Goal: Task Accomplishment & Management: Manage account settings

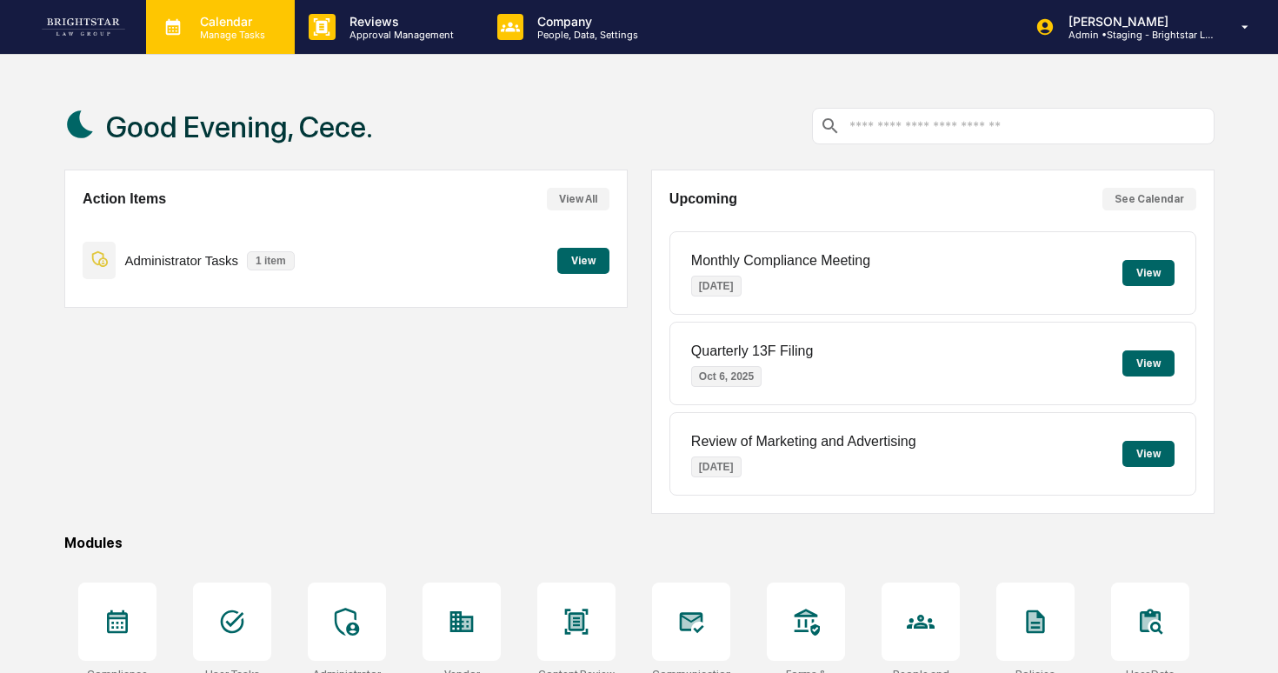
click at [261, 37] on p "Manage Tasks" at bounding box center [230, 35] width 88 height 12
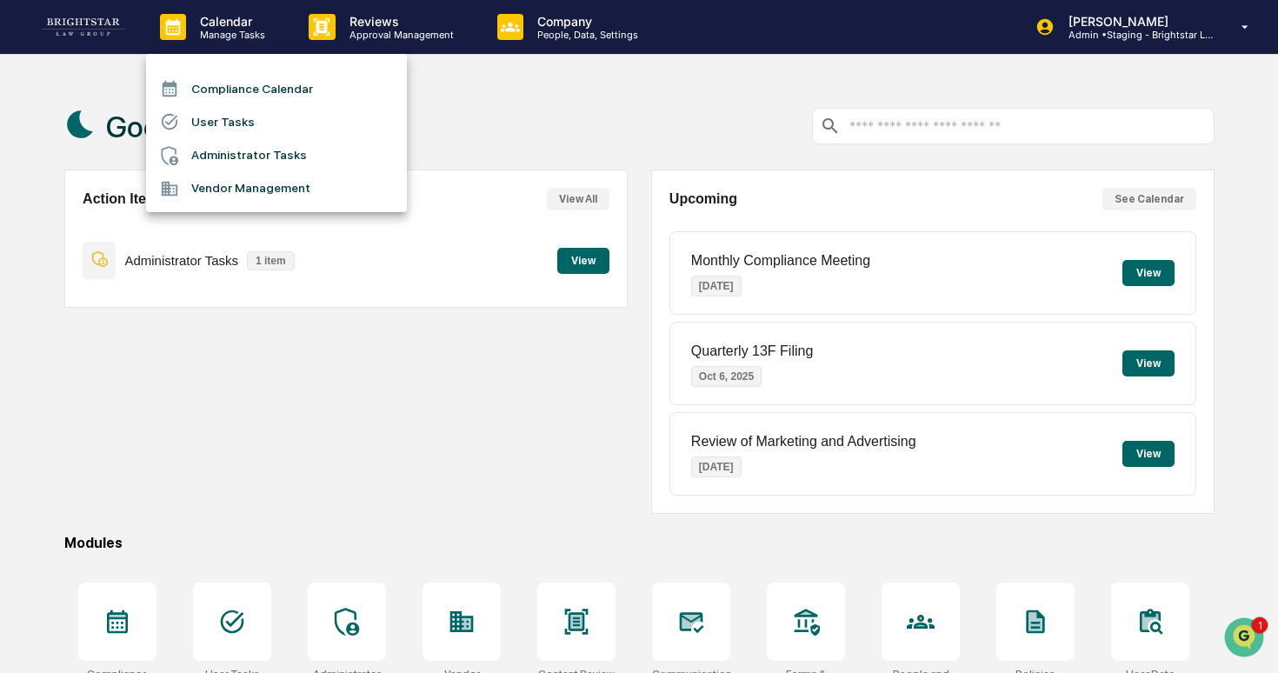
click at [262, 127] on li "User Tasks" at bounding box center [276, 121] width 261 height 33
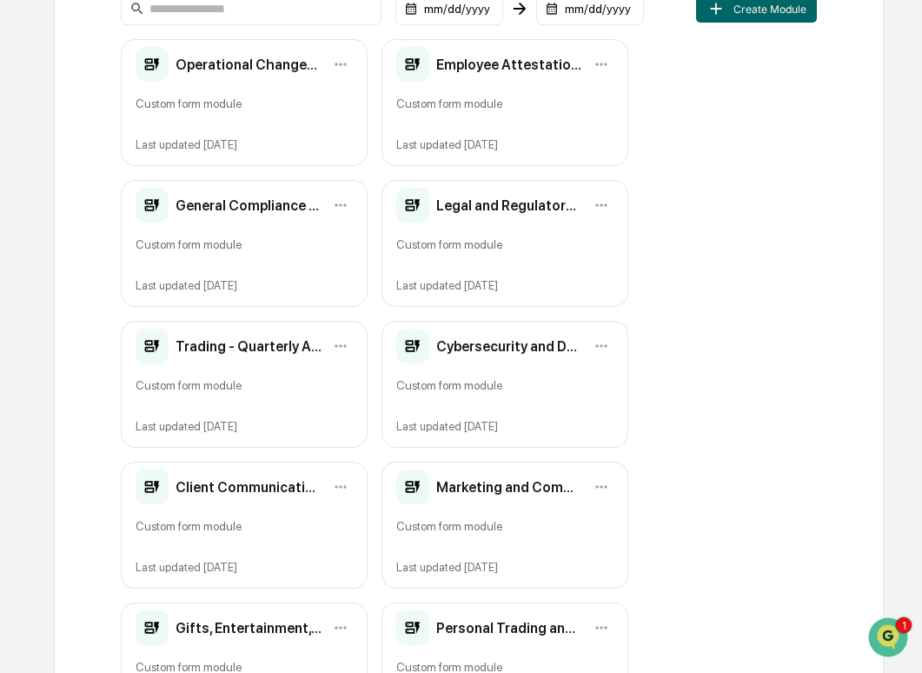
scroll to position [309, 0]
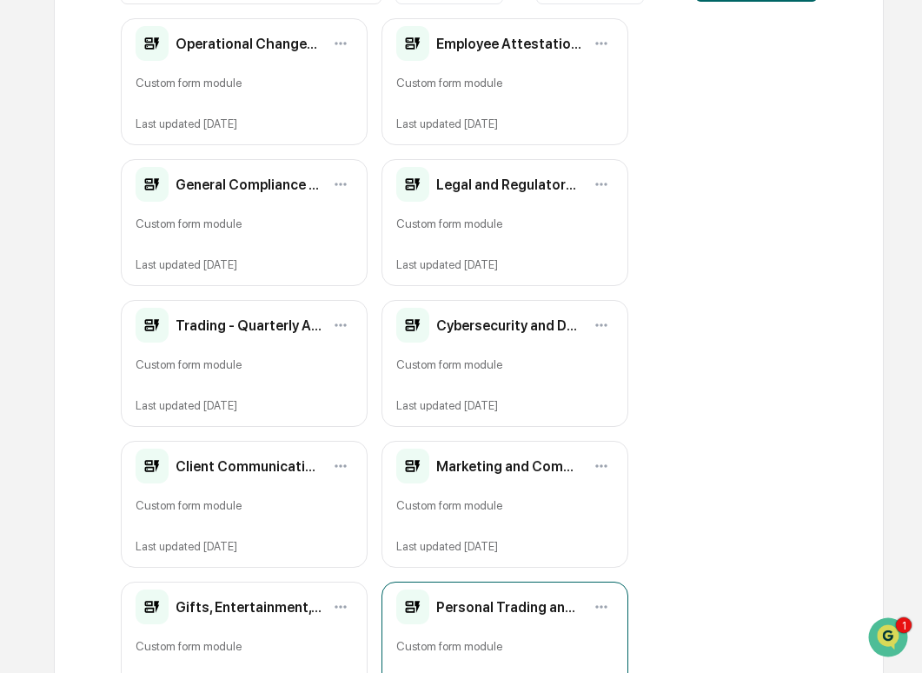
click at [470, 610] on h2 "Personal Trading and Conflicts of Interest - Quarterly Attestation" at bounding box center [509, 607] width 146 height 17
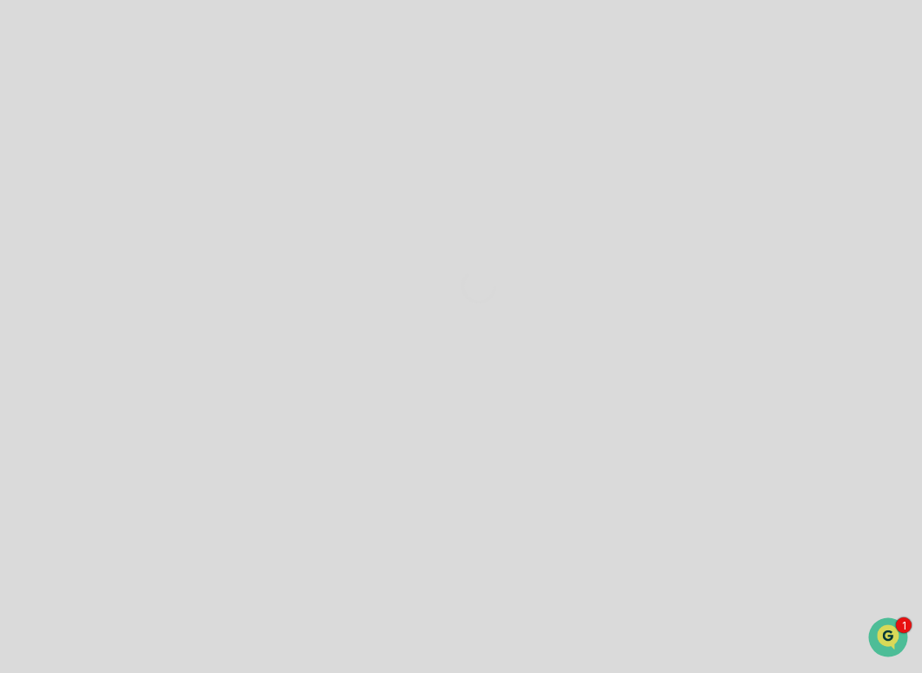
scroll to position [117, 0]
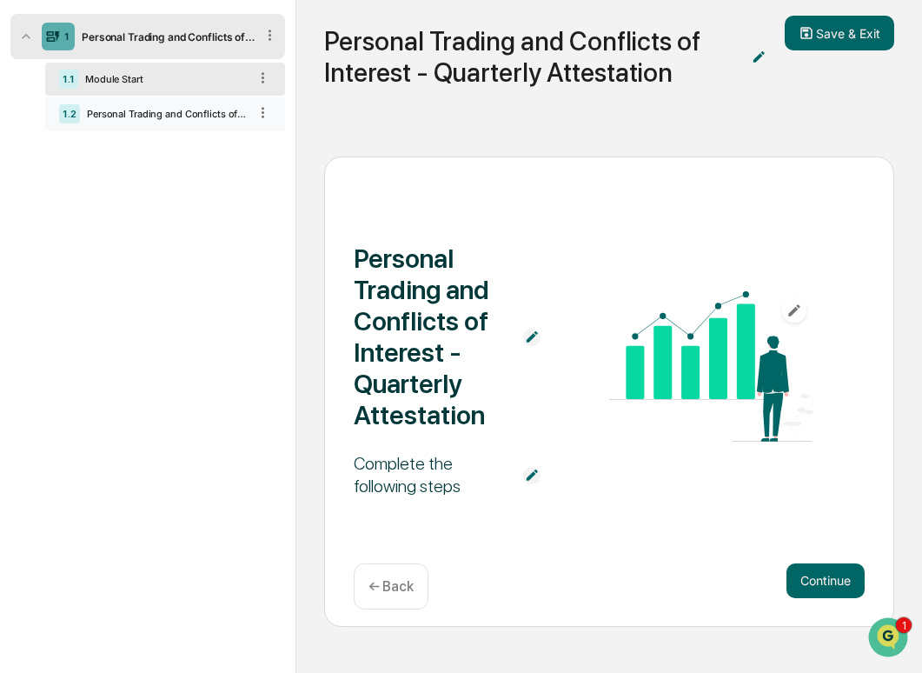
click at [188, 113] on div "Personal Trading and Conflicts of Interest - Quarterly Attestation" at bounding box center [164, 114] width 168 height 12
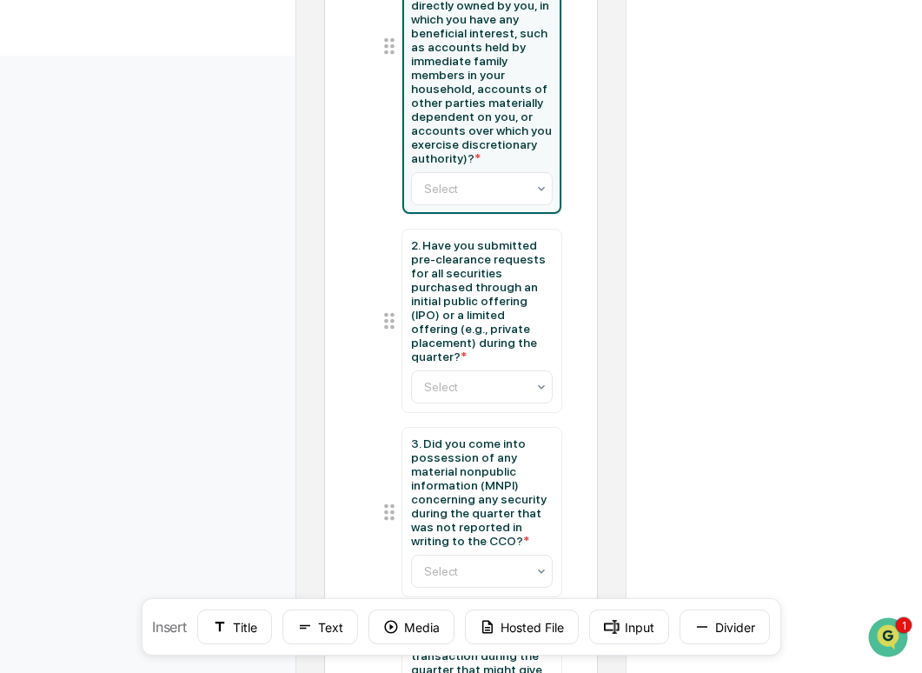
scroll to position [725, 0]
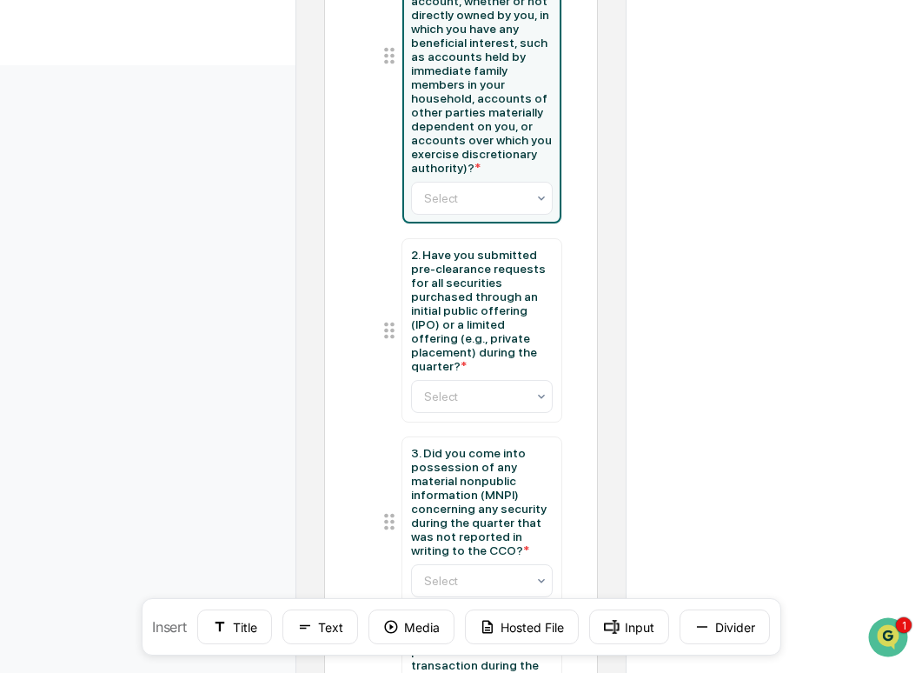
click at [754, 250] on div "**********" at bounding box center [775, 196] width 296 height 1593
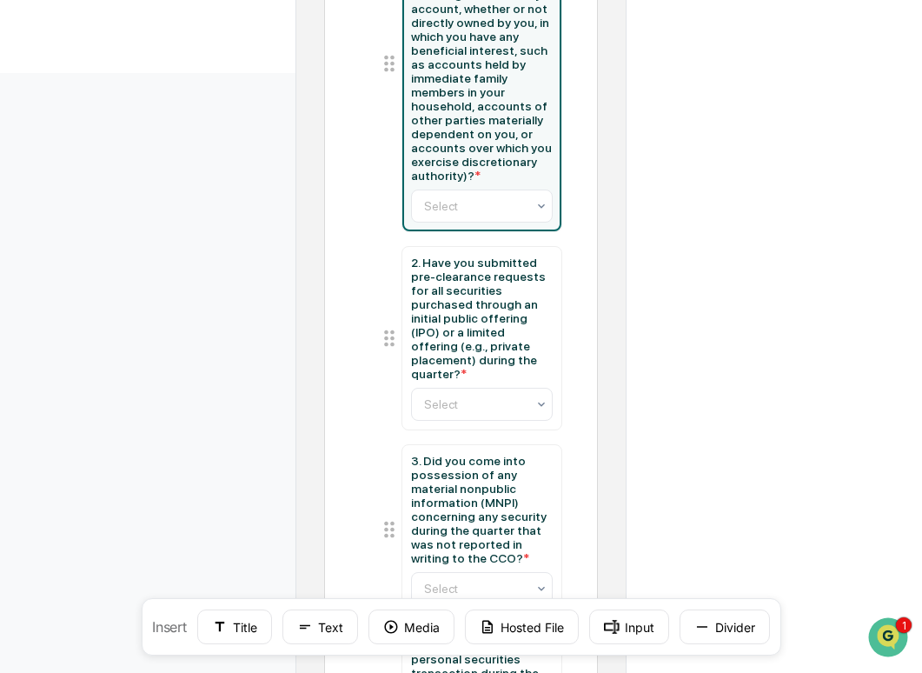
scroll to position [296, 0]
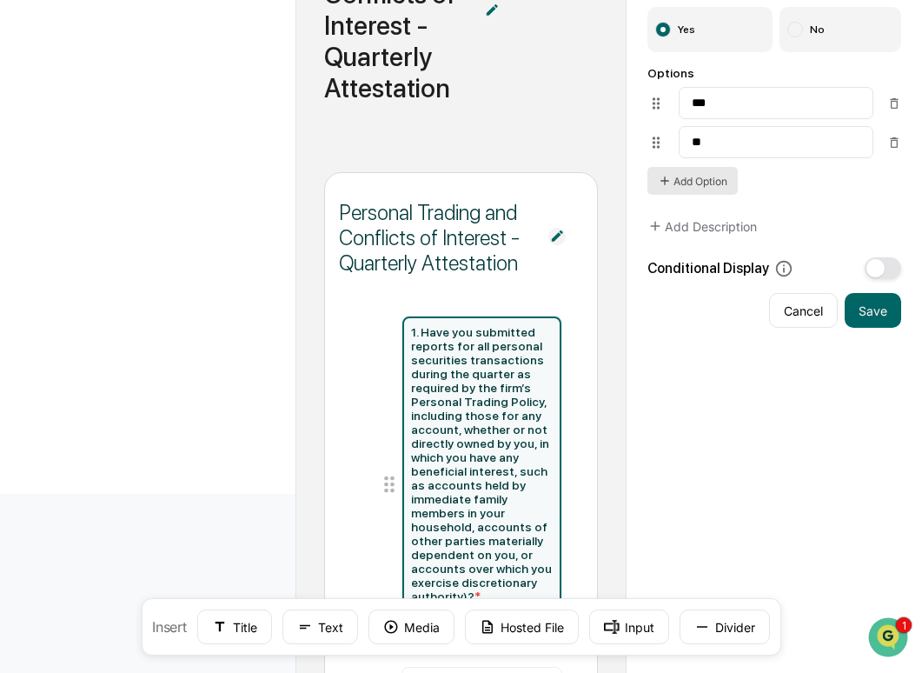
click at [710, 181] on button "Add Option" at bounding box center [693, 181] width 90 height 28
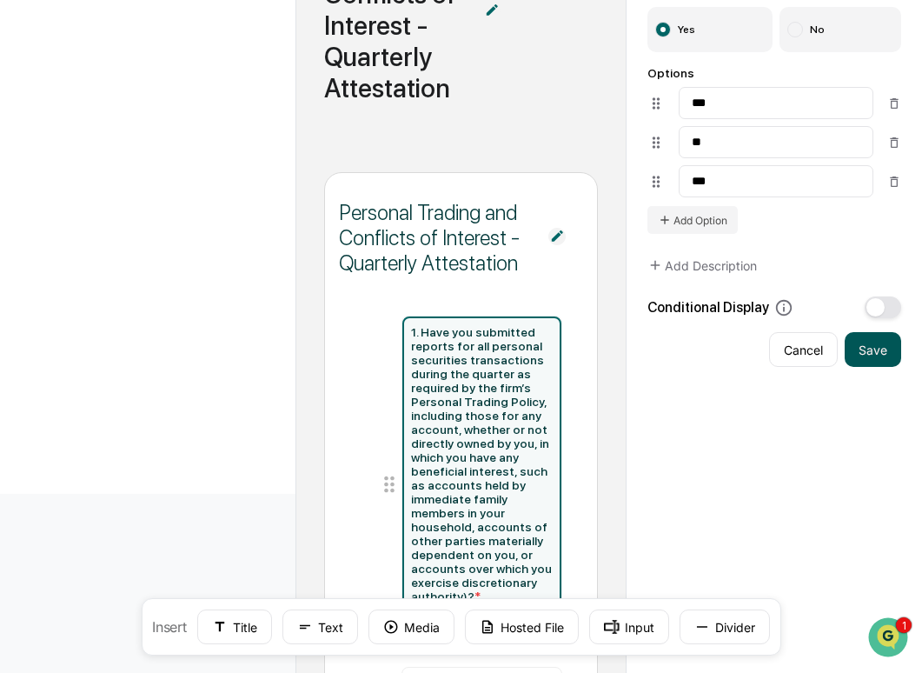
type input "***"
click at [869, 358] on button "Save" at bounding box center [873, 349] width 57 height 35
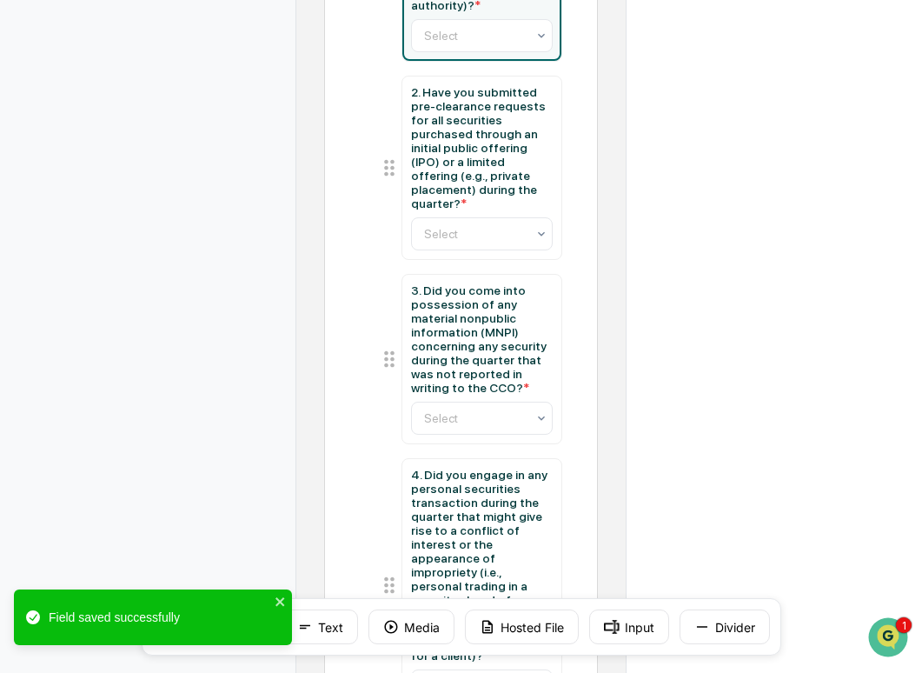
scroll to position [903, 0]
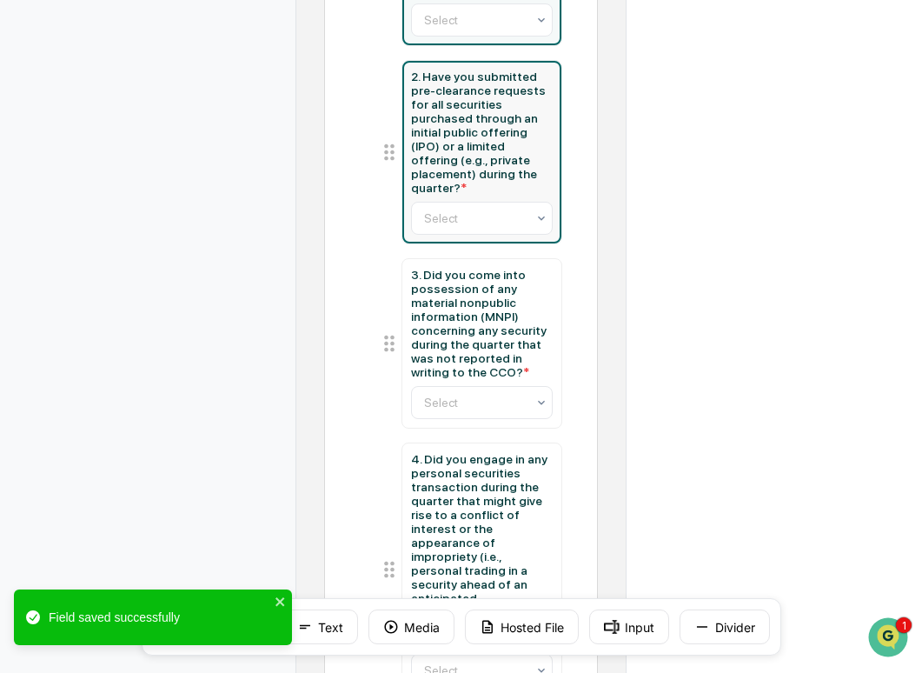
click at [484, 123] on div "2. Have you submitted pre-clearance requests for all securities purchased throu…" at bounding box center [482, 132] width 143 height 125
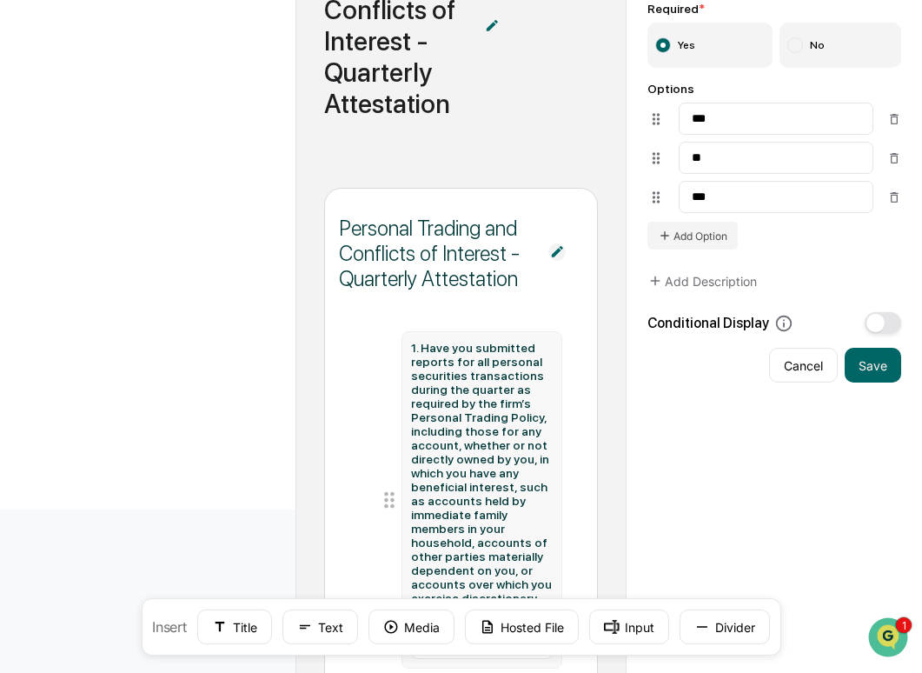
scroll to position [312, 0]
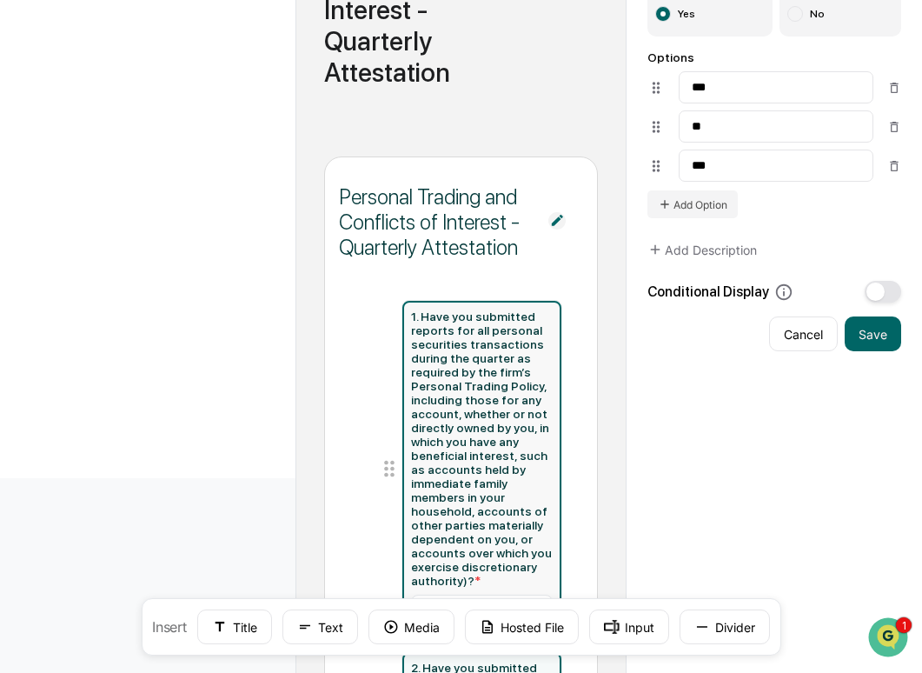
click at [516, 384] on div "1. Have you submitted reports for all personal securities transactions during t…" at bounding box center [482, 449] width 143 height 278
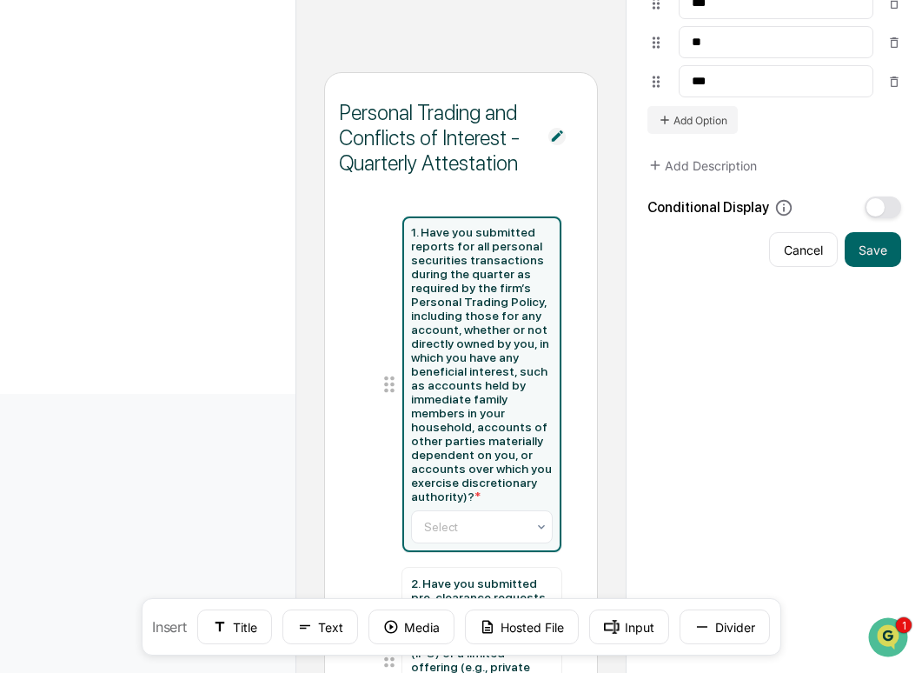
scroll to position [924, 0]
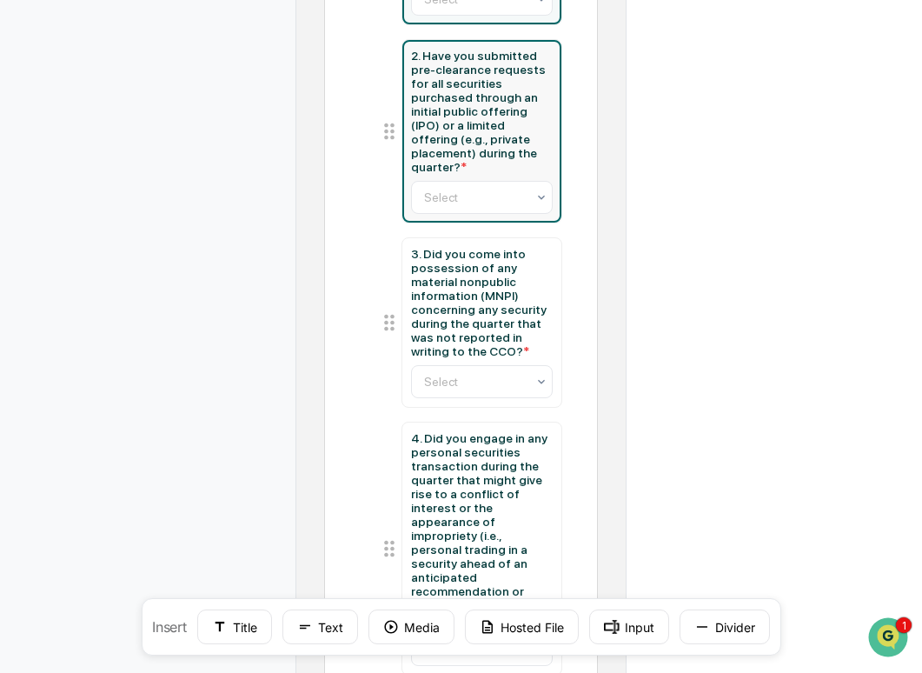
click at [518, 128] on div "2. Have you submitted pre-clearance requests for all securities purchased throu…" at bounding box center [482, 111] width 143 height 125
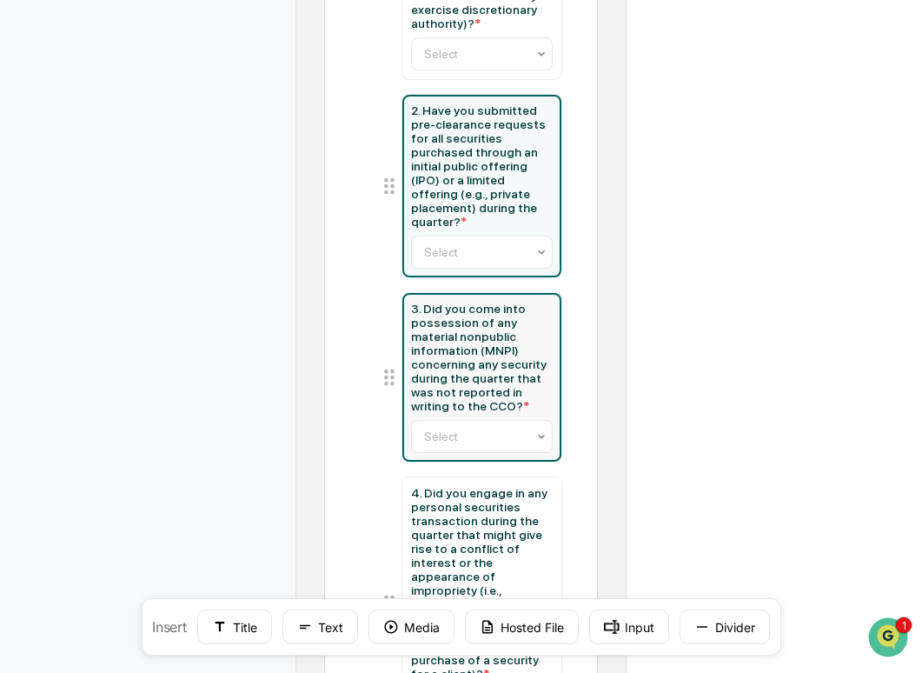
click at [508, 349] on div "3. Did you come into possession of any material nonpublic information (MNPI) co…" at bounding box center [482, 357] width 143 height 111
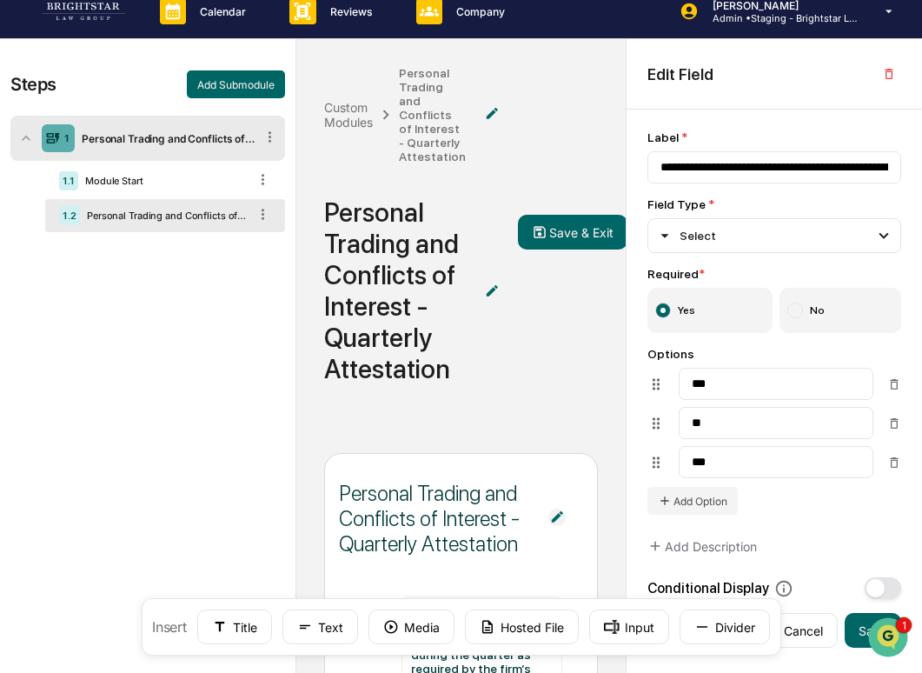
scroll to position [17, 0]
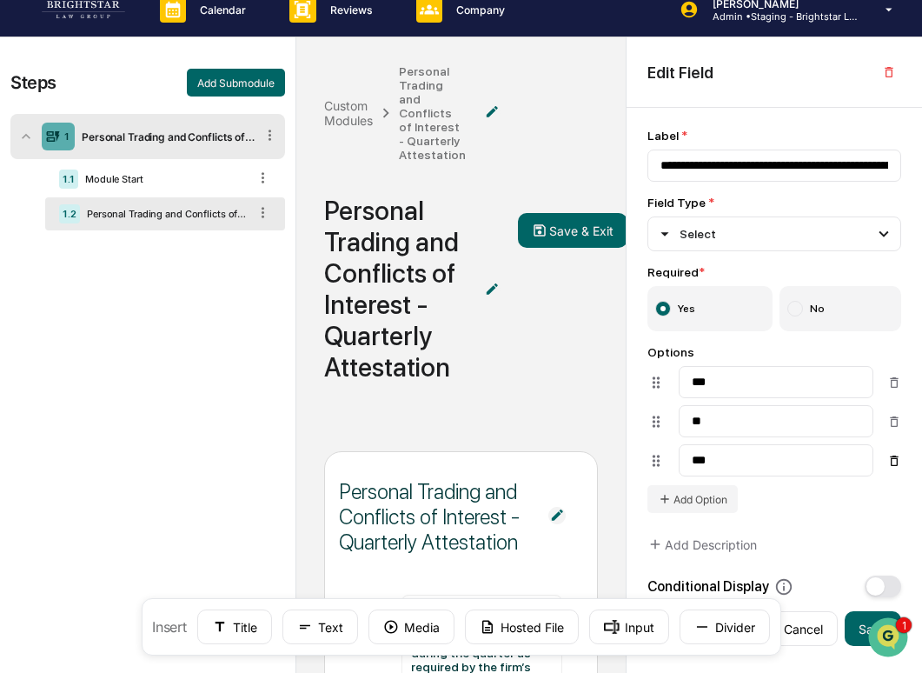
click at [898, 463] on icon at bounding box center [895, 461] width 14 height 14
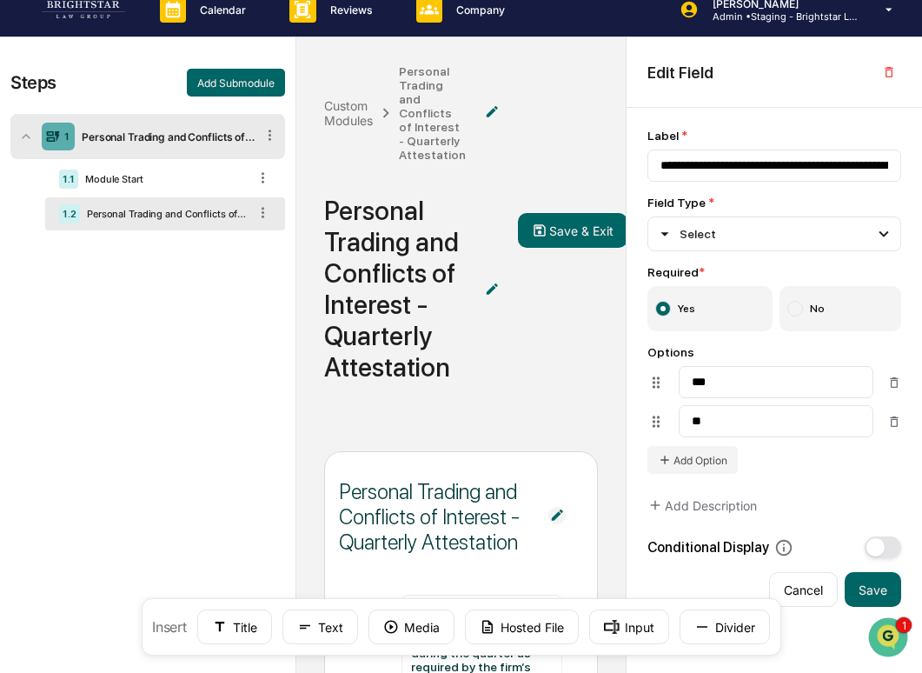
scroll to position [430, 0]
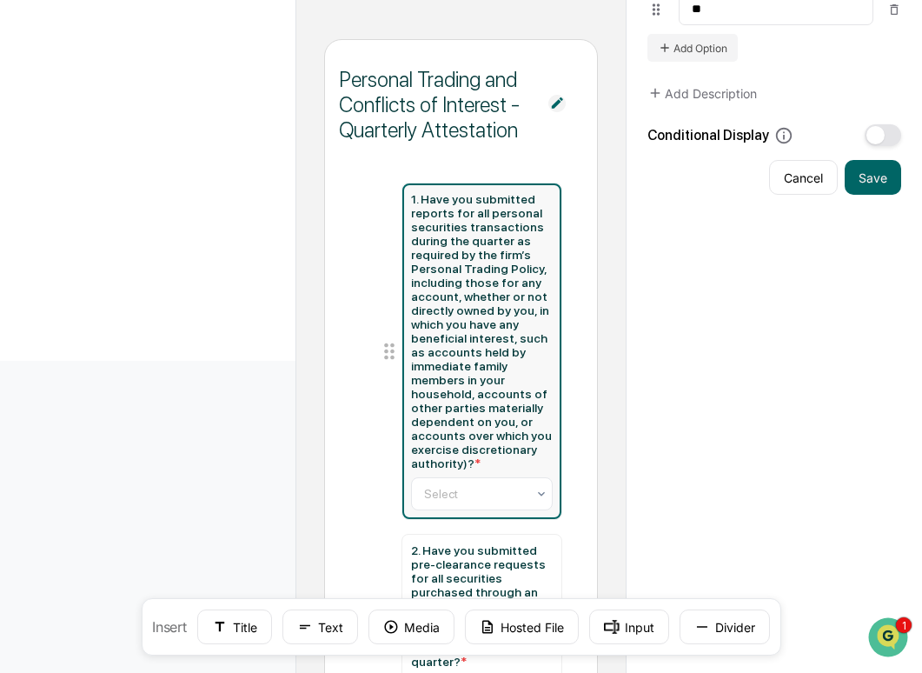
click at [503, 315] on div "1. Have you submitted reports for all personal securities transactions during t…" at bounding box center [482, 331] width 143 height 278
type input "**********"
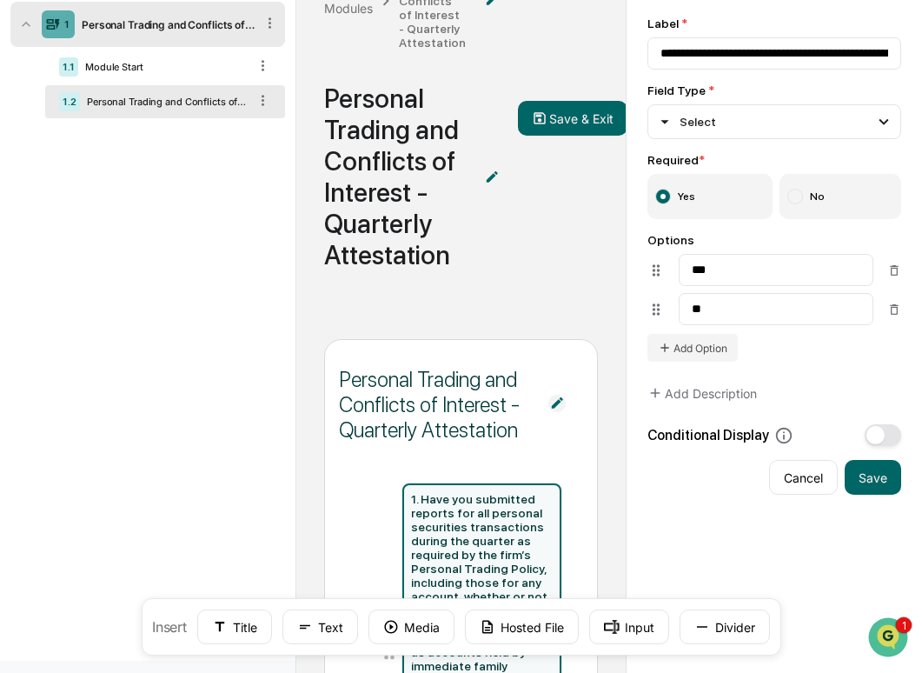
scroll to position [124, 0]
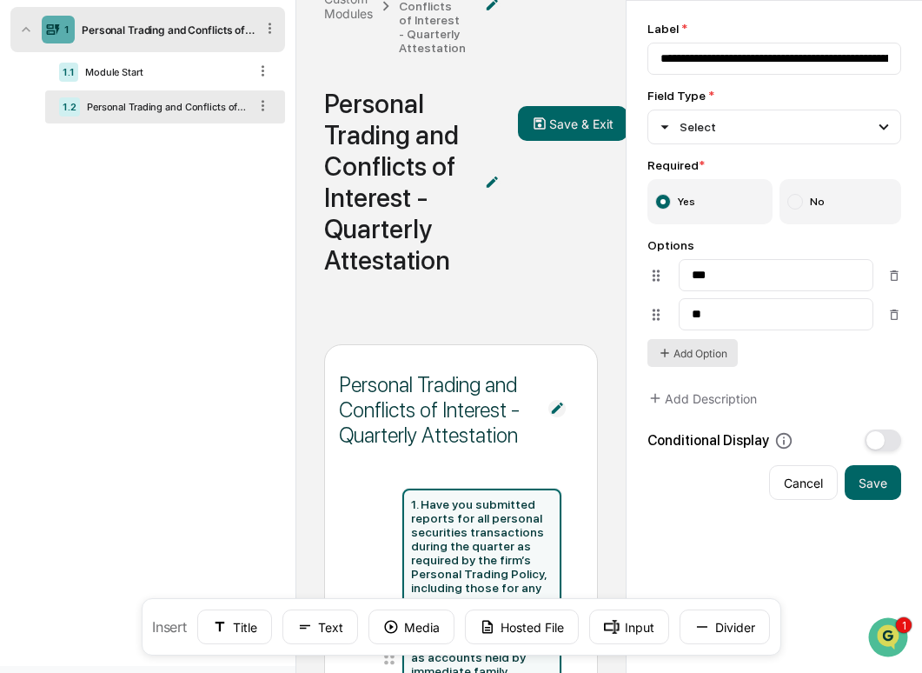
click at [732, 354] on button "Add Option" at bounding box center [693, 353] width 90 height 28
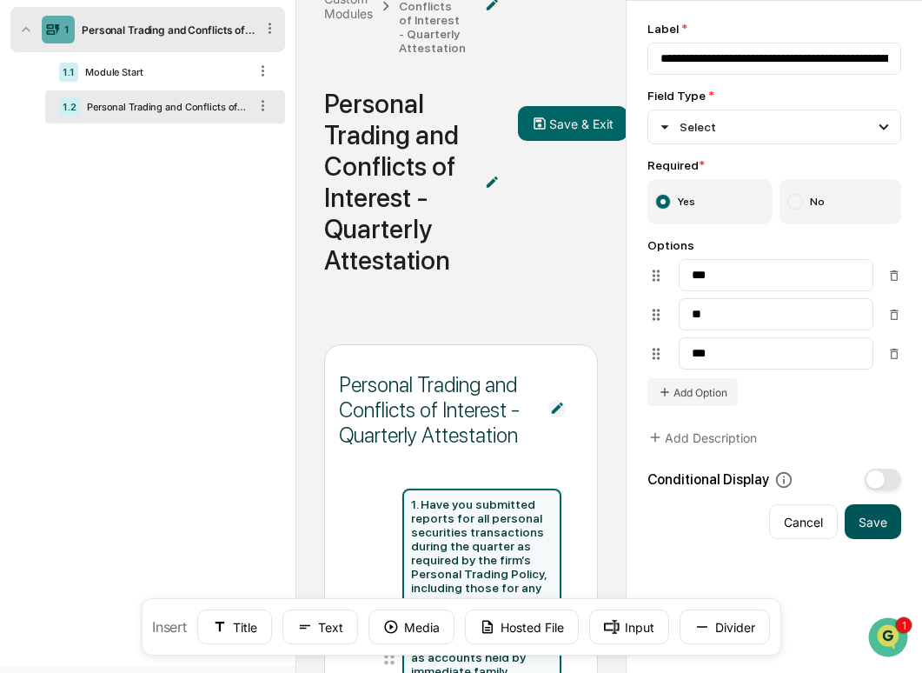
type input "***"
click at [877, 535] on button "Save" at bounding box center [873, 521] width 57 height 35
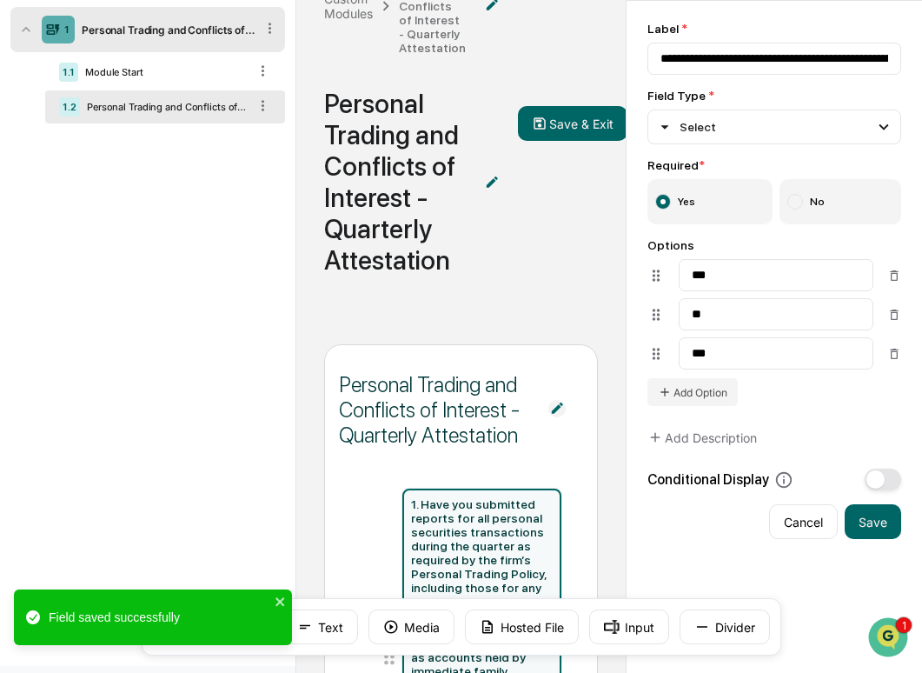
scroll to position [509, 0]
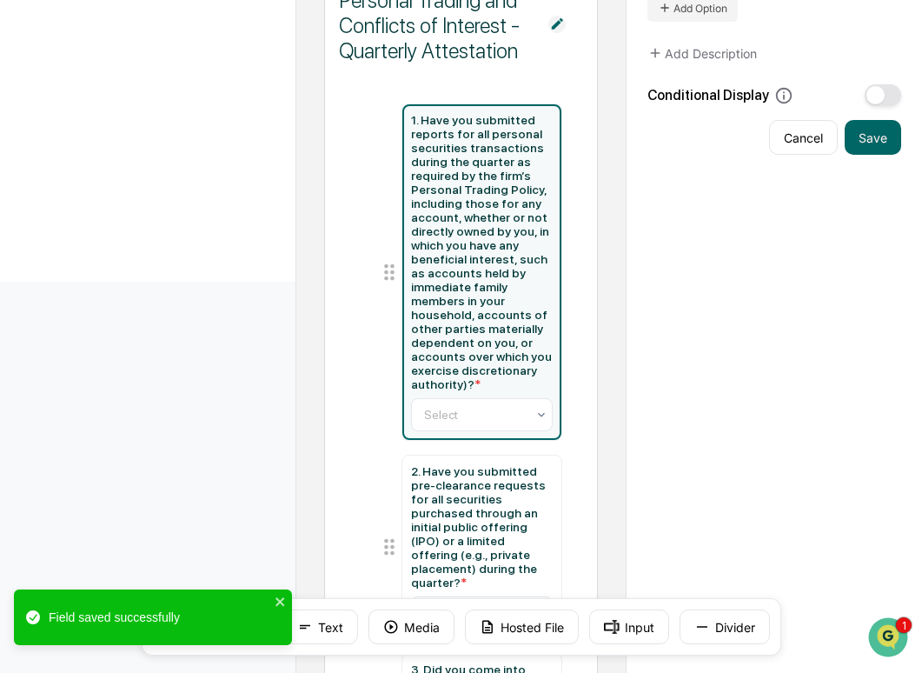
click at [591, 378] on div "Personal Trading and Conflicts of Interest - Quarterly Attestation 1. Have you …" at bounding box center [461, 571] width 274 height 1222
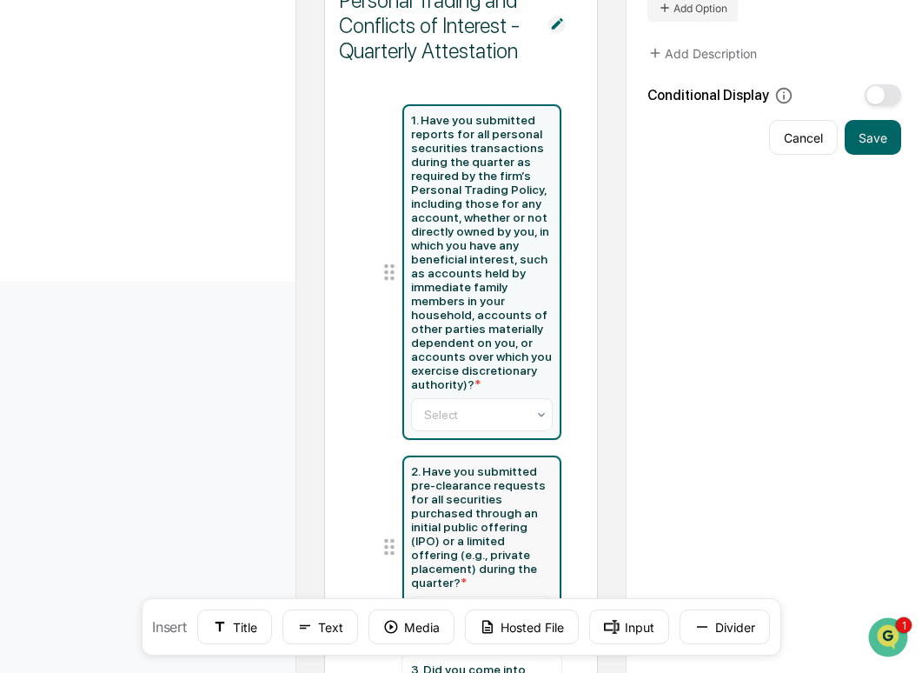
click at [478, 536] on div "2. Have you submitted pre-clearance requests for all securities purchased throu…" at bounding box center [482, 526] width 143 height 125
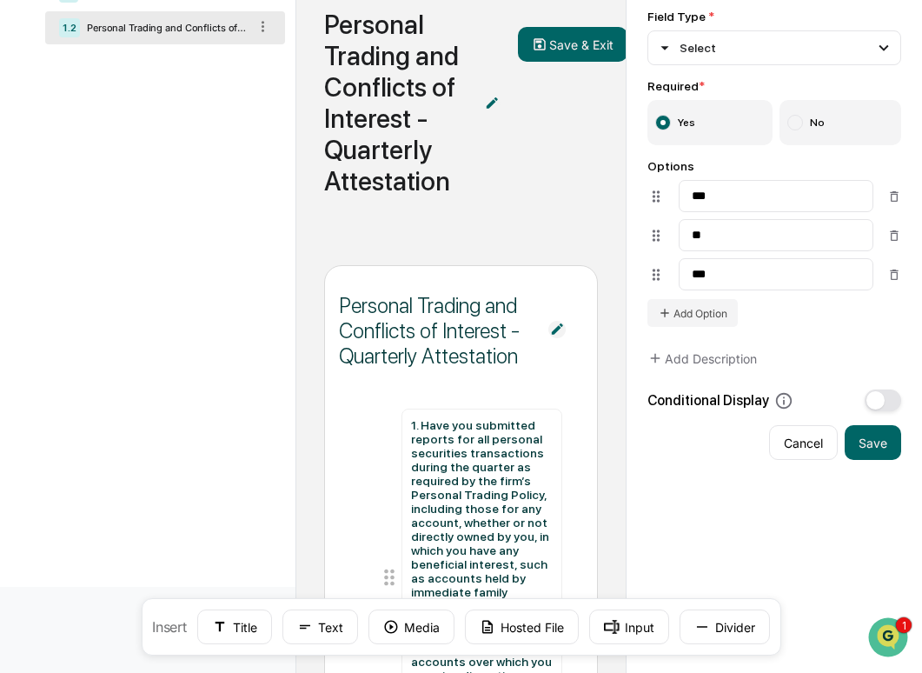
scroll to position [169, 0]
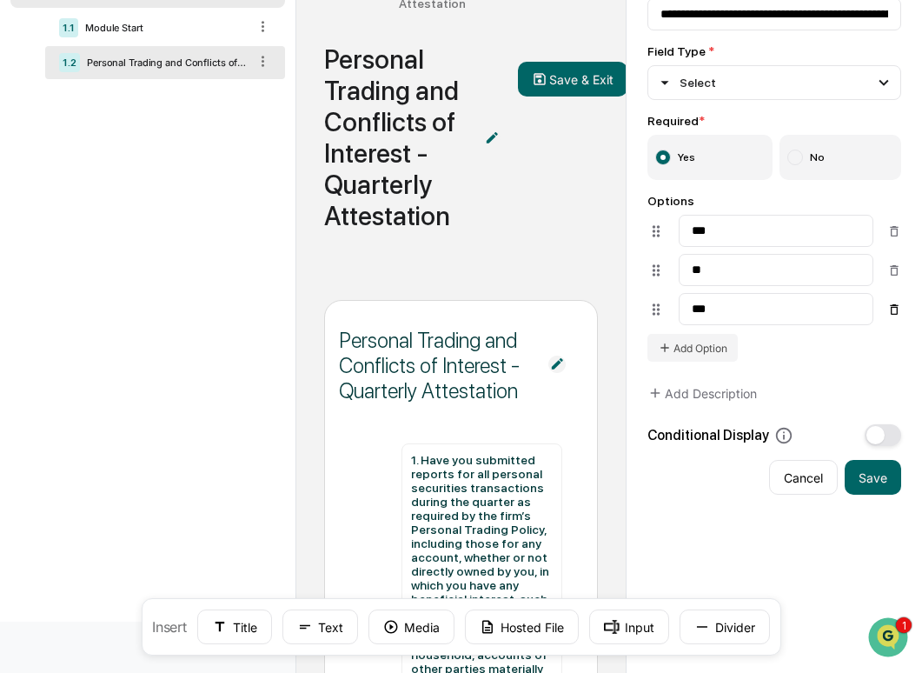
click at [895, 316] on icon at bounding box center [895, 310] width 14 height 14
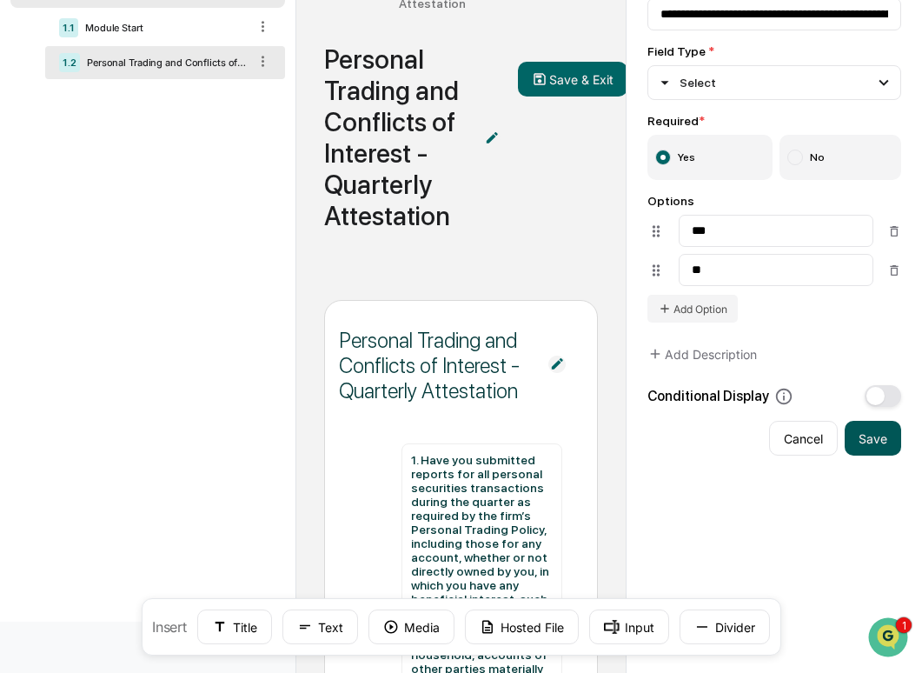
click at [875, 440] on button "Save" at bounding box center [873, 438] width 57 height 35
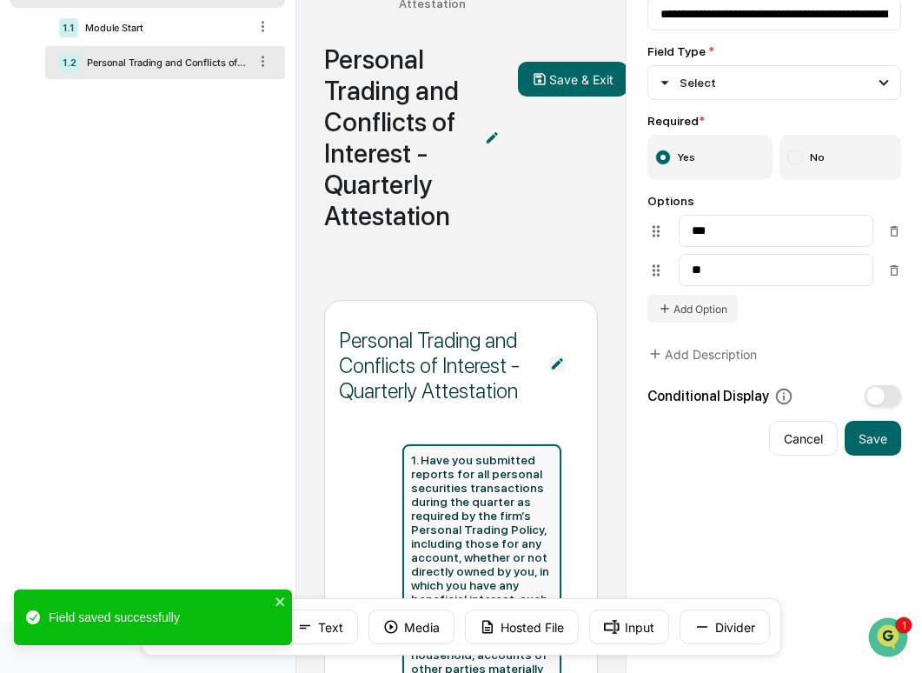
click at [458, 509] on div "1. Have you submitted reports for all personal securities transactions during t…" at bounding box center [482, 592] width 143 height 278
type input "**********"
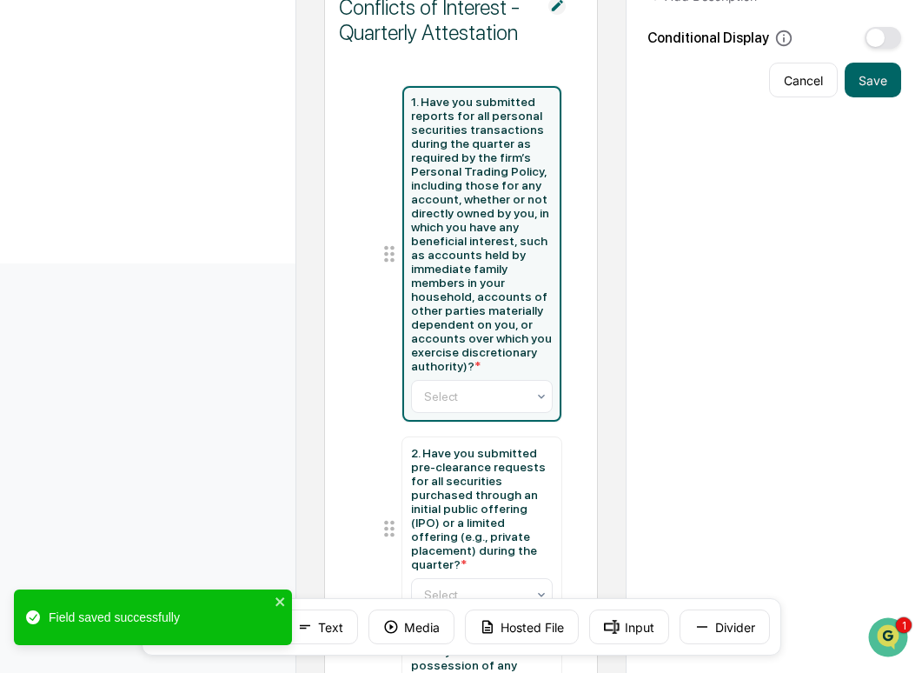
scroll to position [541, 0]
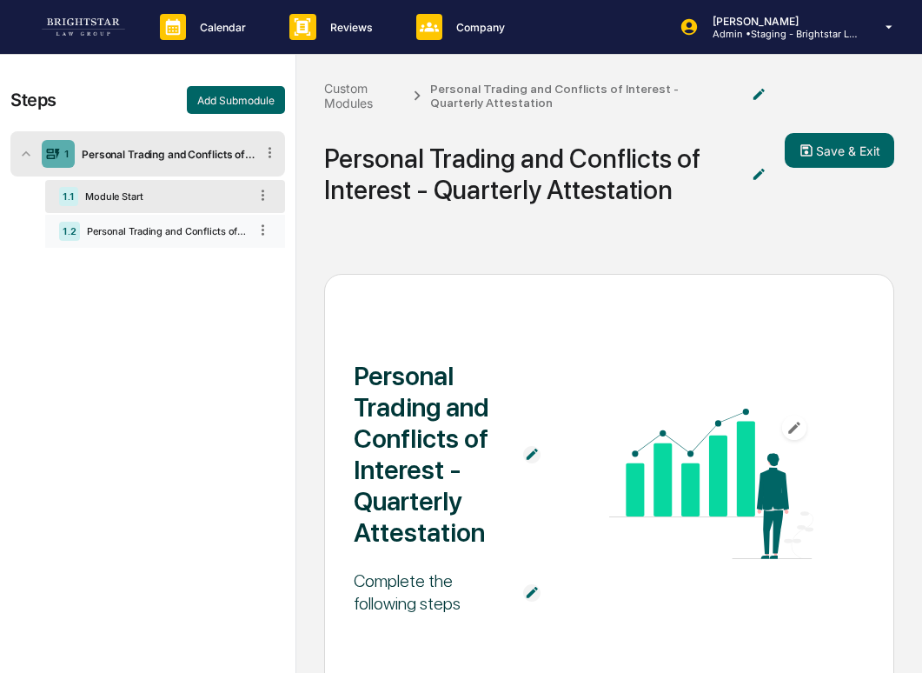
click at [144, 238] on div "1.2 Personal Trading and Conflicts of Interest - Quarterly Attestation" at bounding box center [165, 231] width 240 height 33
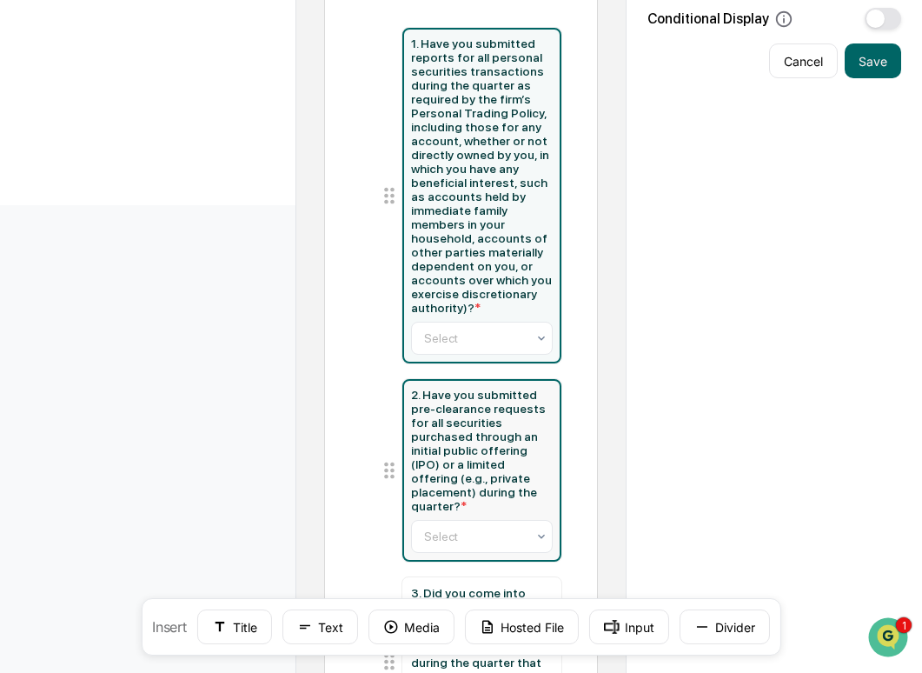
click at [487, 436] on div "2. Have you submitted pre-clearance requests for all securities purchased throu…" at bounding box center [482, 450] width 143 height 125
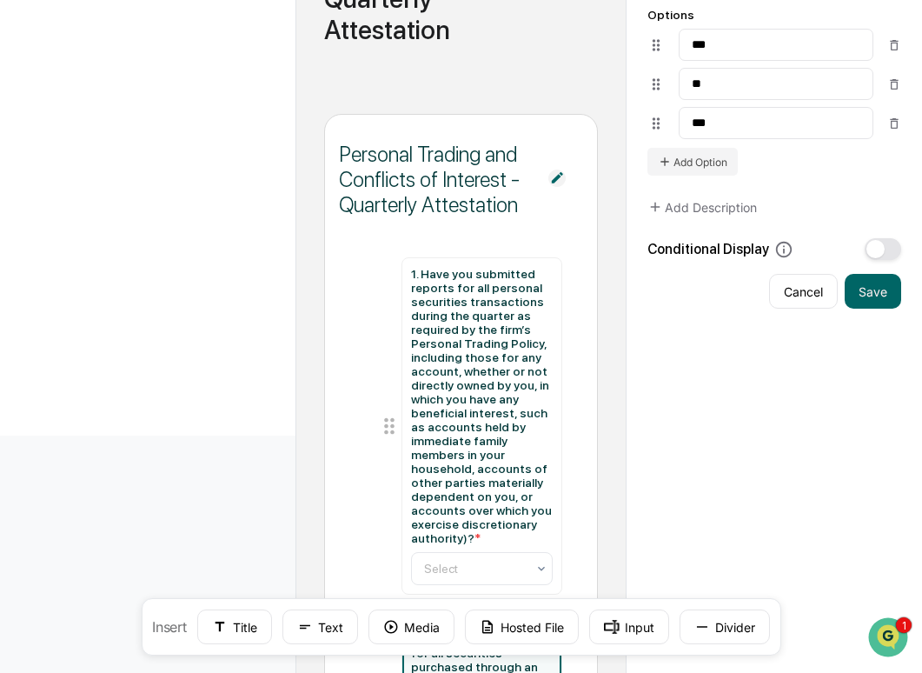
scroll to position [962, 0]
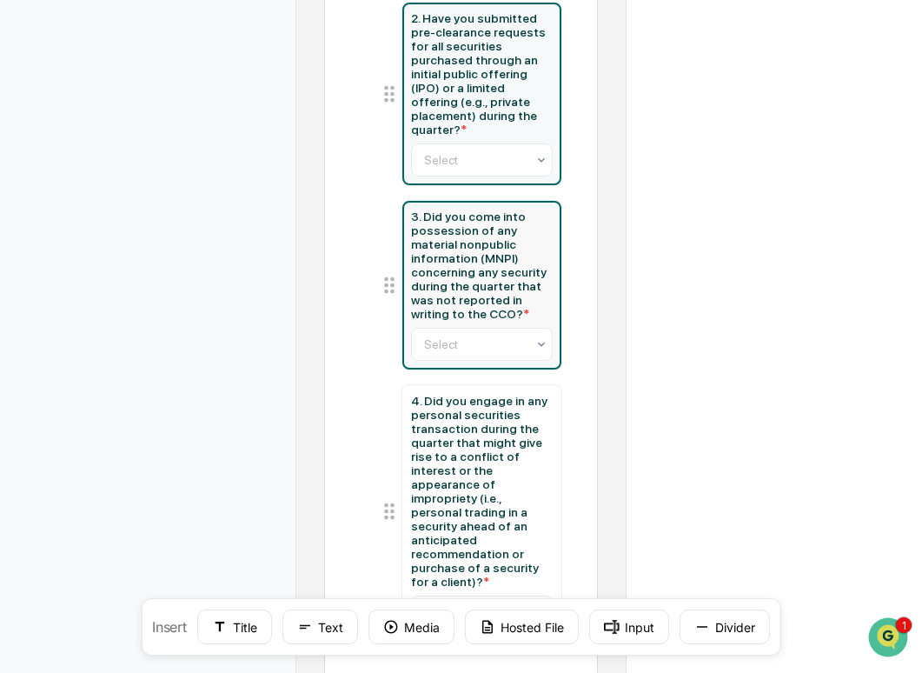
click at [502, 267] on div "3. Did you come into possession of any material nonpublic information (MNPI) co…" at bounding box center [482, 265] width 143 height 111
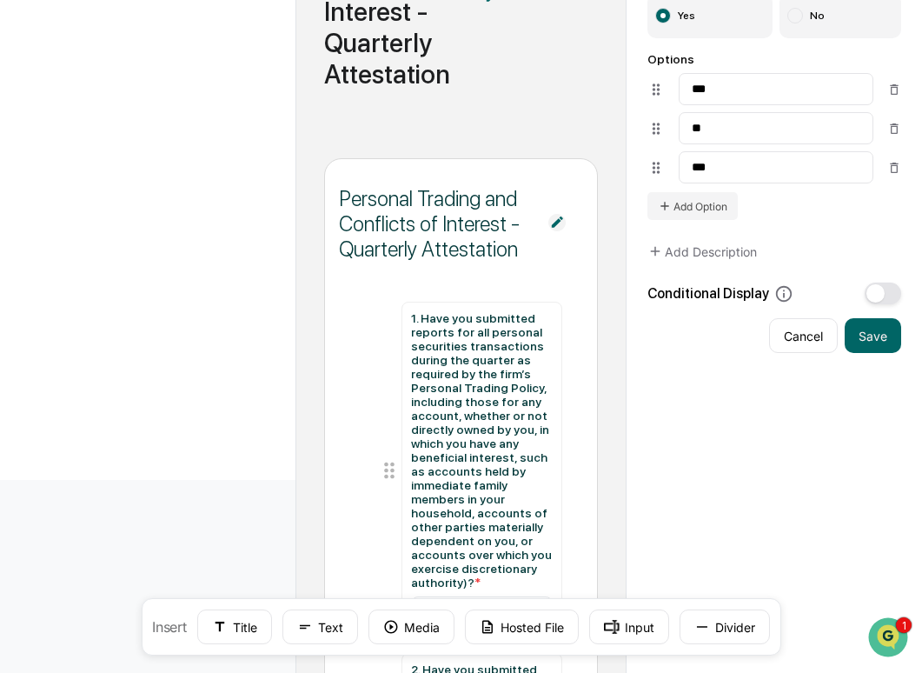
scroll to position [304, 0]
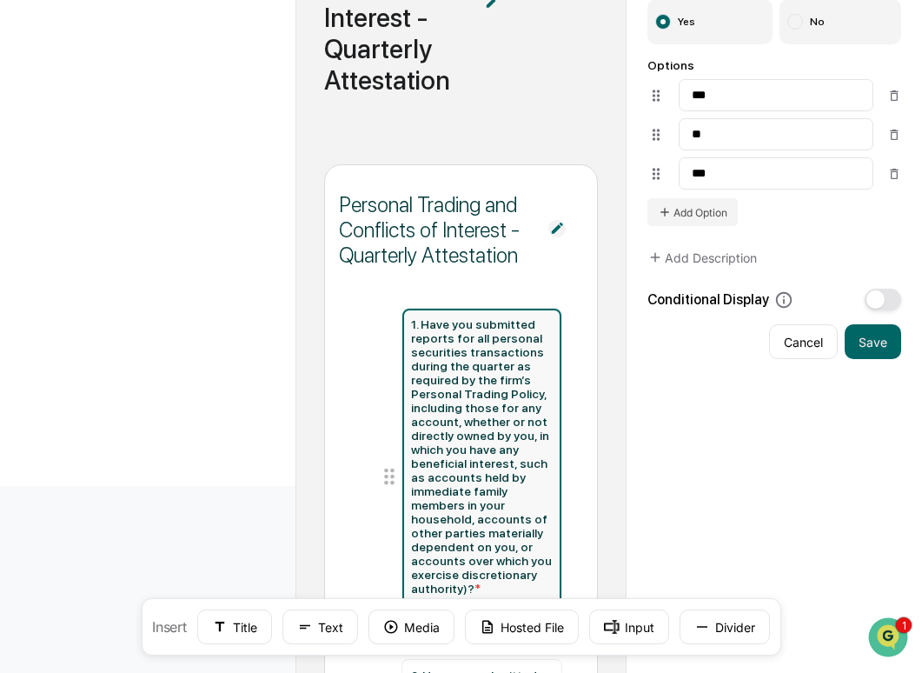
click at [489, 334] on div "1. Have you submitted reports for all personal securities transactions during t…" at bounding box center [482, 456] width 143 height 278
click at [889, 347] on button "Save" at bounding box center [873, 341] width 57 height 35
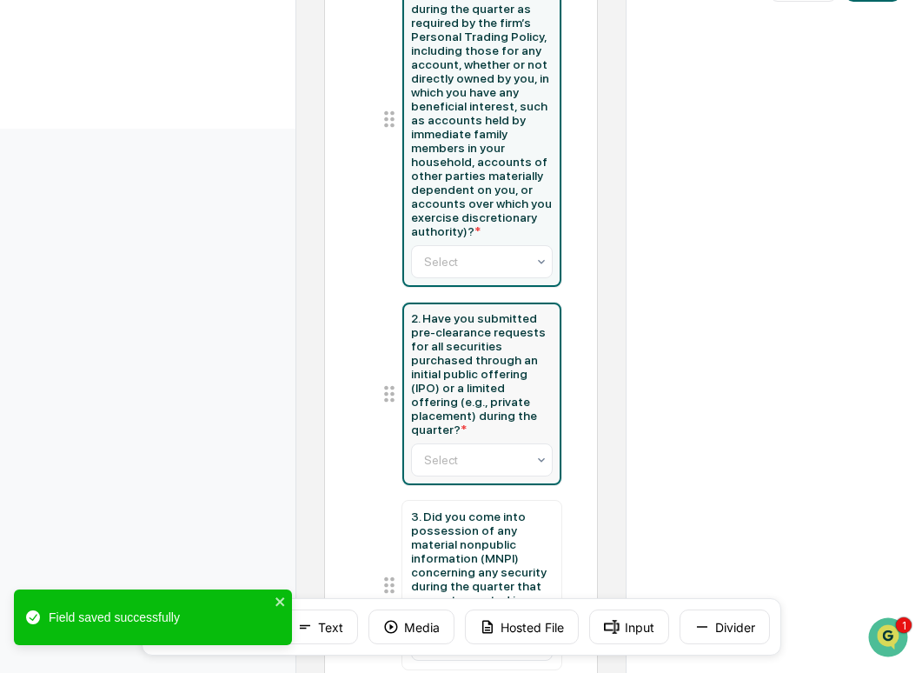
click at [477, 367] on div "2. Have you submitted pre-clearance requests for all securities purchased throu…" at bounding box center [482, 373] width 143 height 125
type input "**********"
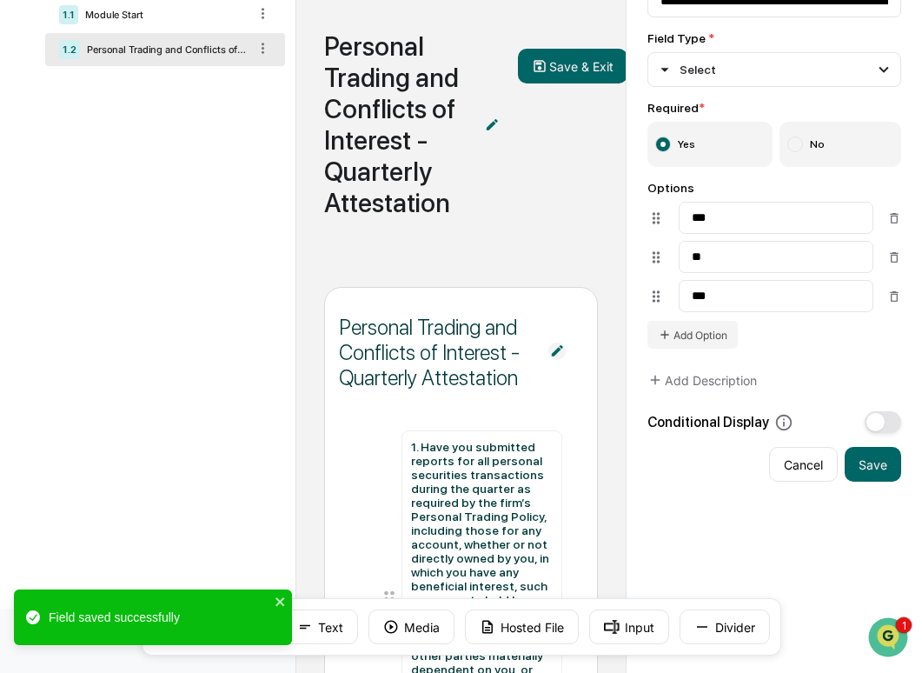
scroll to position [183, 0]
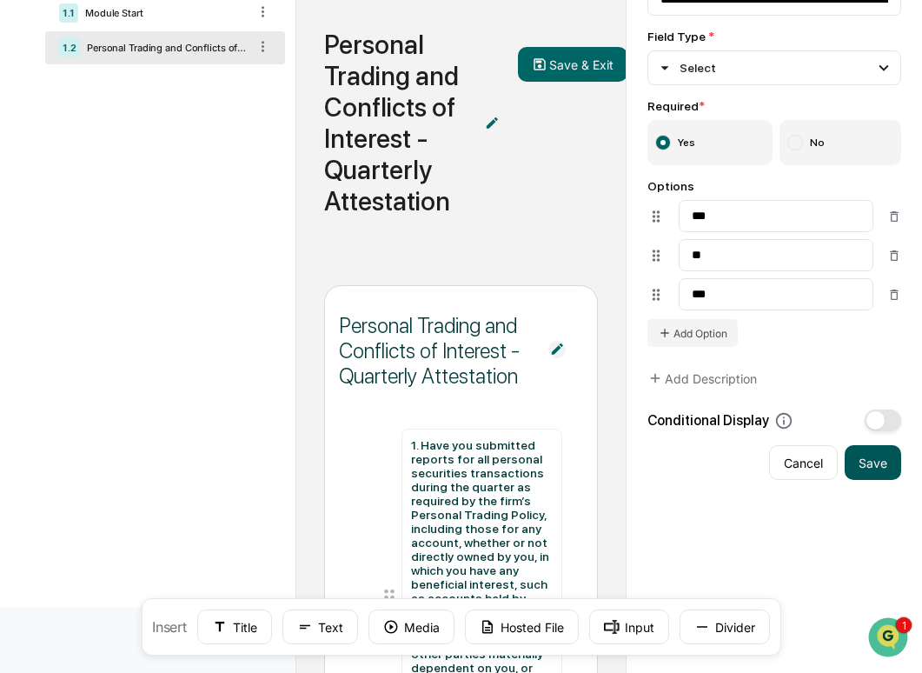
click at [873, 462] on button "Save" at bounding box center [873, 462] width 57 height 35
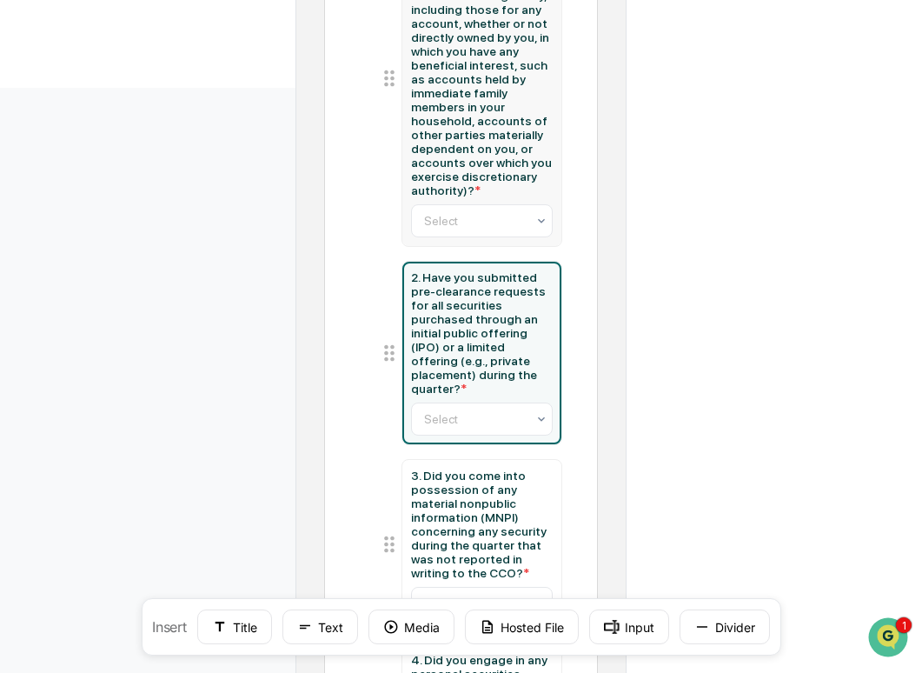
scroll to position [1064, 0]
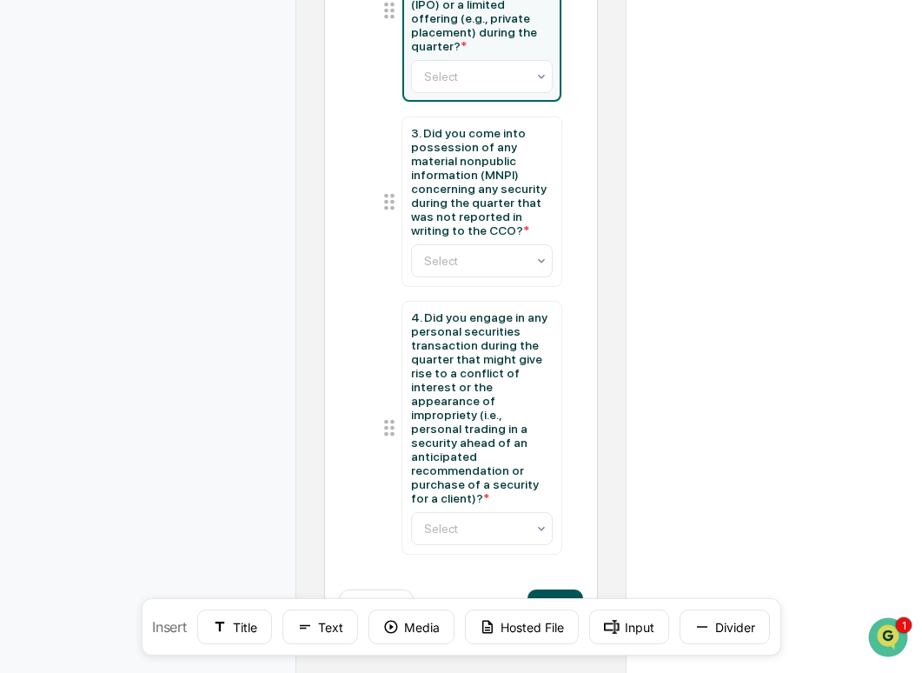
click at [571, 589] on button "Next" at bounding box center [556, 606] width 56 height 35
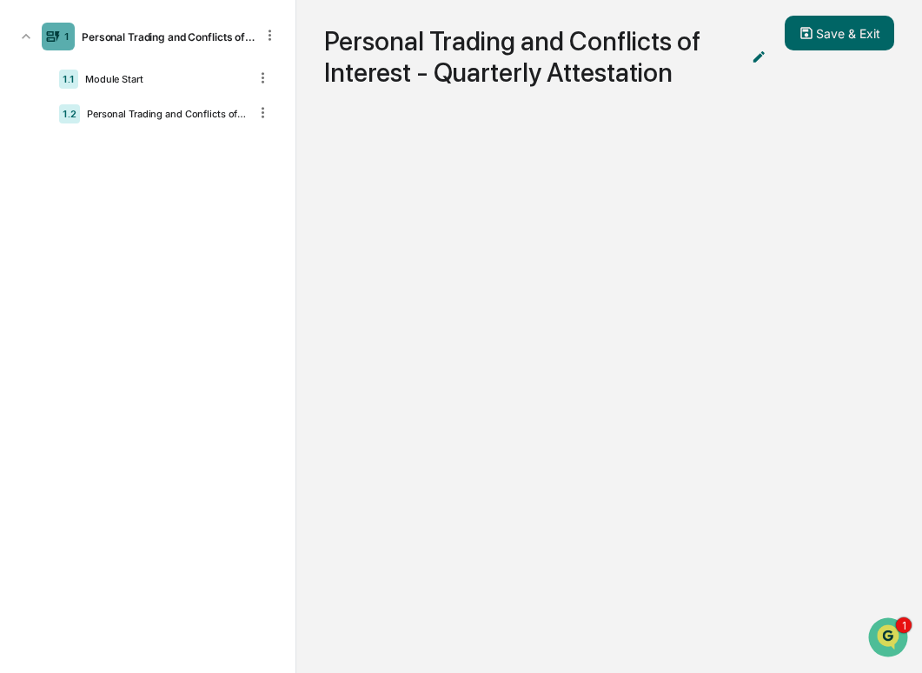
scroll to position [117, 0]
click at [164, 88] on div "1.1 Module Start" at bounding box center [165, 79] width 240 height 33
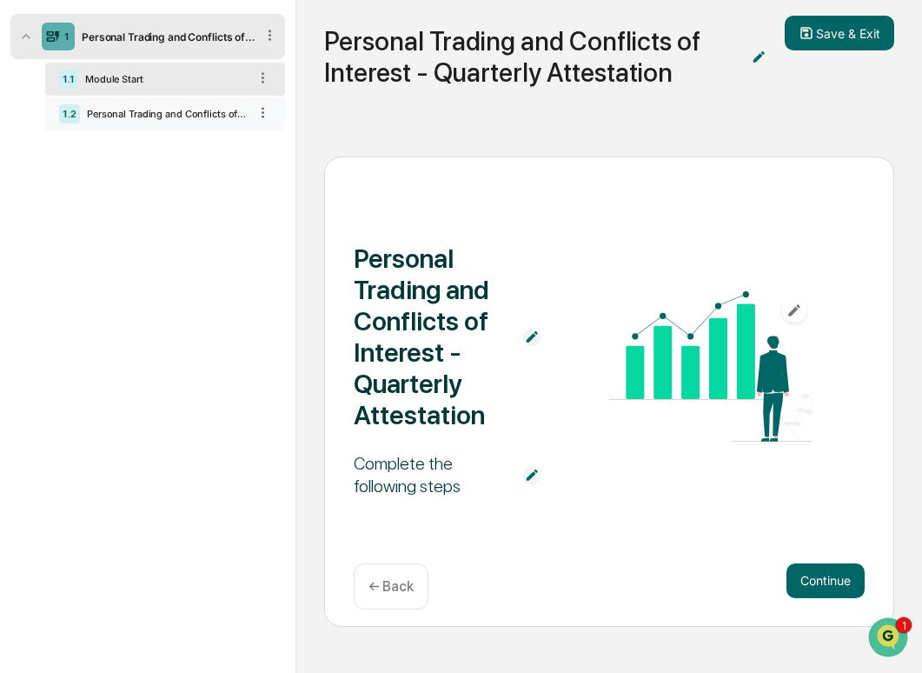
click at [164, 104] on div "1.2 Personal Trading and Conflicts of Interest - Quarterly Attestation" at bounding box center [165, 113] width 240 height 33
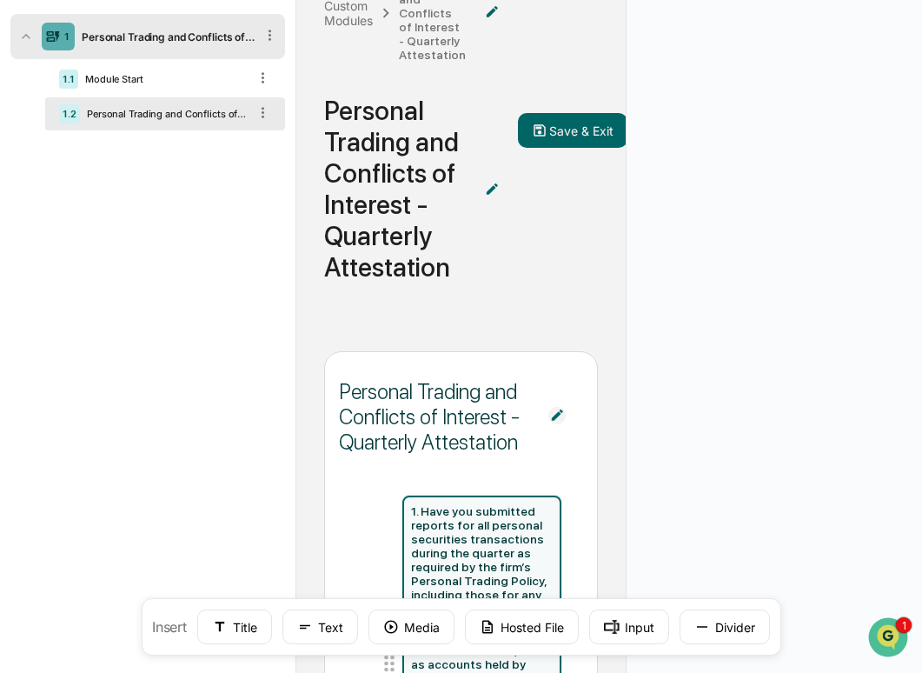
scroll to position [1064, 0]
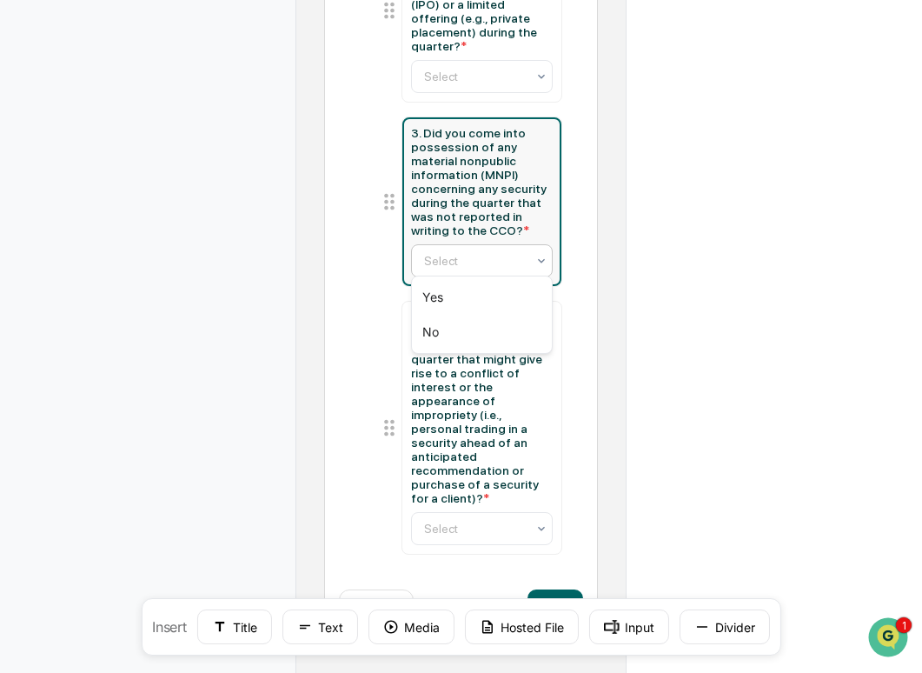
click at [477, 252] on div at bounding box center [475, 260] width 103 height 17
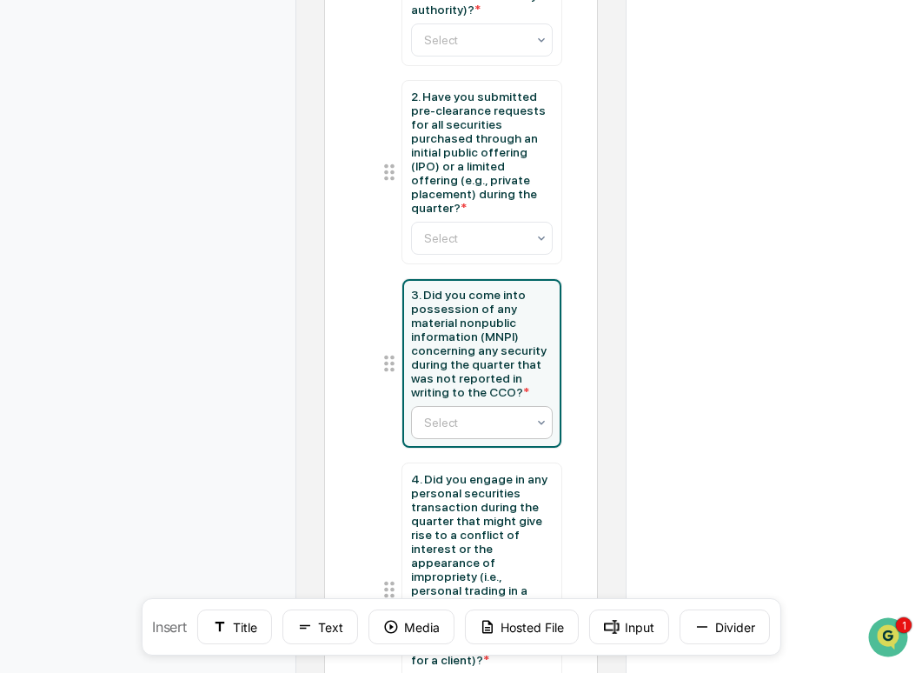
scroll to position [817, 0]
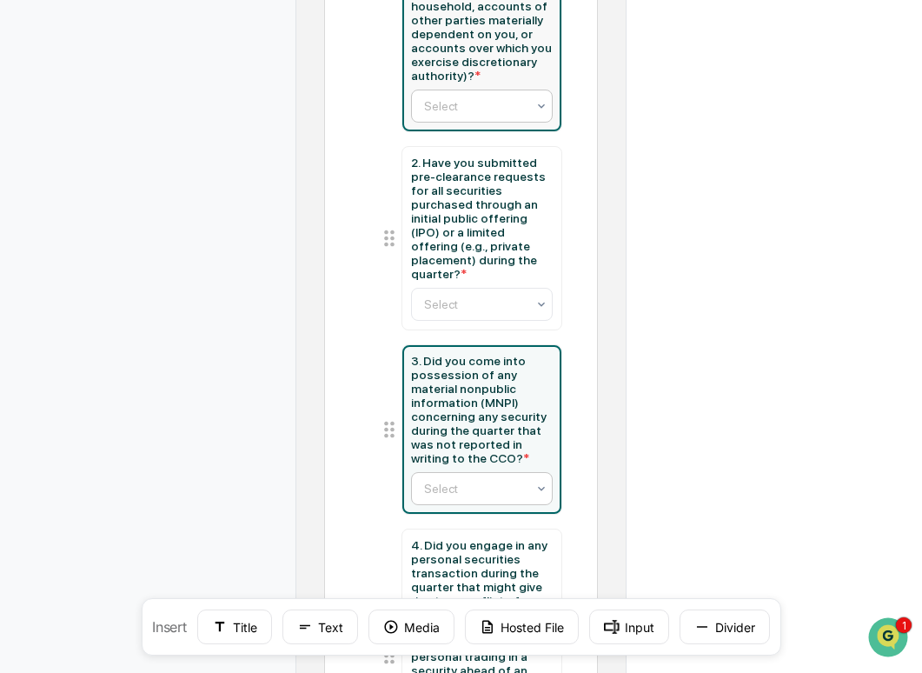
click at [470, 110] on div at bounding box center [475, 105] width 103 height 17
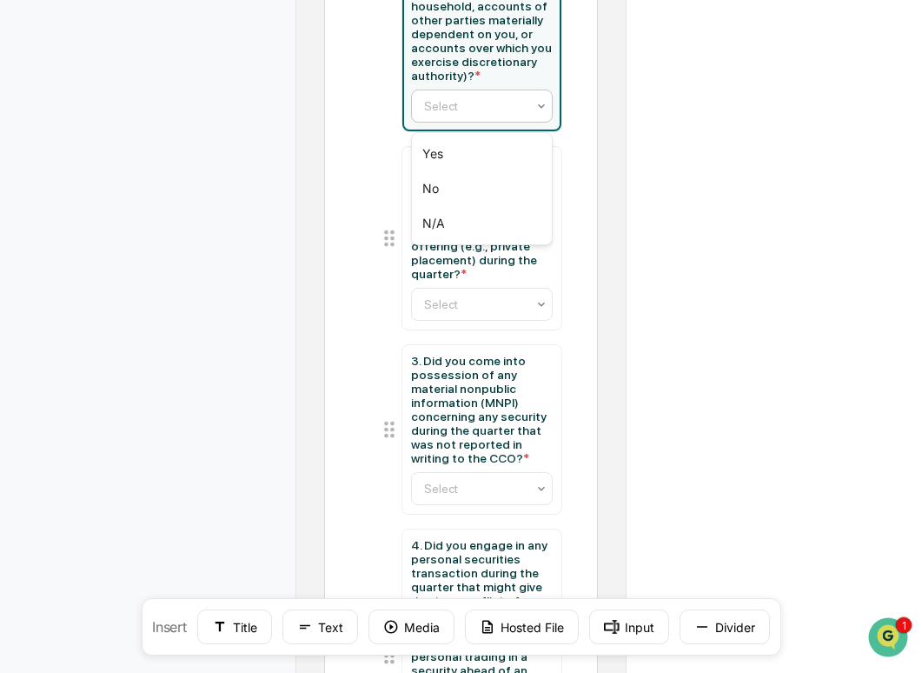
click at [470, 110] on div at bounding box center [475, 105] width 103 height 17
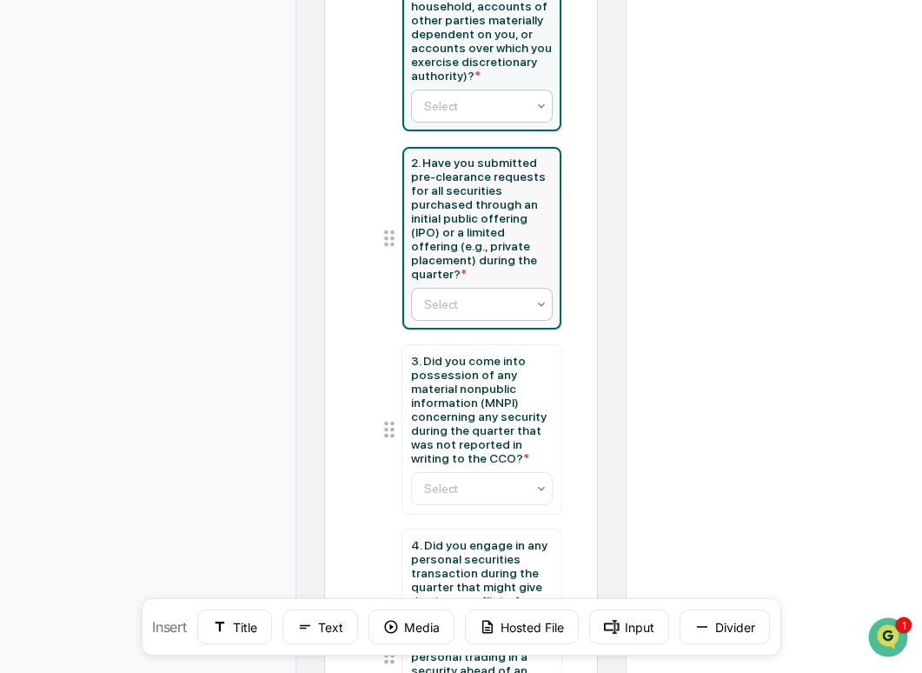
click at [504, 307] on div at bounding box center [475, 304] width 103 height 17
type input "**********"
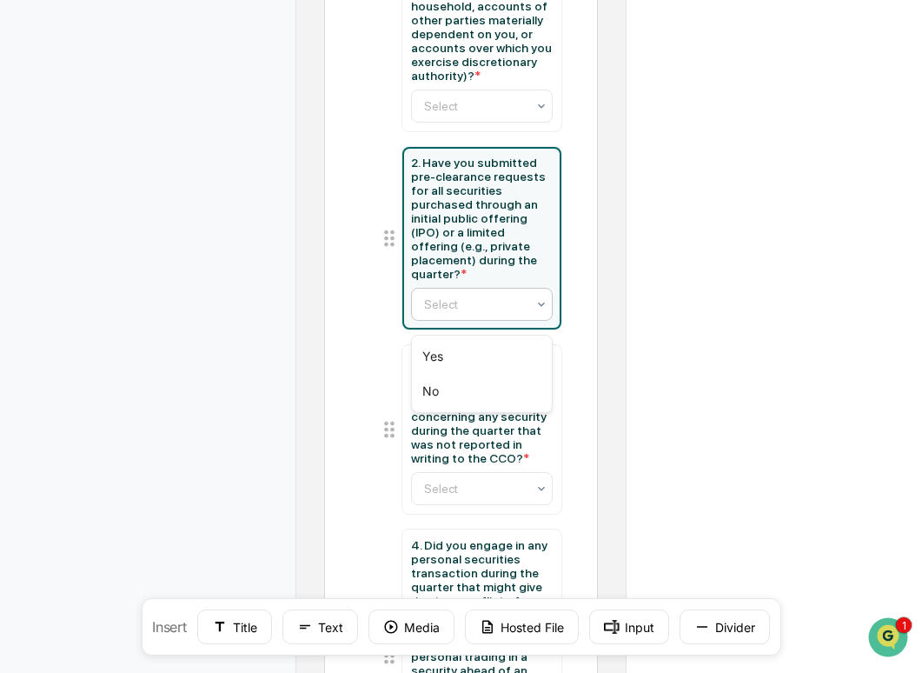
click at [504, 307] on div at bounding box center [475, 304] width 103 height 17
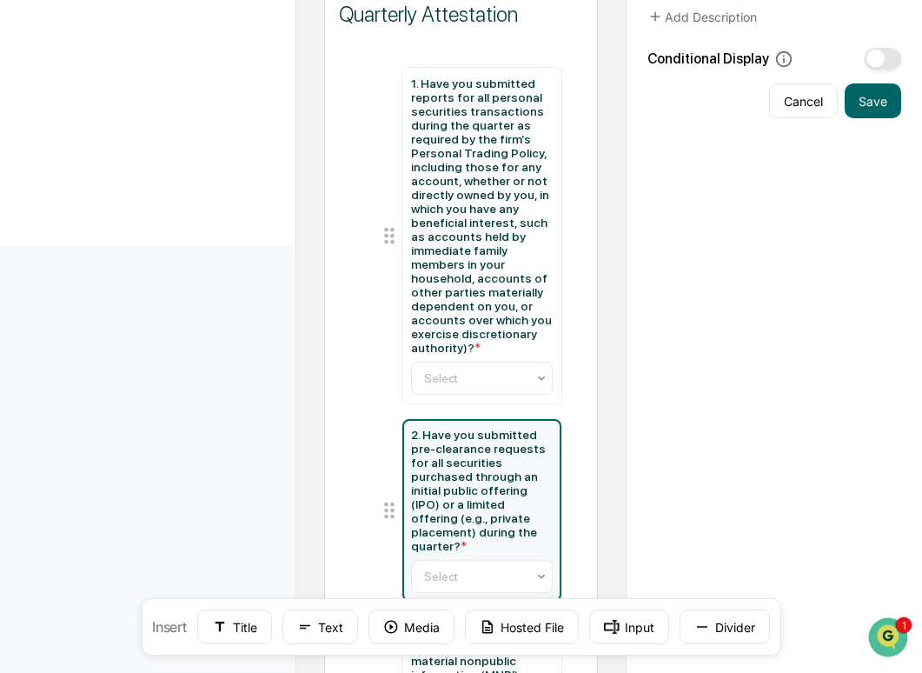
click at [512, 472] on div "2. Have you submitted pre-clearance requests for all securities purchased throu…" at bounding box center [482, 490] width 143 height 125
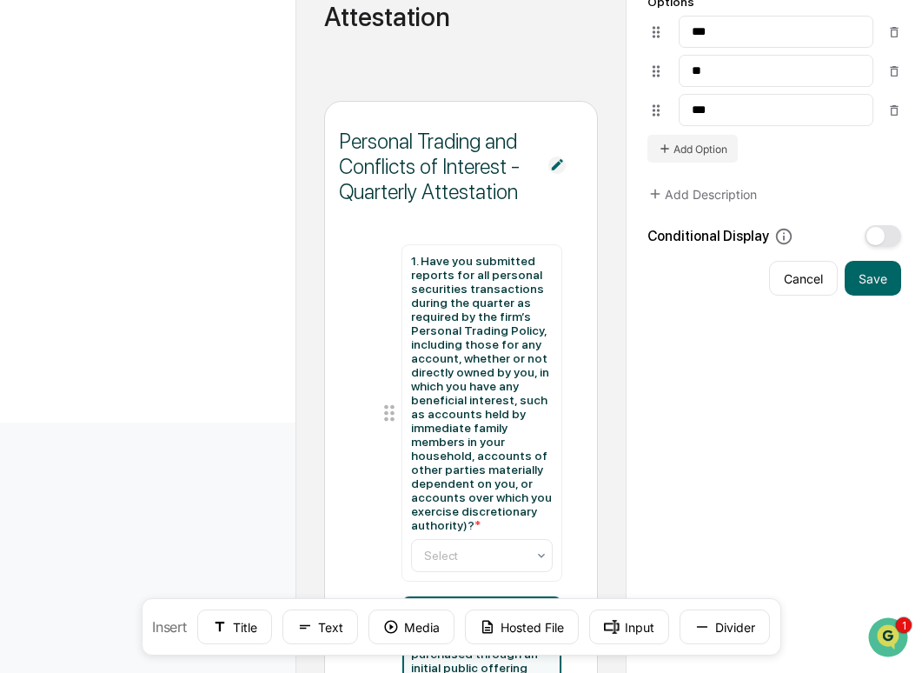
scroll to position [155, 0]
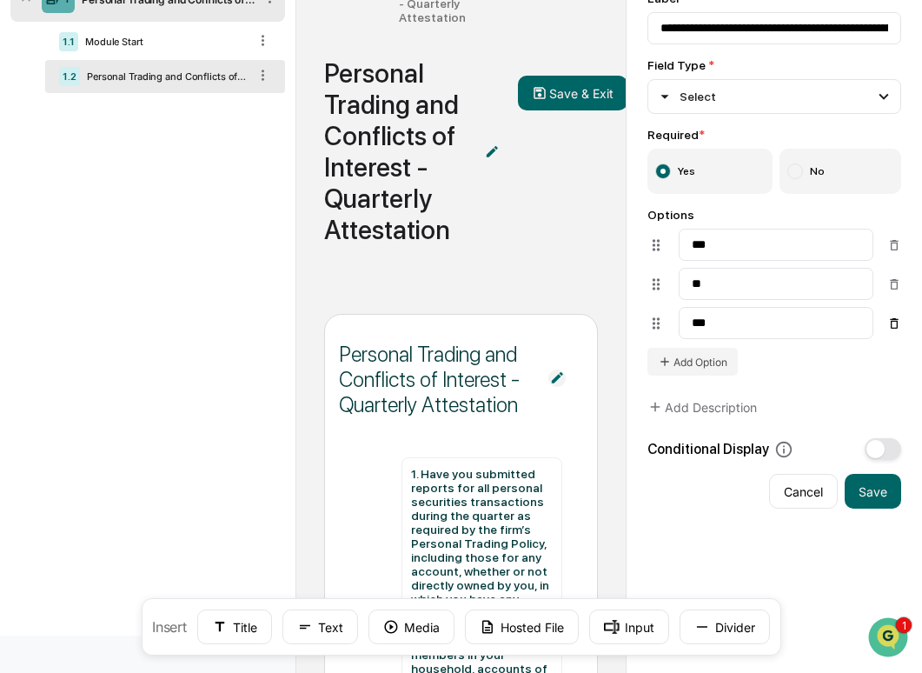
click at [900, 323] on icon at bounding box center [895, 323] width 14 height 14
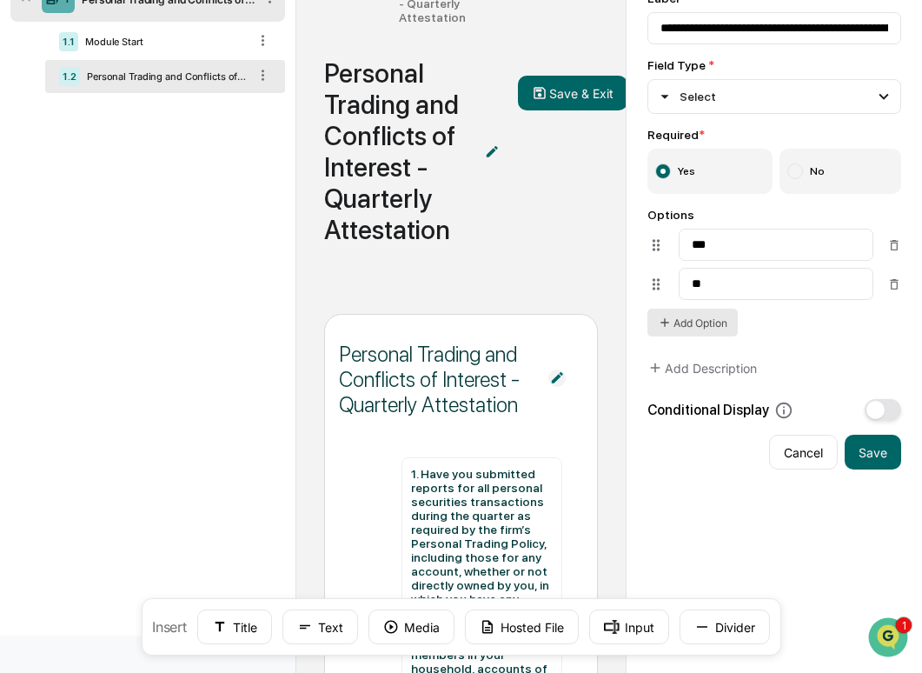
click at [702, 326] on button "Add Option" at bounding box center [693, 323] width 90 height 28
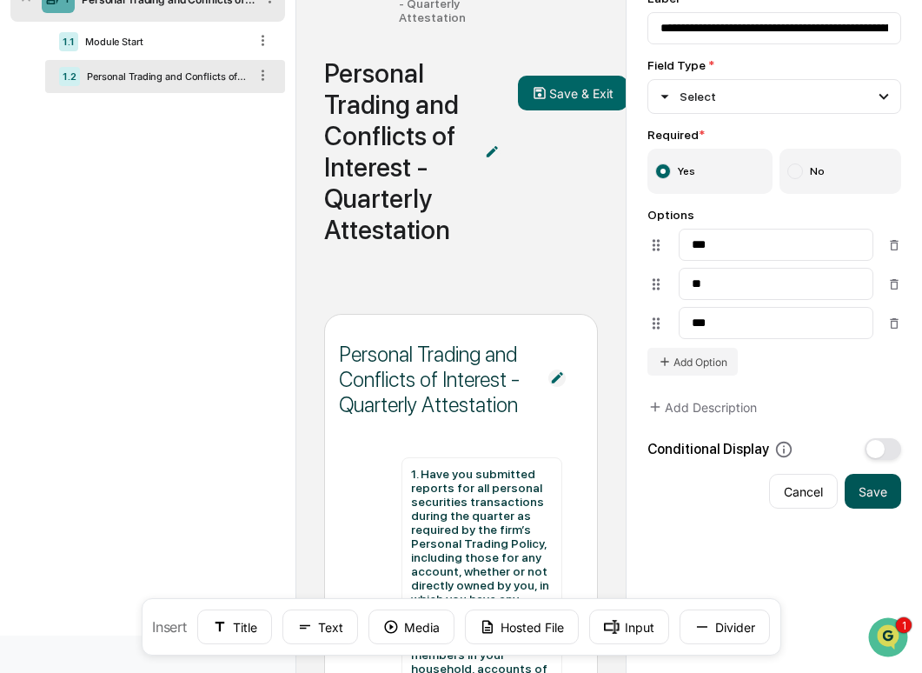
type input "***"
click at [889, 504] on button "Save" at bounding box center [873, 491] width 57 height 35
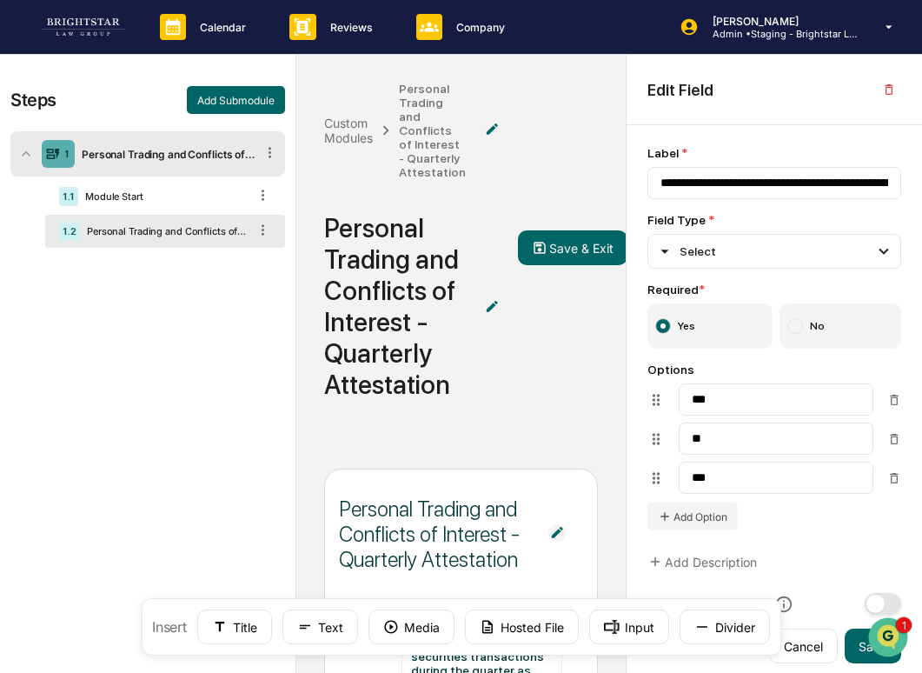
scroll to position [740, 0]
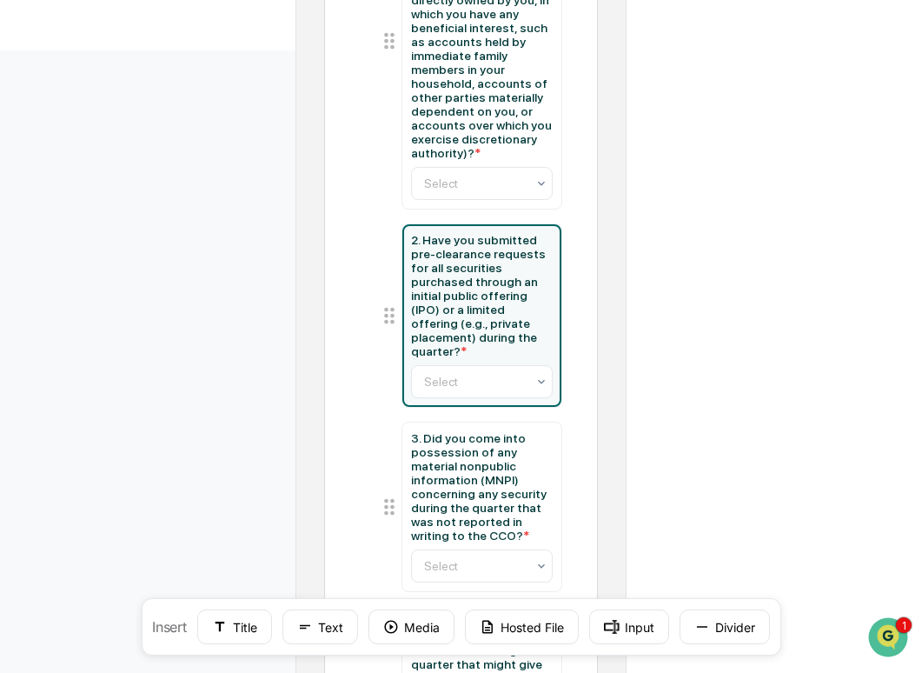
click at [471, 407] on div "2. Have you submitted pre-clearance requests for all securities purchased throu…" at bounding box center [483, 315] width 160 height 183
click at [478, 390] on div at bounding box center [475, 381] width 103 height 17
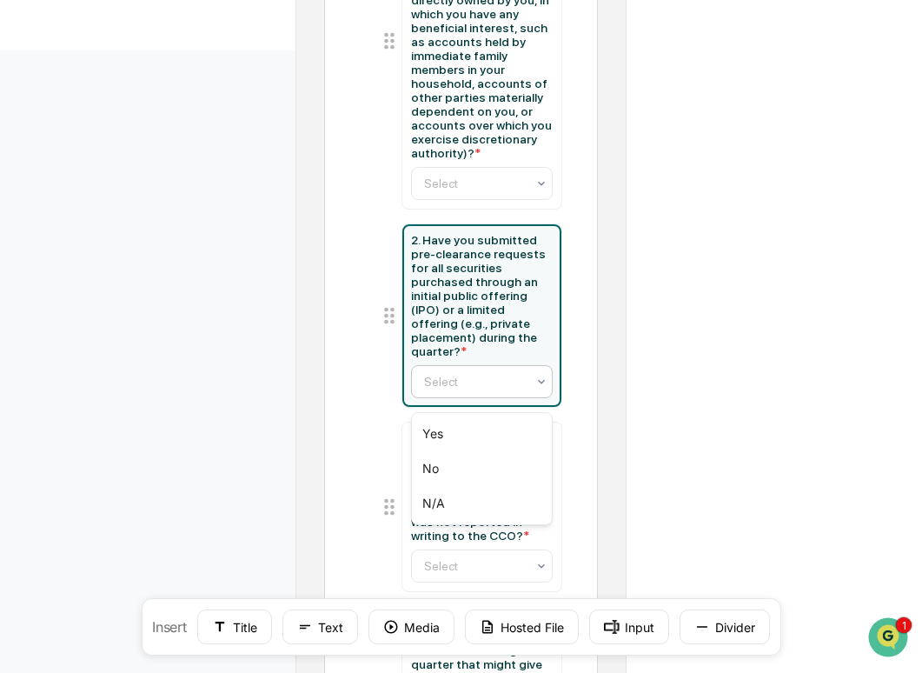
click at [478, 390] on div at bounding box center [475, 381] width 103 height 17
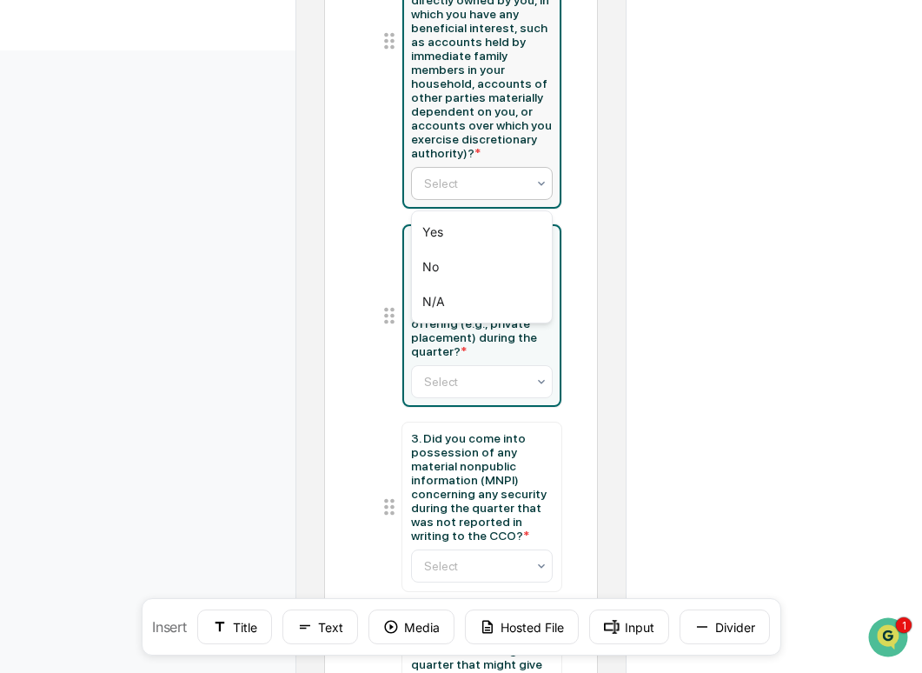
click at [473, 190] on div at bounding box center [475, 183] width 103 height 17
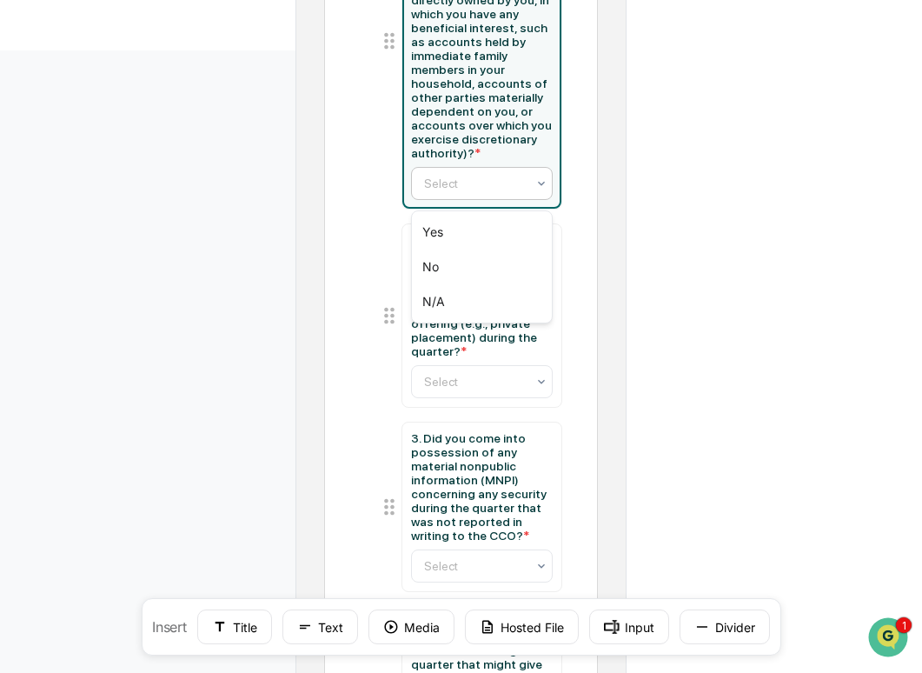
click at [473, 190] on div at bounding box center [475, 183] width 103 height 17
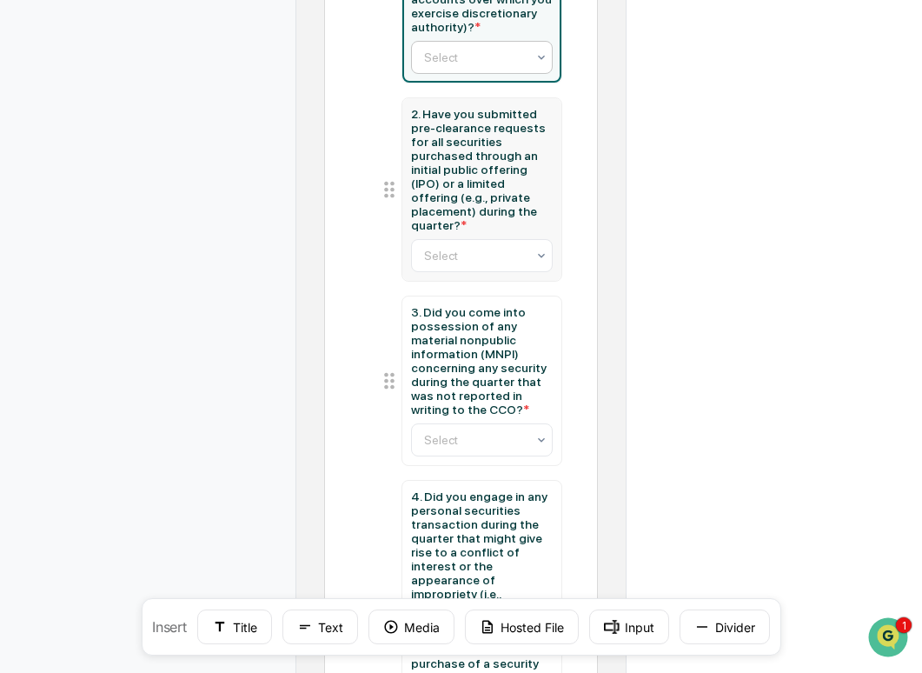
scroll to position [873, 0]
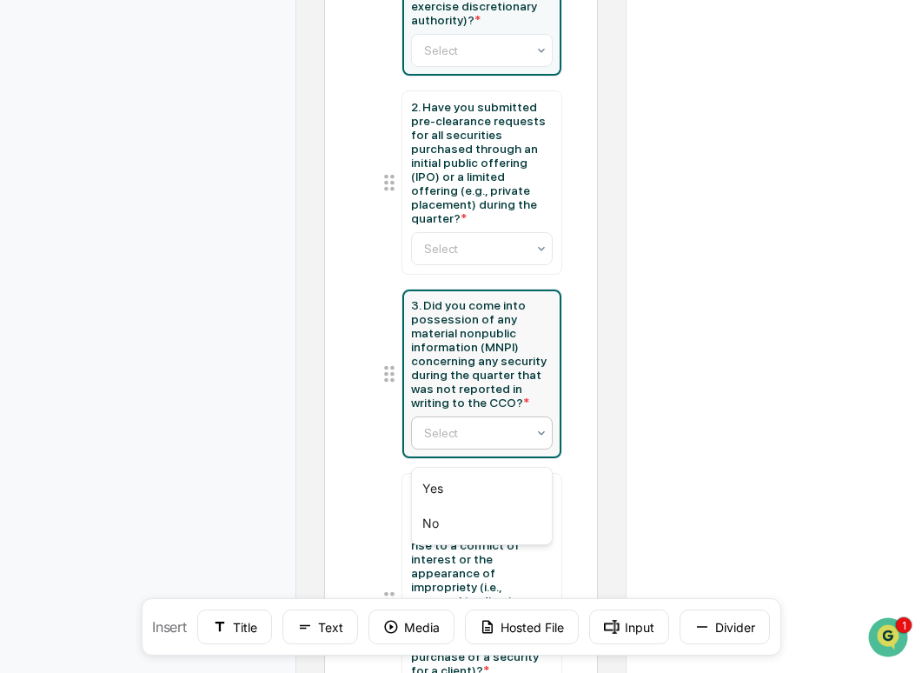
click at [503, 442] on div at bounding box center [475, 432] width 103 height 17
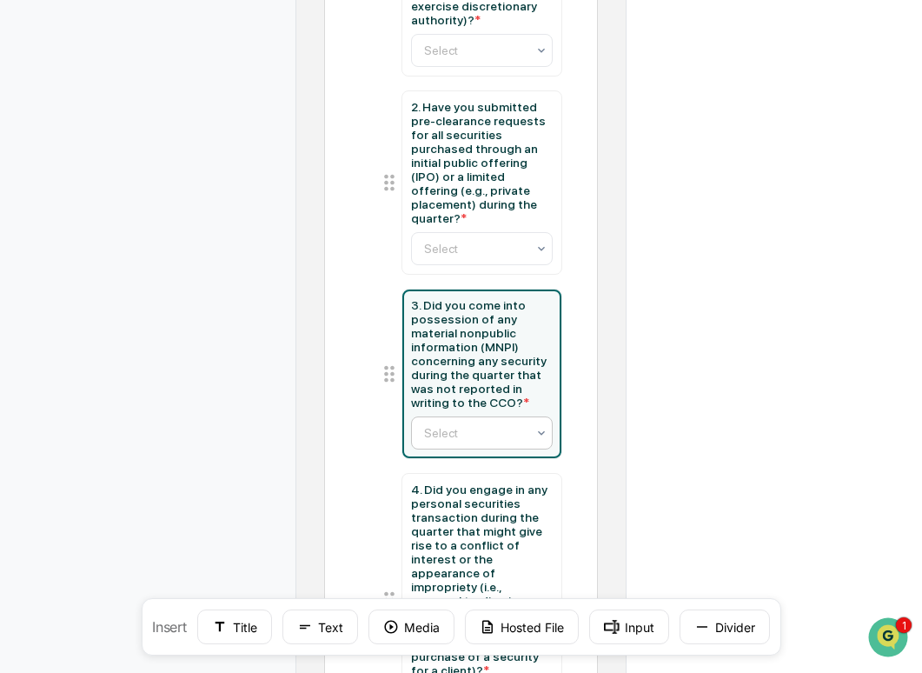
click at [503, 442] on div at bounding box center [475, 432] width 103 height 17
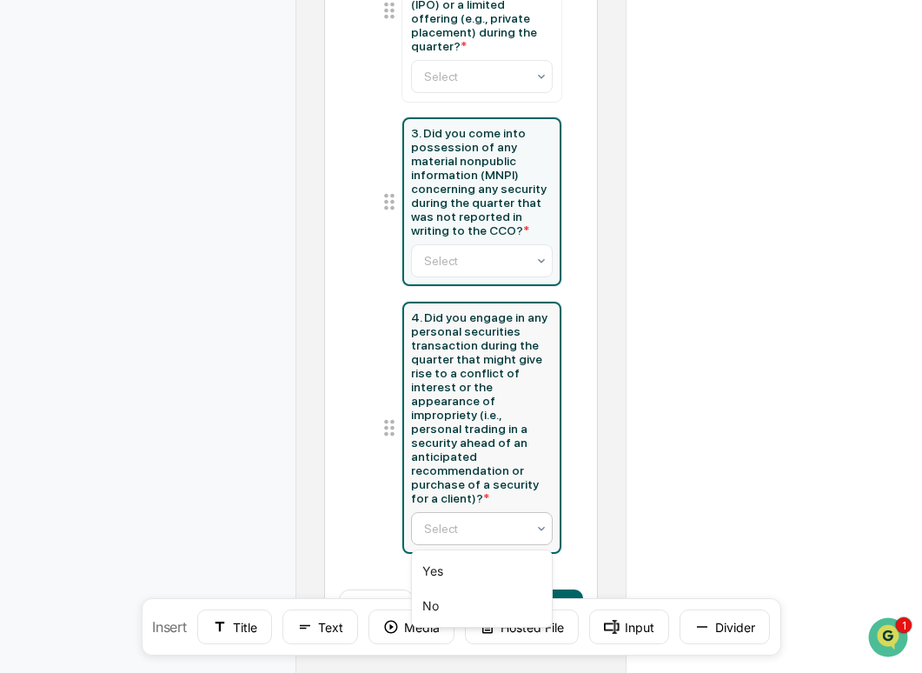
click at [480, 533] on div at bounding box center [475, 528] width 103 height 17
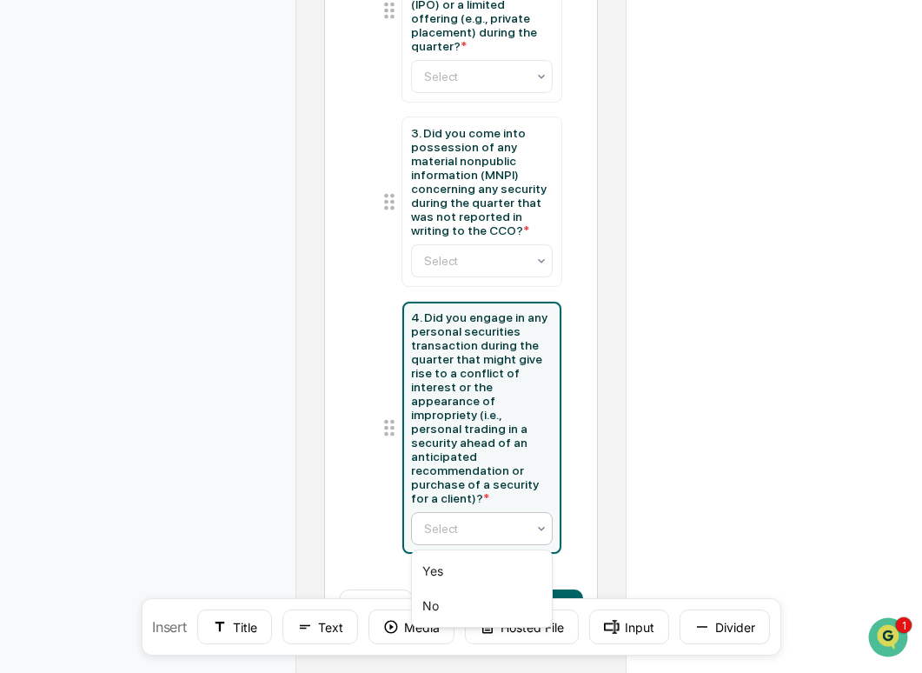
click at [481, 533] on div at bounding box center [475, 528] width 103 height 17
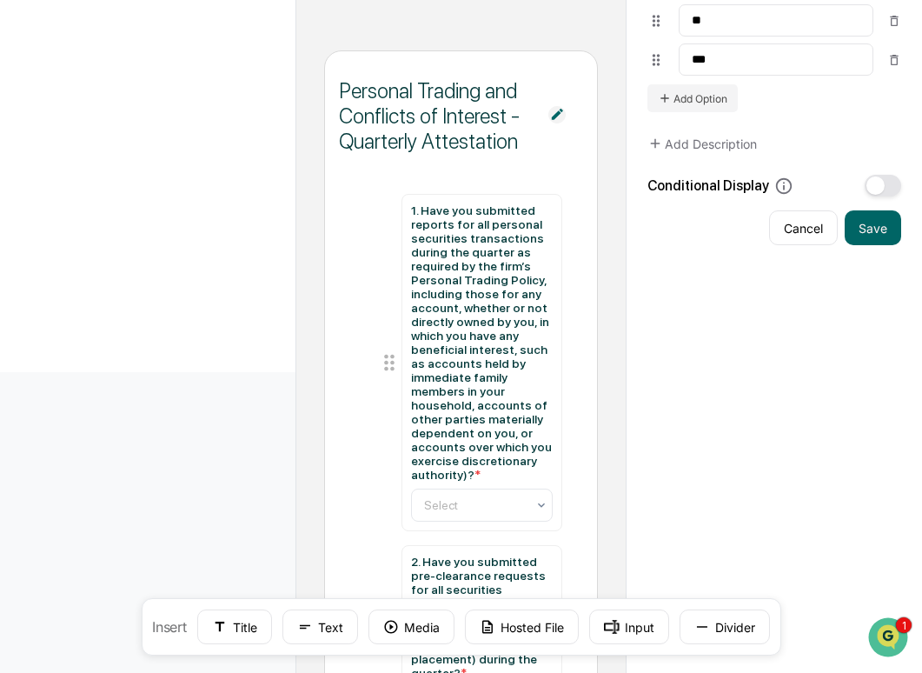
scroll to position [497, 0]
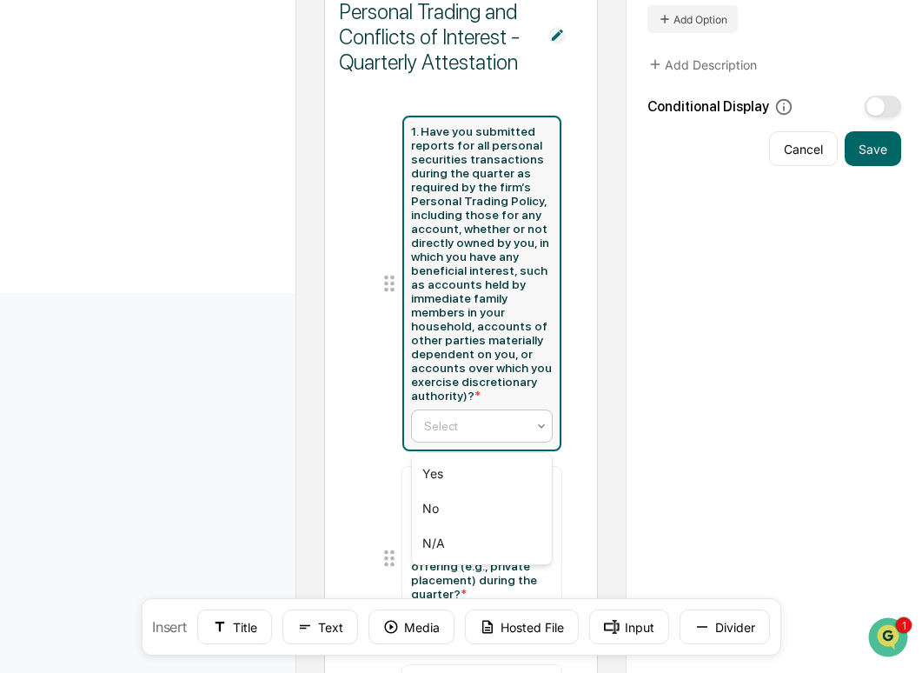
click at [509, 434] on div at bounding box center [475, 425] width 103 height 17
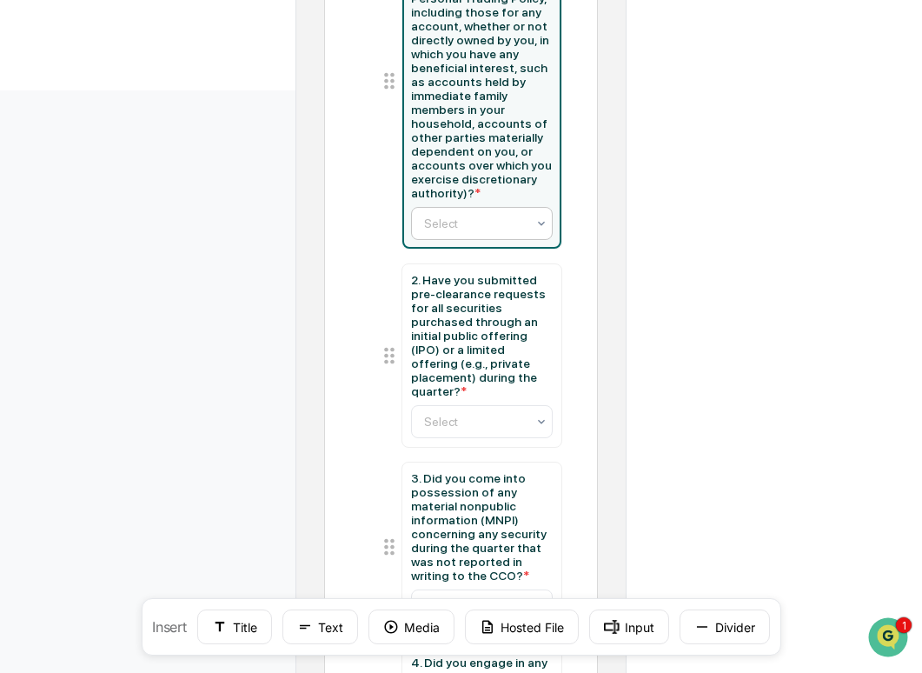
scroll to position [747, 0]
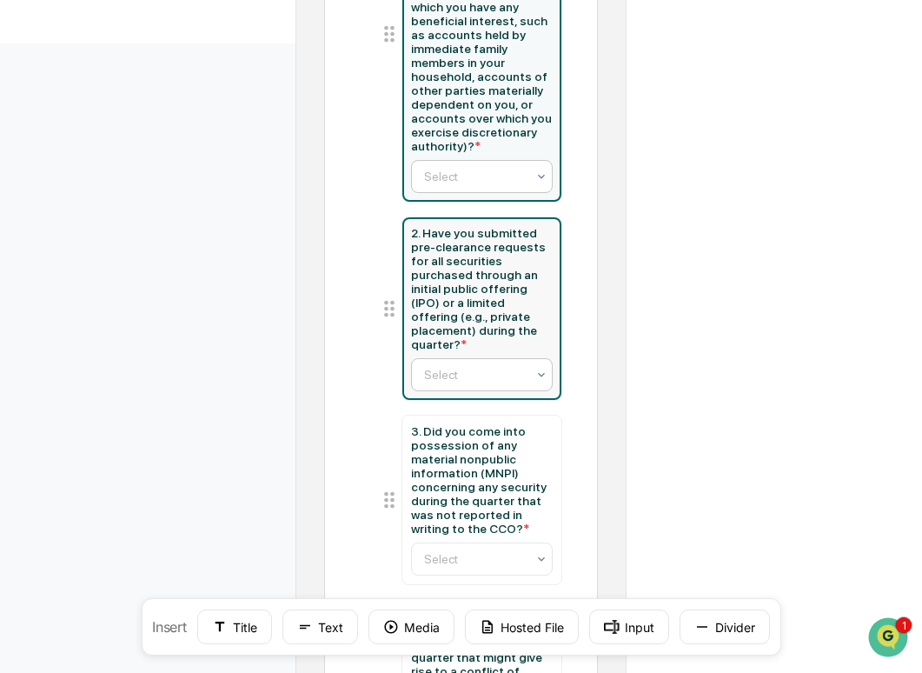
click at [507, 383] on div at bounding box center [475, 374] width 103 height 17
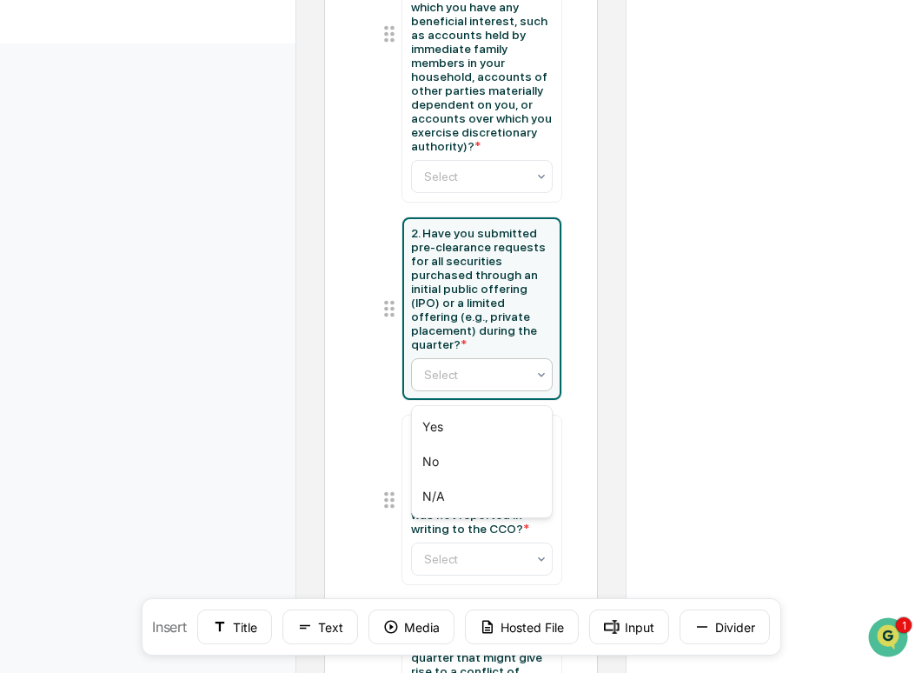
click at [507, 383] on div at bounding box center [475, 374] width 103 height 17
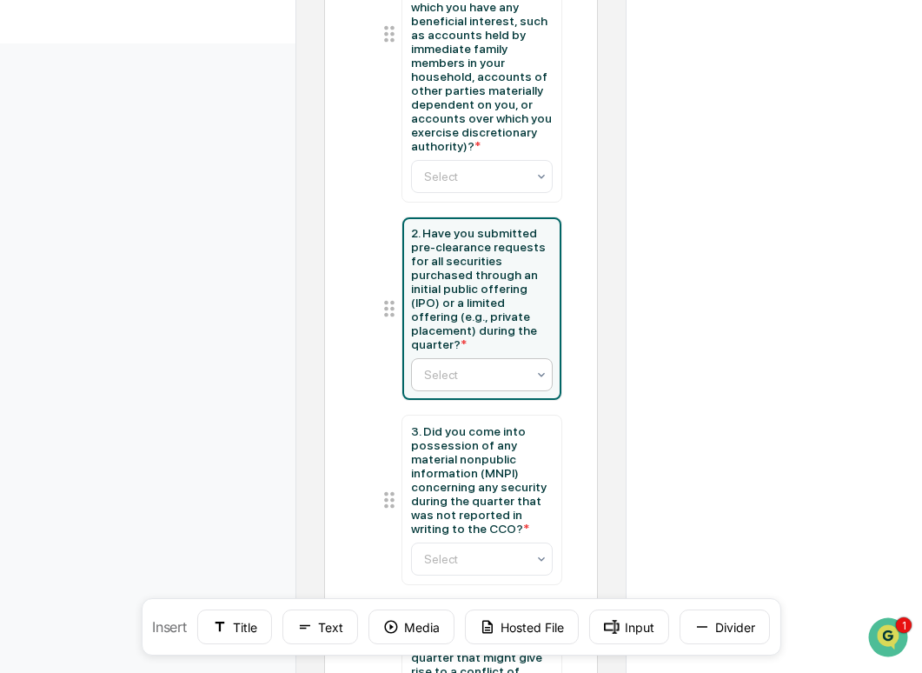
scroll to position [1064, 0]
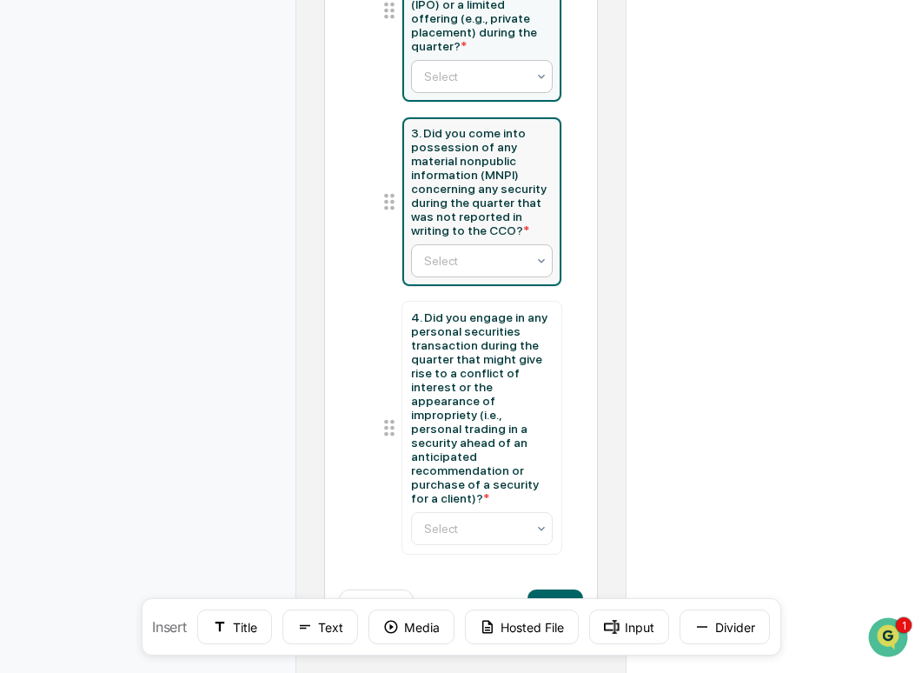
click at [475, 252] on div at bounding box center [475, 260] width 103 height 17
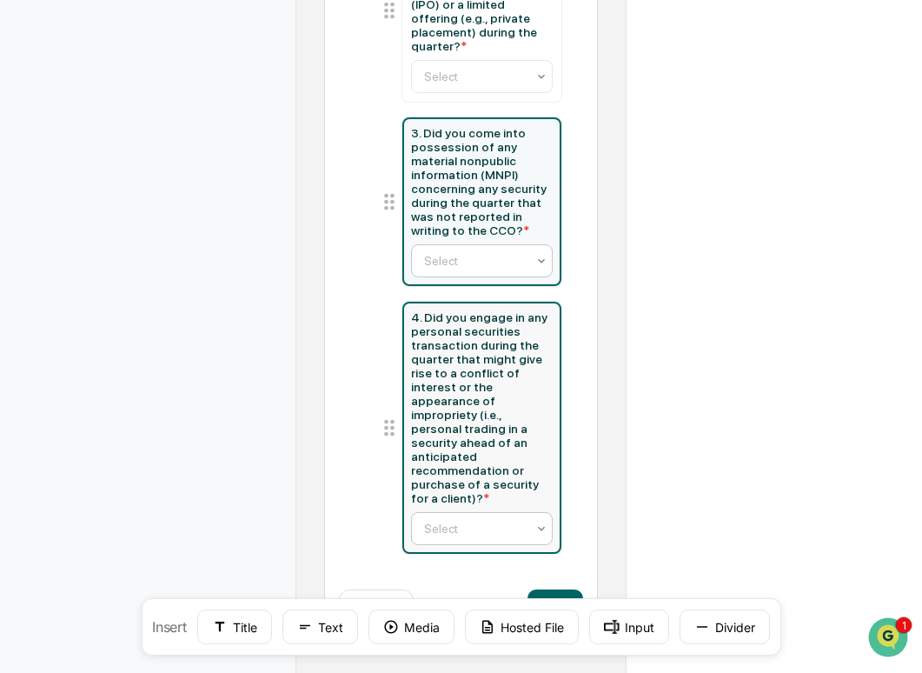
click at [508, 537] on div at bounding box center [475, 528] width 103 height 17
type input "**********"
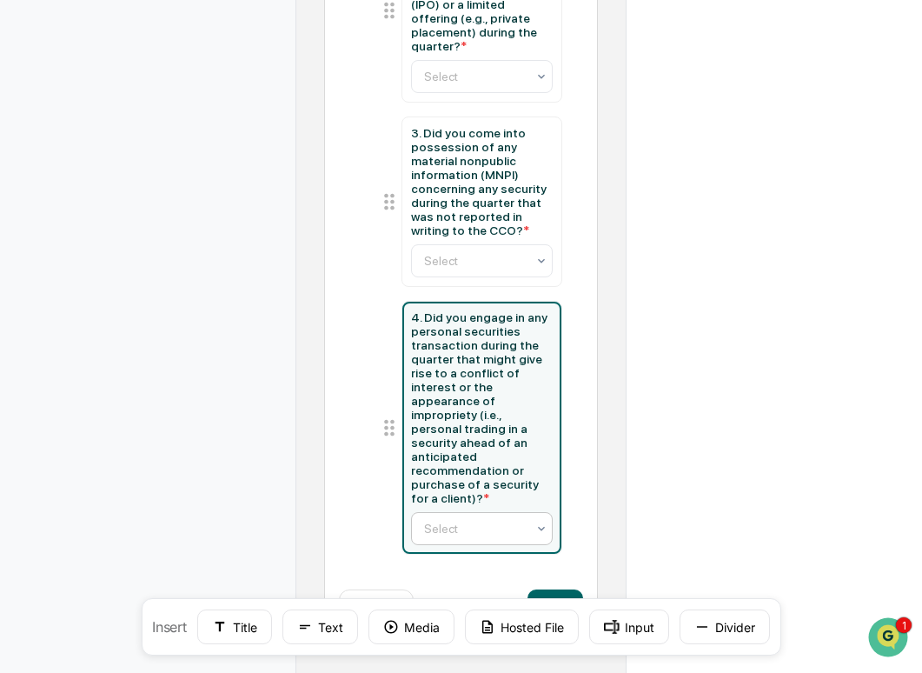
click at [508, 537] on div at bounding box center [475, 528] width 103 height 17
click at [571, 591] on button "Next" at bounding box center [556, 606] width 56 height 35
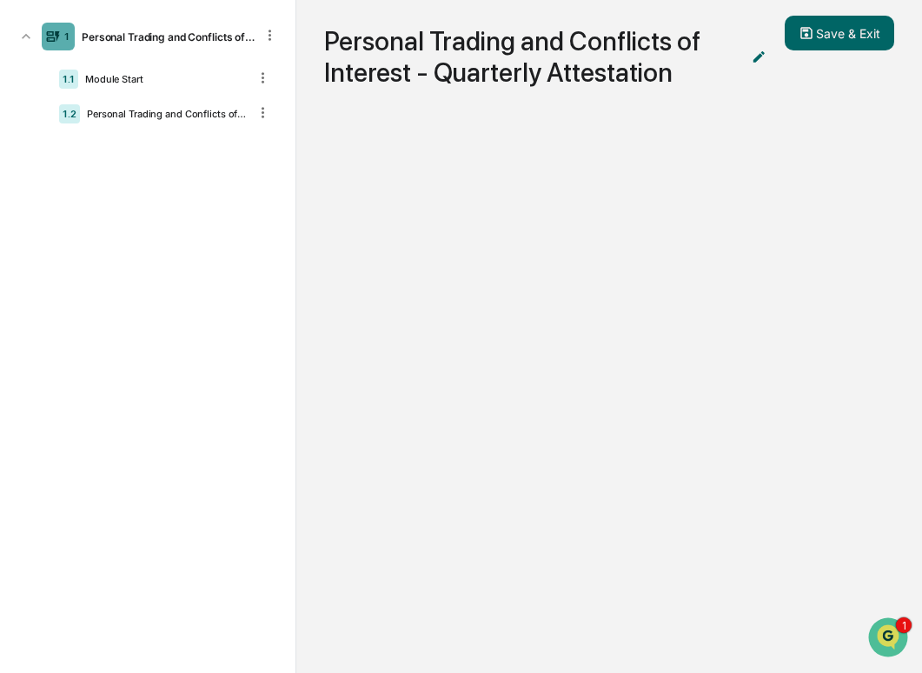
scroll to position [117, 0]
click at [849, 37] on button "Save & Exit" at bounding box center [840, 33] width 110 height 35
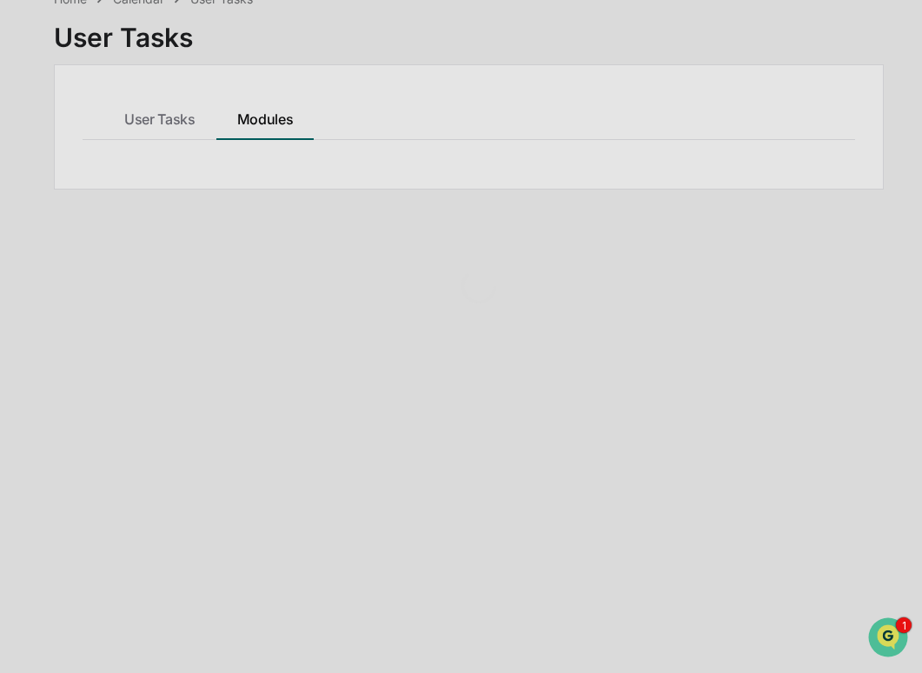
scroll to position [117, 0]
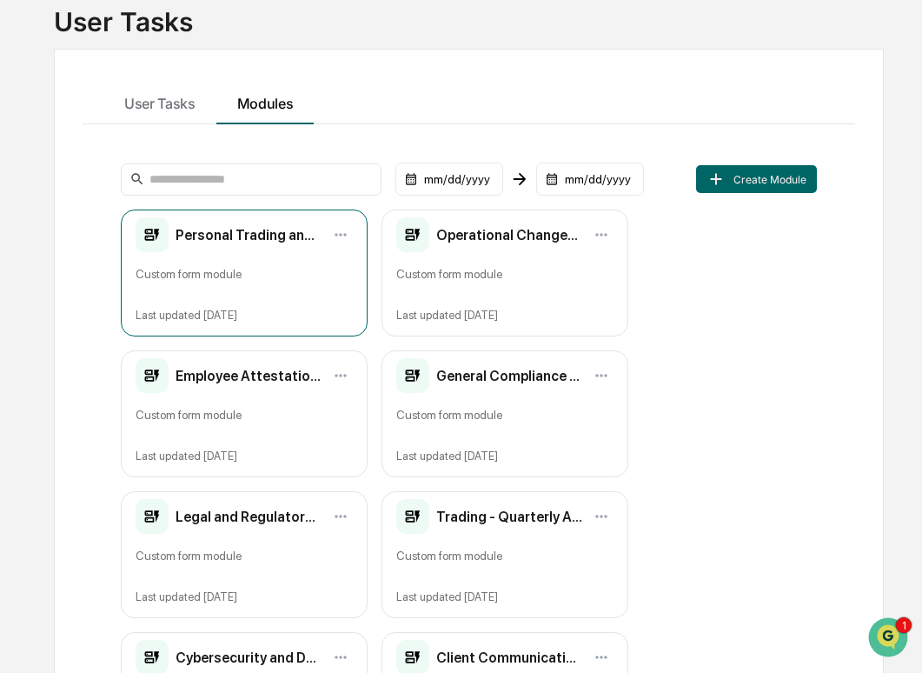
click at [270, 264] on div "Personal Trading and Conflicts of Interest - Quarterly Attestation Custom form …" at bounding box center [244, 273] width 247 height 127
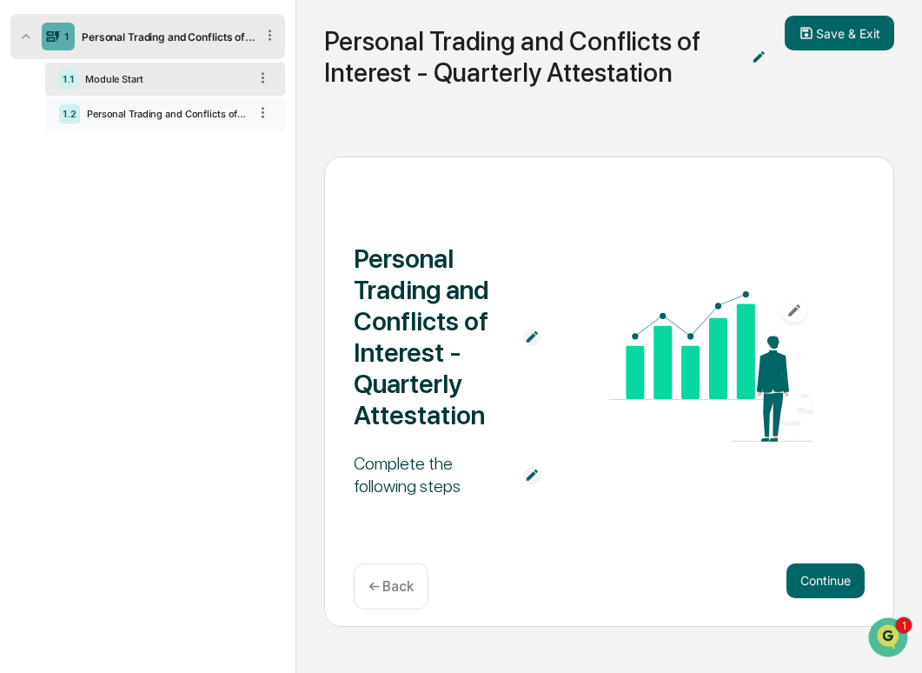
click at [146, 128] on div "1.2 Personal Trading and Conflicts of Interest - Quarterly Attestation" at bounding box center [165, 113] width 240 height 33
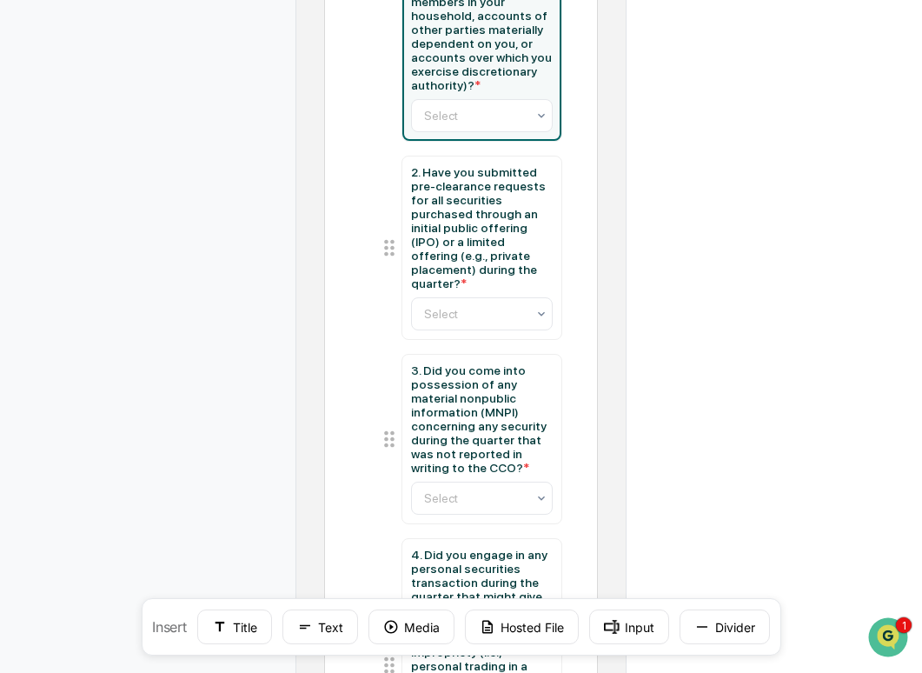
scroll to position [807, 0]
click at [508, 129] on div "Select" at bounding box center [476, 116] width 120 height 24
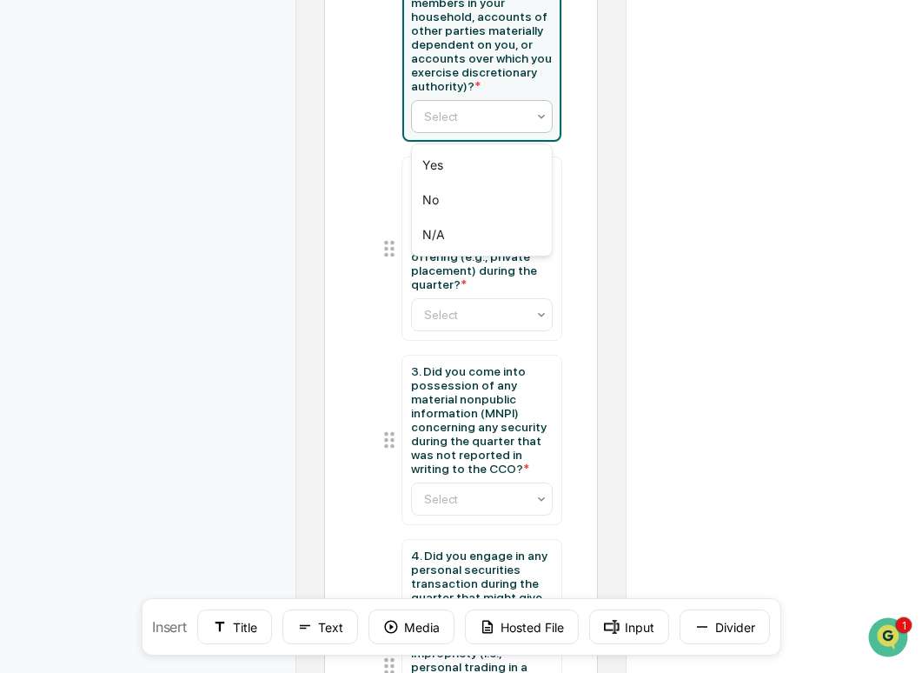
click at [508, 129] on div "Select" at bounding box center [476, 116] width 120 height 24
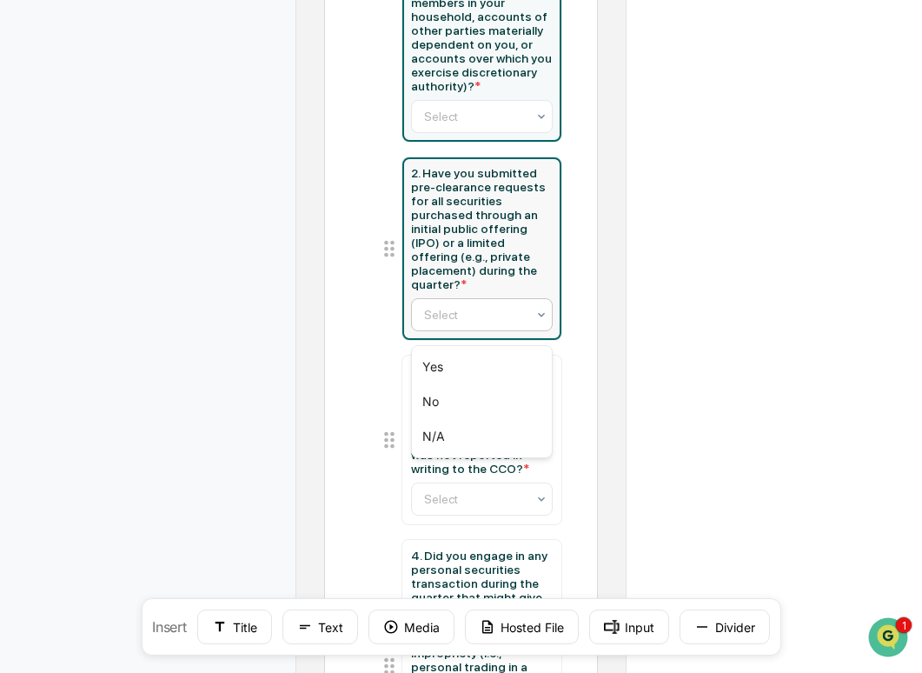
click at [475, 323] on div at bounding box center [475, 314] width 103 height 17
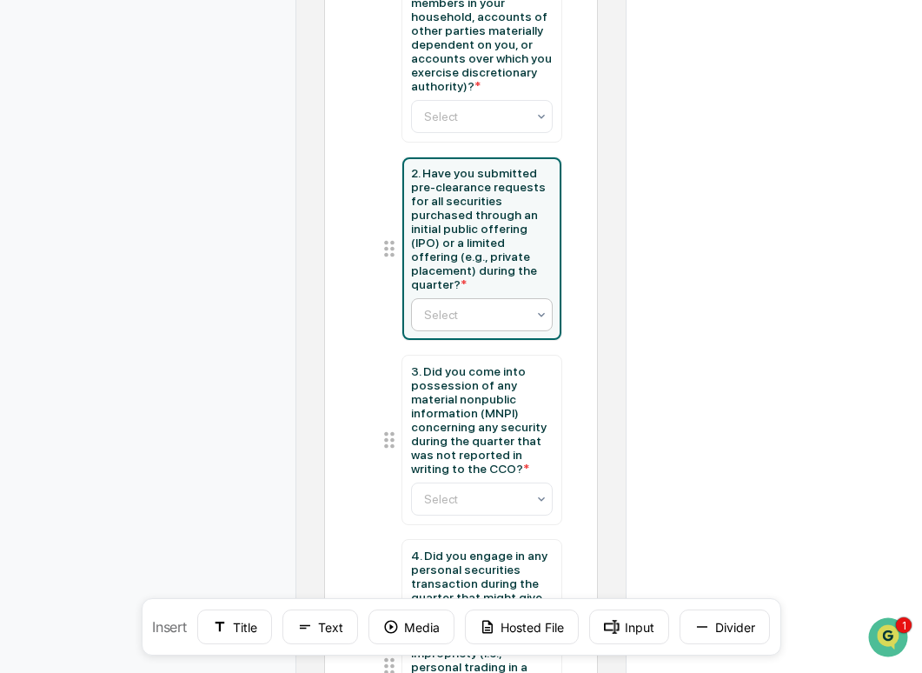
click at [475, 323] on div at bounding box center [475, 314] width 103 height 17
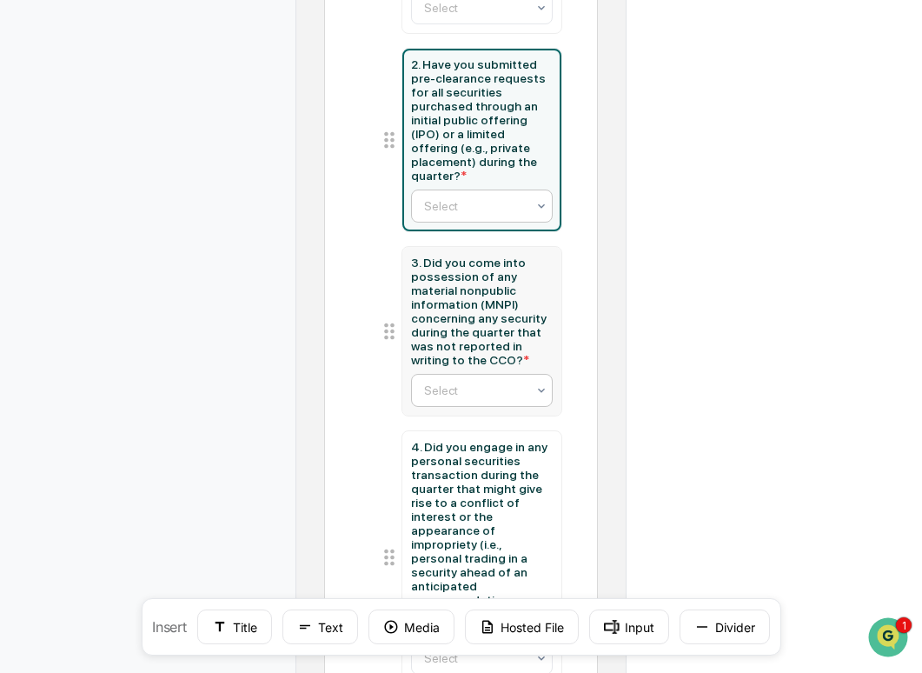
scroll to position [920, 0]
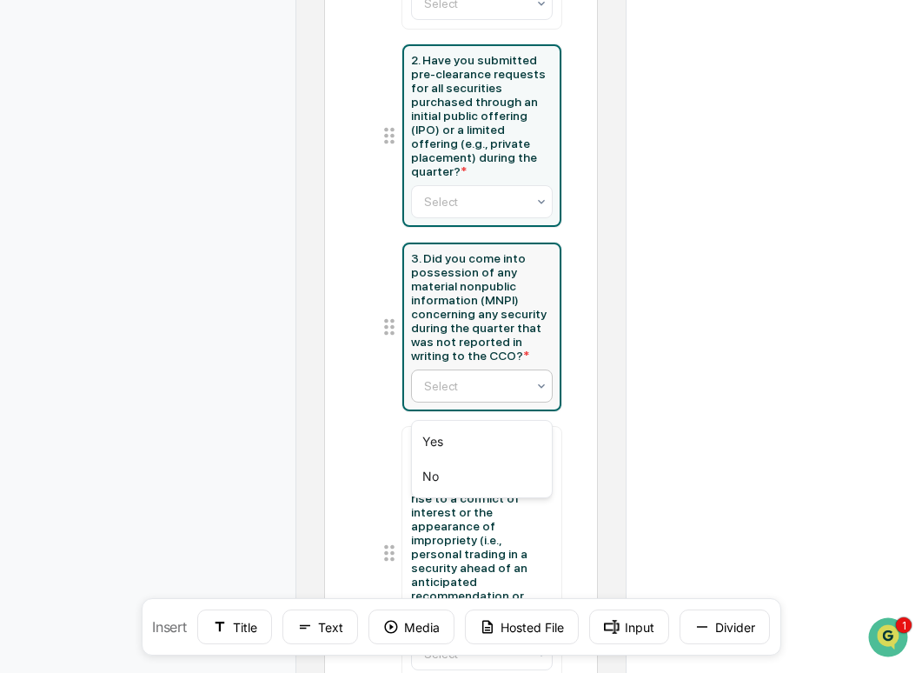
click at [487, 395] on div at bounding box center [475, 385] width 103 height 17
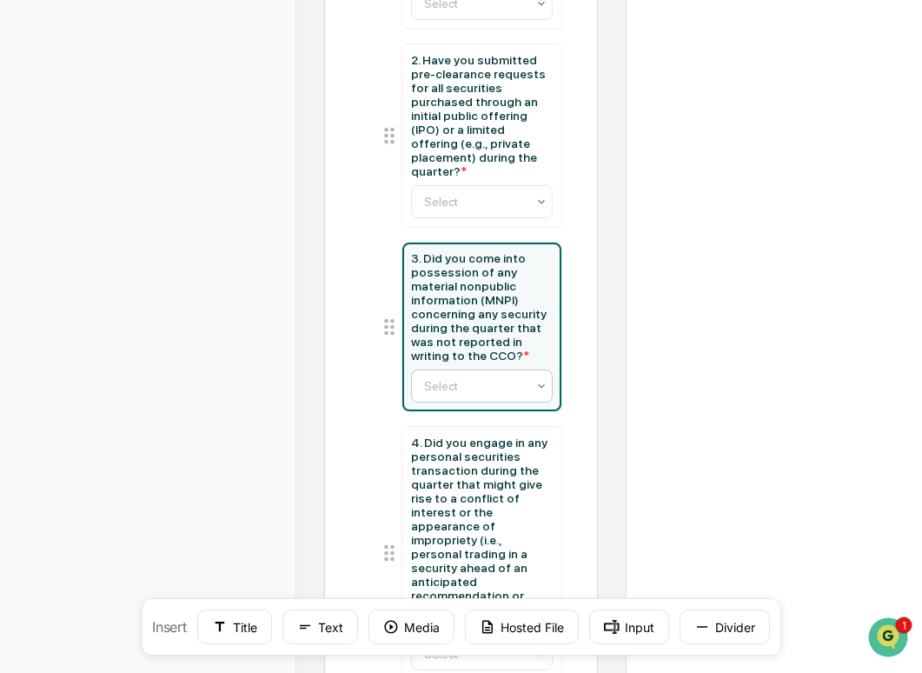
click at [491, 395] on div at bounding box center [475, 385] width 103 height 17
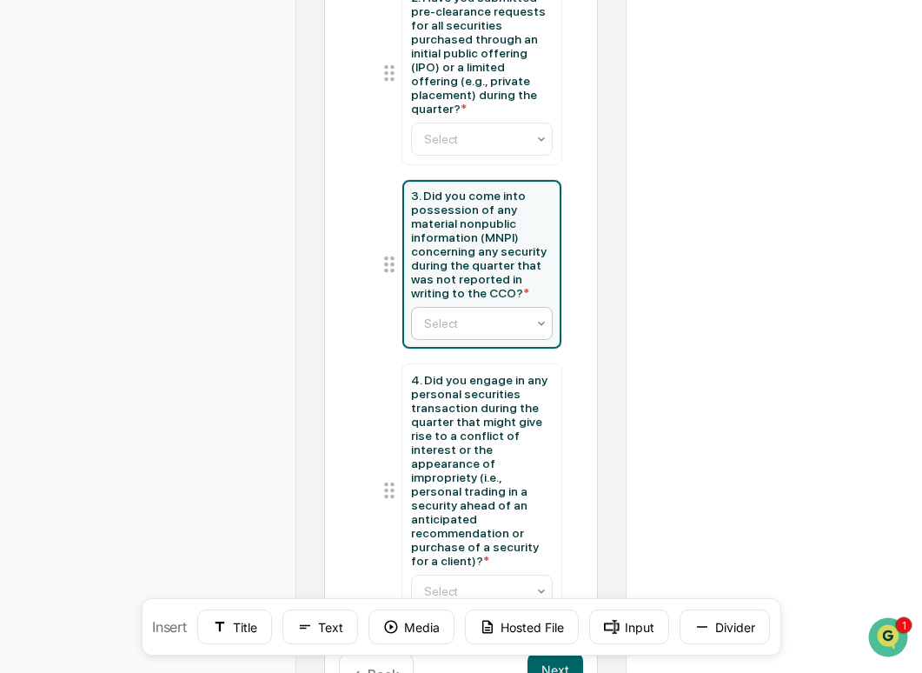
scroll to position [1064, 0]
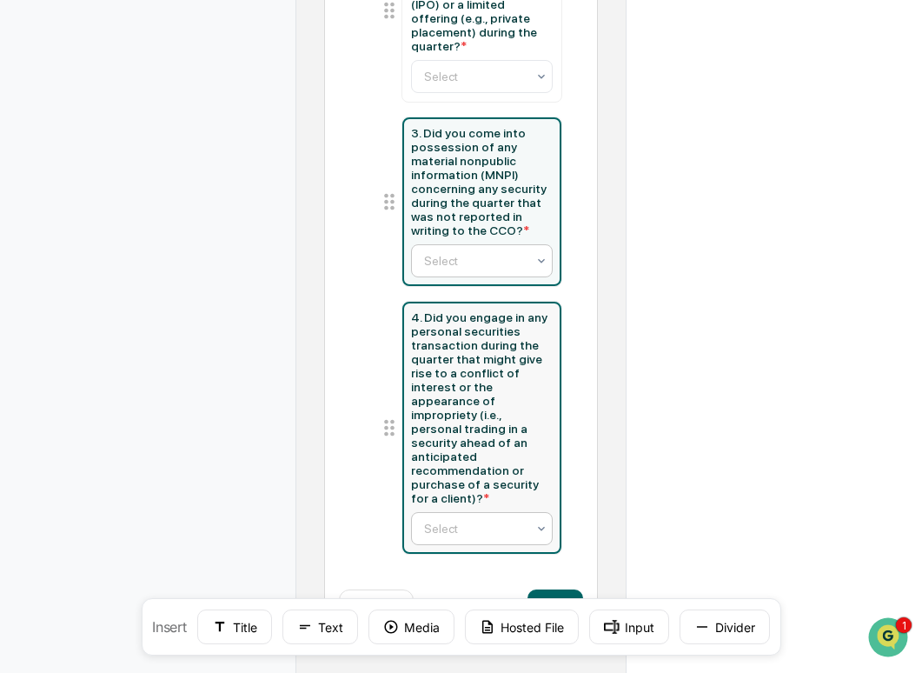
click at [479, 523] on div at bounding box center [475, 528] width 103 height 17
type input "**********"
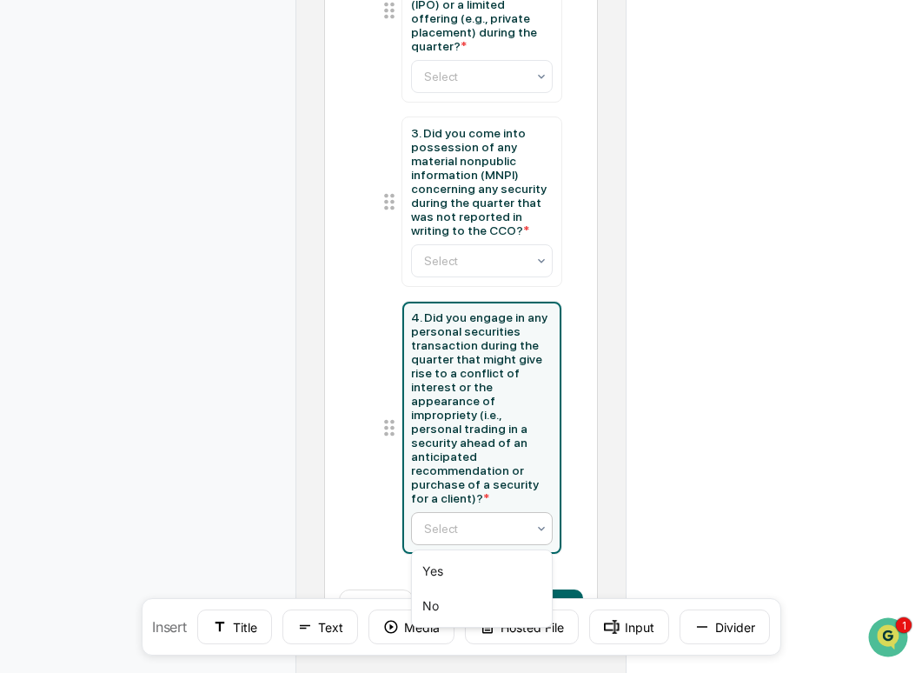
click at [479, 523] on div at bounding box center [475, 528] width 103 height 17
click at [571, 589] on button "Next" at bounding box center [556, 606] width 56 height 35
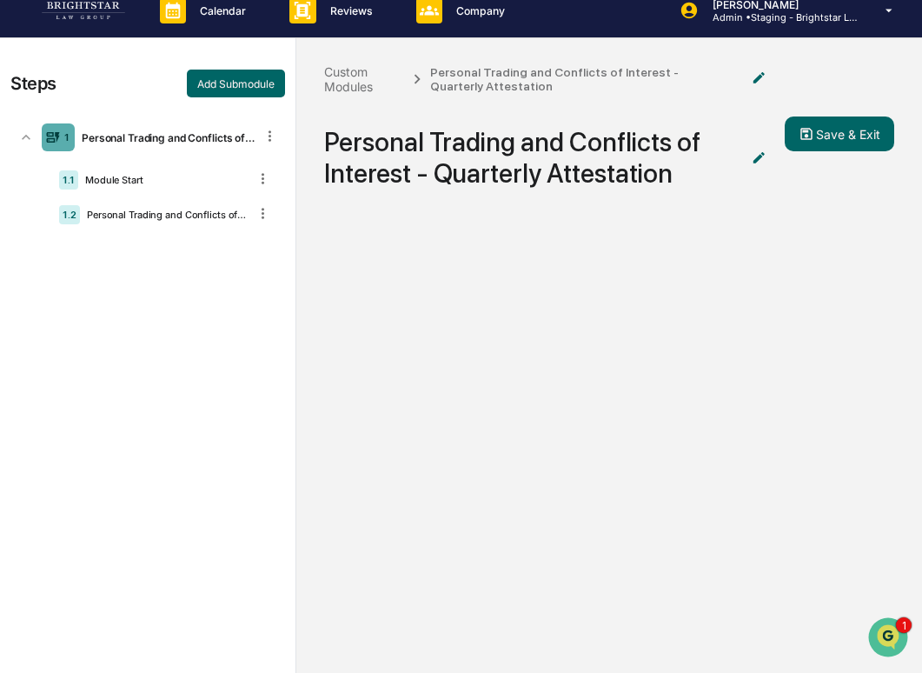
scroll to position [0, 0]
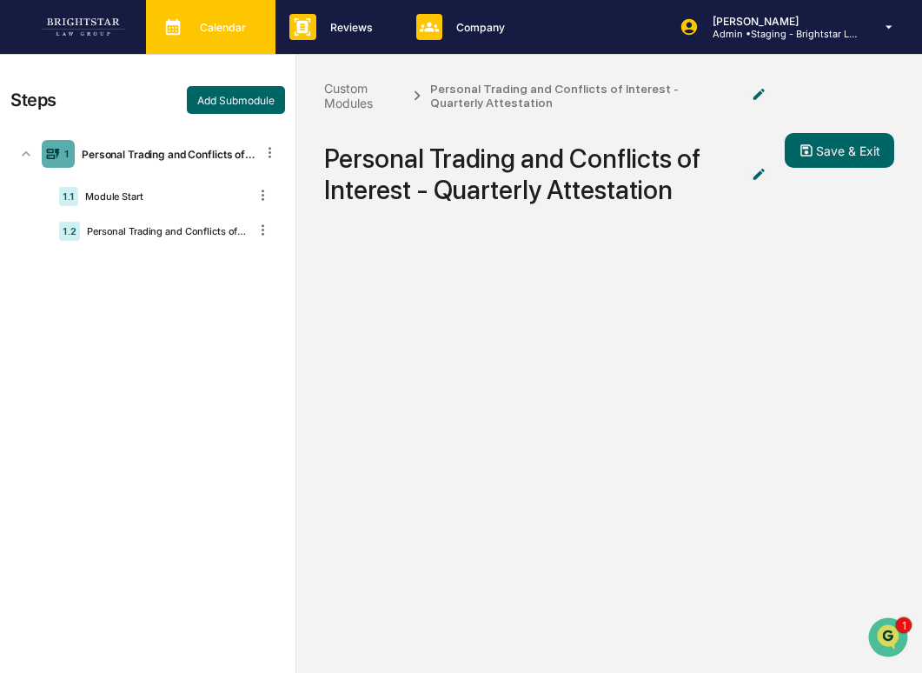
click at [253, 33] on p "Calendar" at bounding box center [220, 27] width 69 height 13
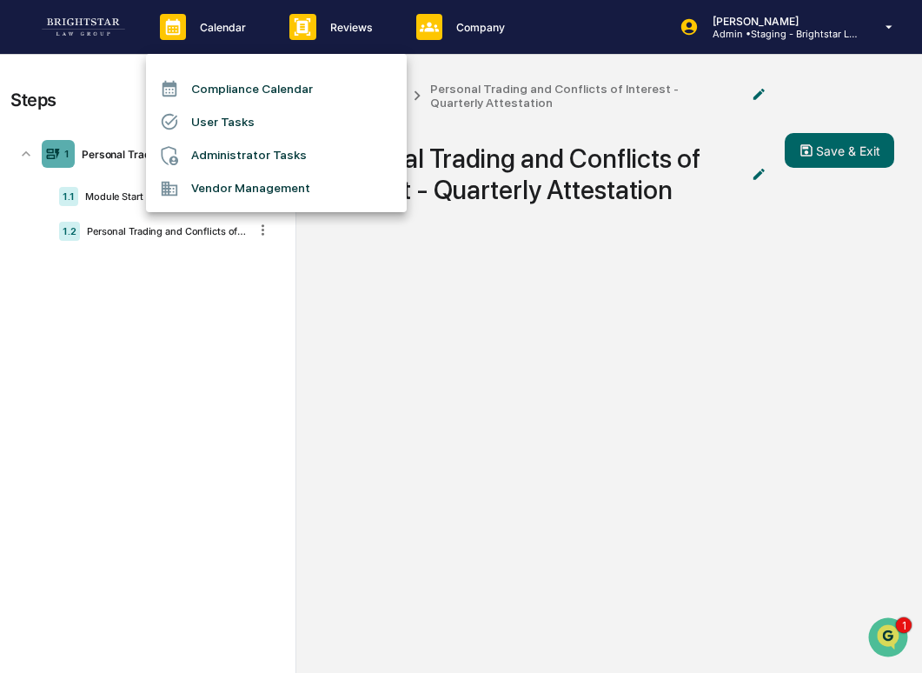
click at [236, 112] on li "User Tasks" at bounding box center [276, 121] width 261 height 33
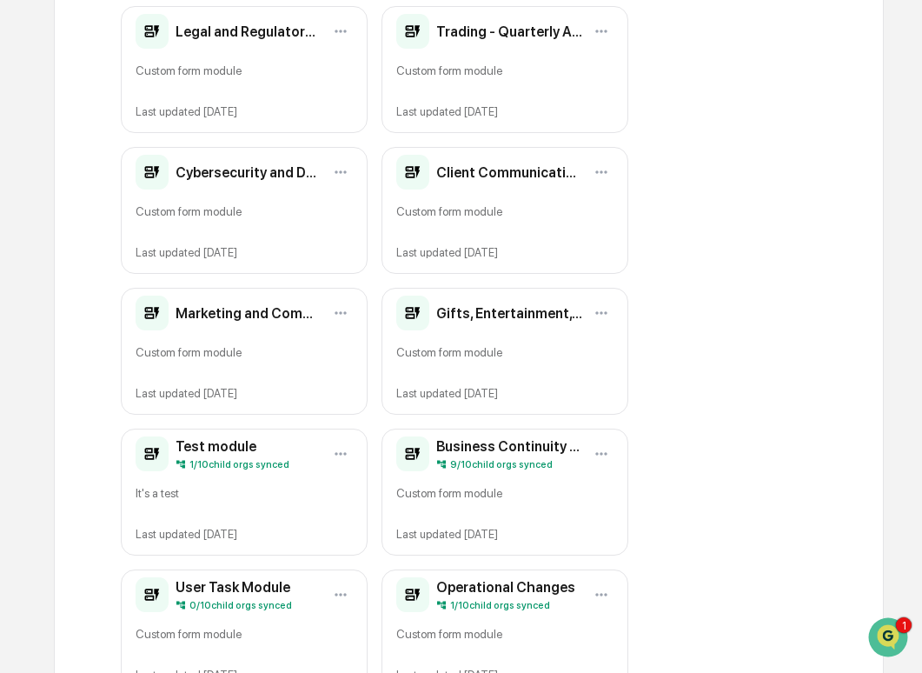
scroll to position [604, 0]
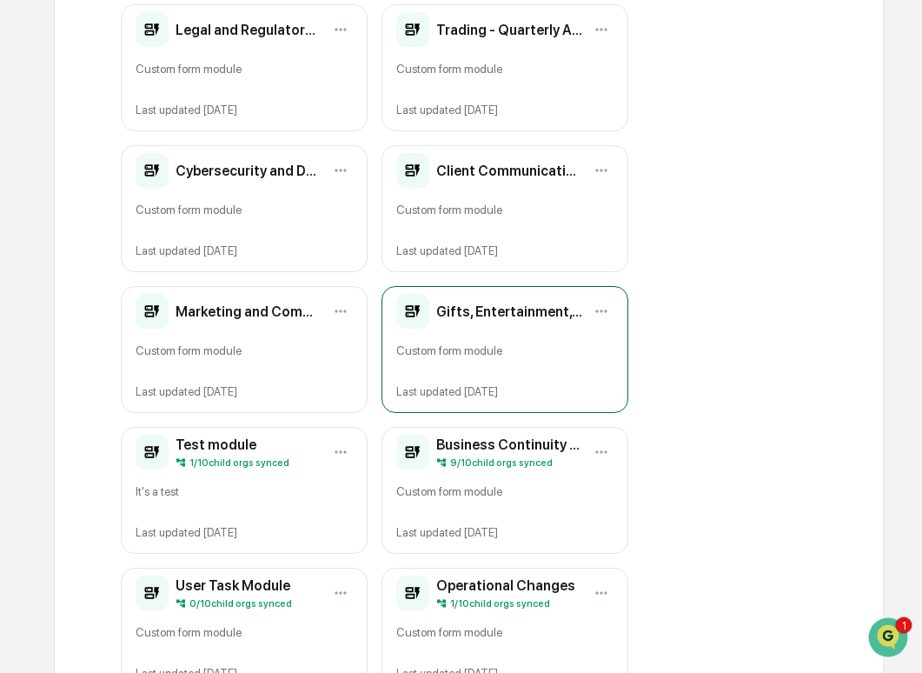
click at [418, 343] on div "Custom form module" at bounding box center [504, 357] width 217 height 29
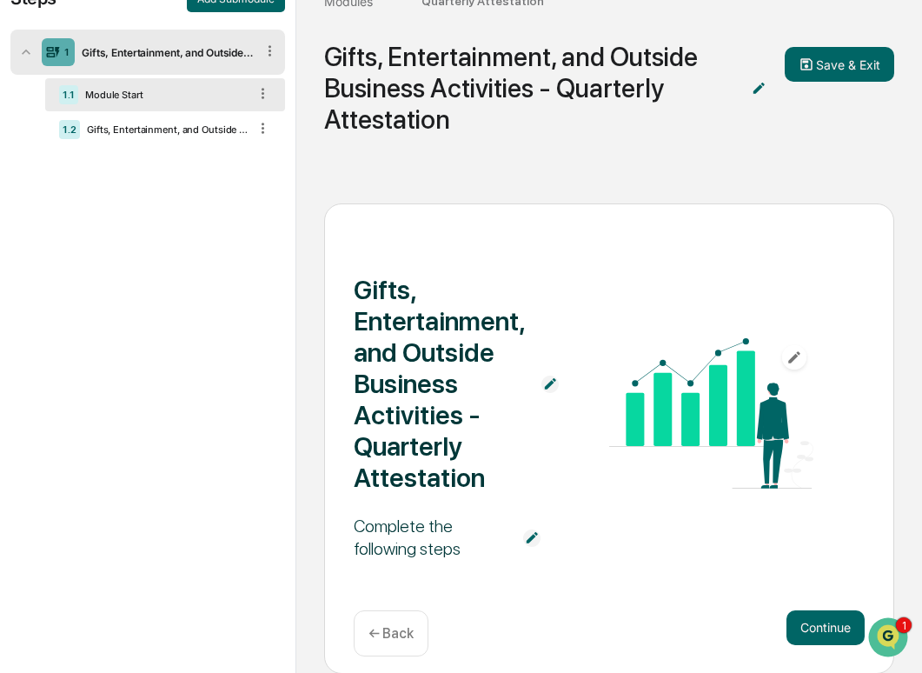
scroll to position [130, 0]
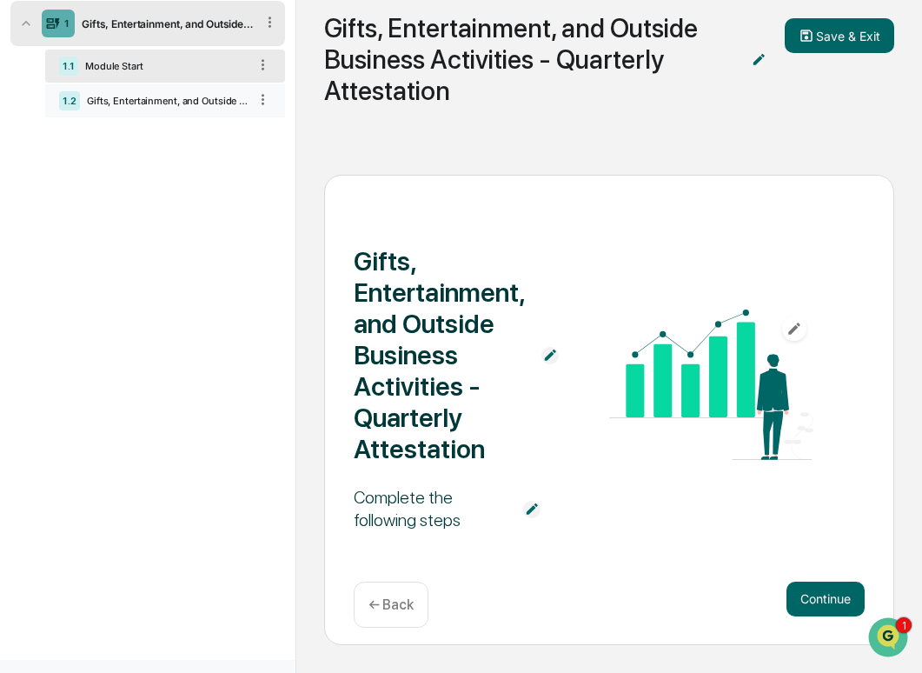
click at [144, 103] on div "Gifts, Entertainment, and Outside Business Activities - Quarterly Attestation" at bounding box center [164, 101] width 168 height 12
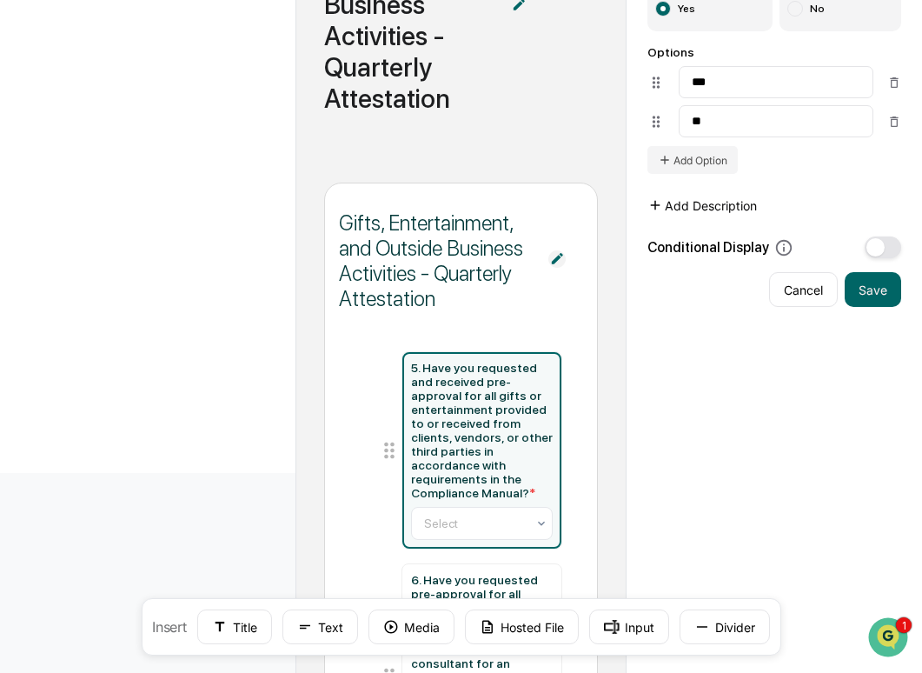
scroll to position [305, 0]
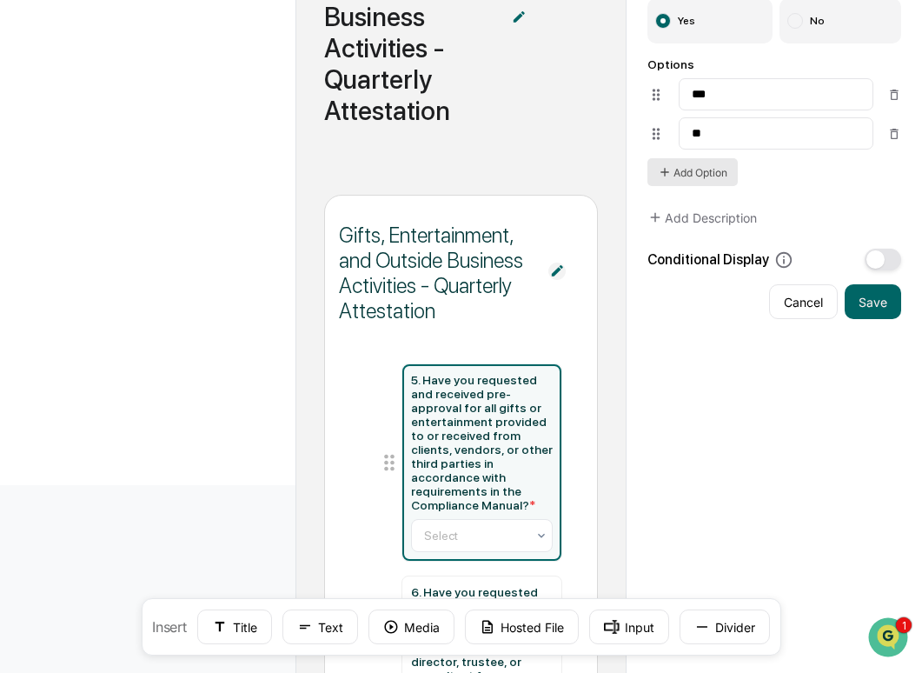
click at [689, 182] on button "Add Option" at bounding box center [693, 172] width 90 height 28
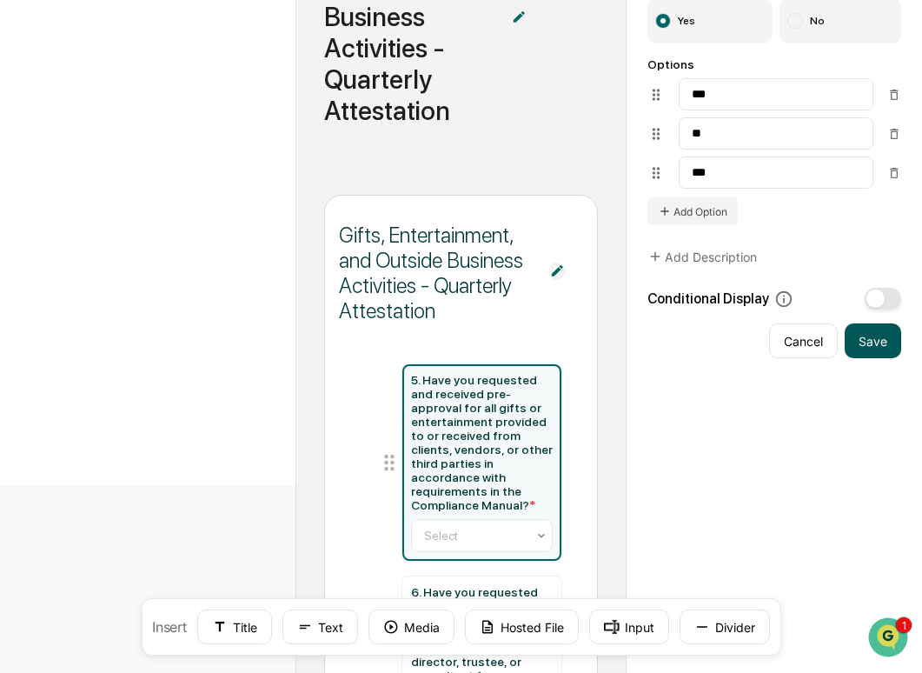
type input "***"
click at [878, 353] on button "Save" at bounding box center [873, 340] width 57 height 35
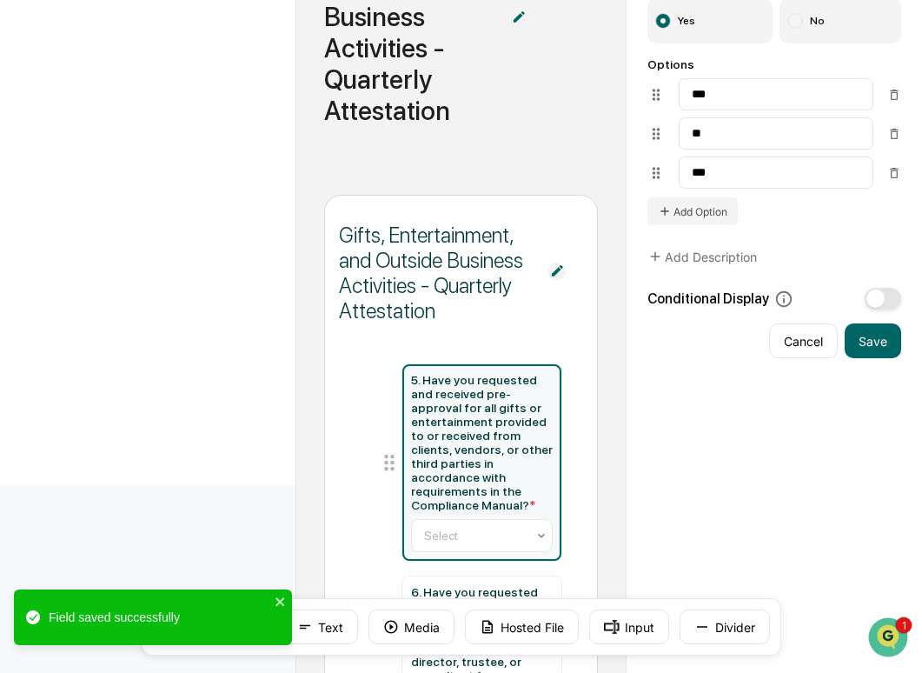
scroll to position [513, 0]
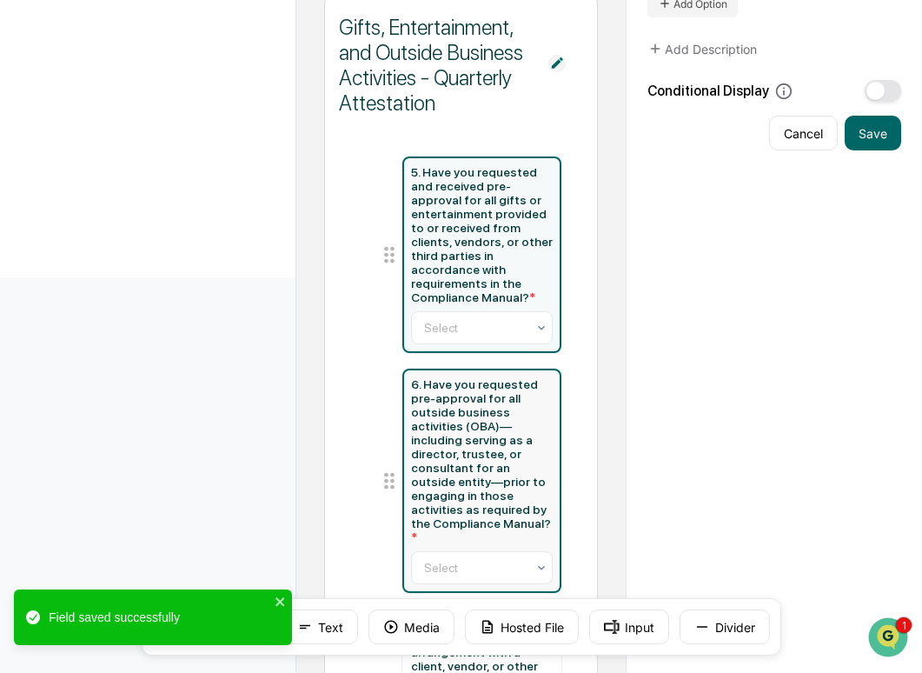
click at [491, 388] on div "6. Have you requested pre-approval for all outside business activities (OBA)—in…" at bounding box center [482, 460] width 143 height 167
type input "**********"
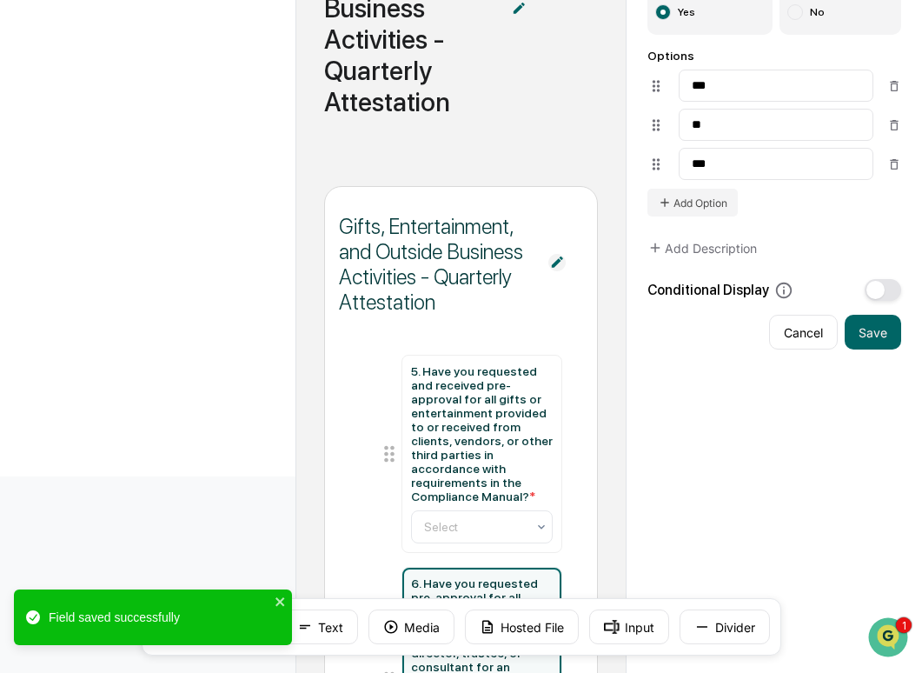
scroll to position [228, 0]
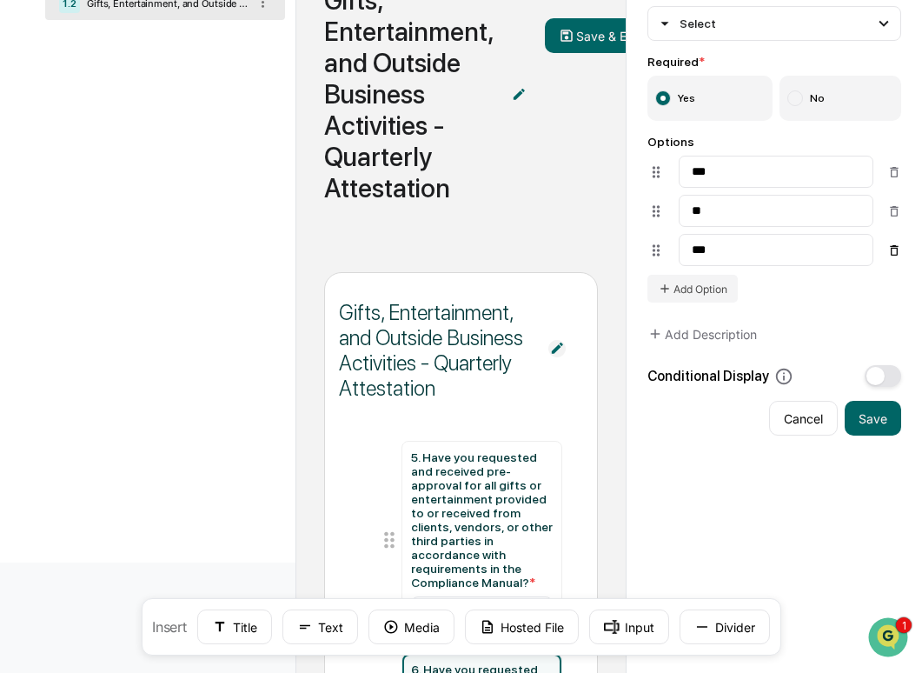
click at [892, 257] on icon at bounding box center [895, 250] width 14 height 14
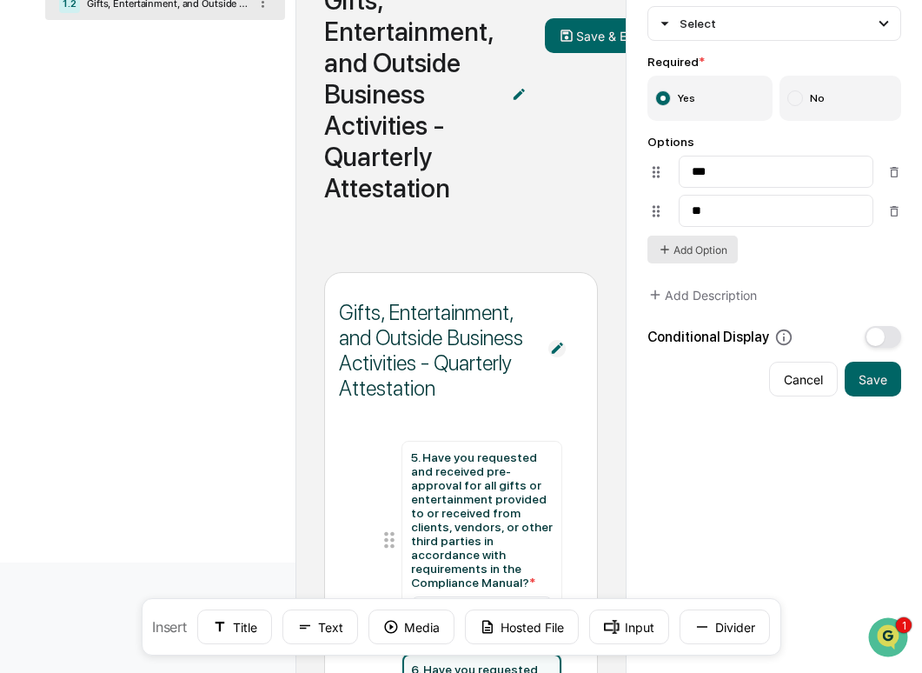
click at [704, 262] on button "Add Option" at bounding box center [693, 250] width 90 height 28
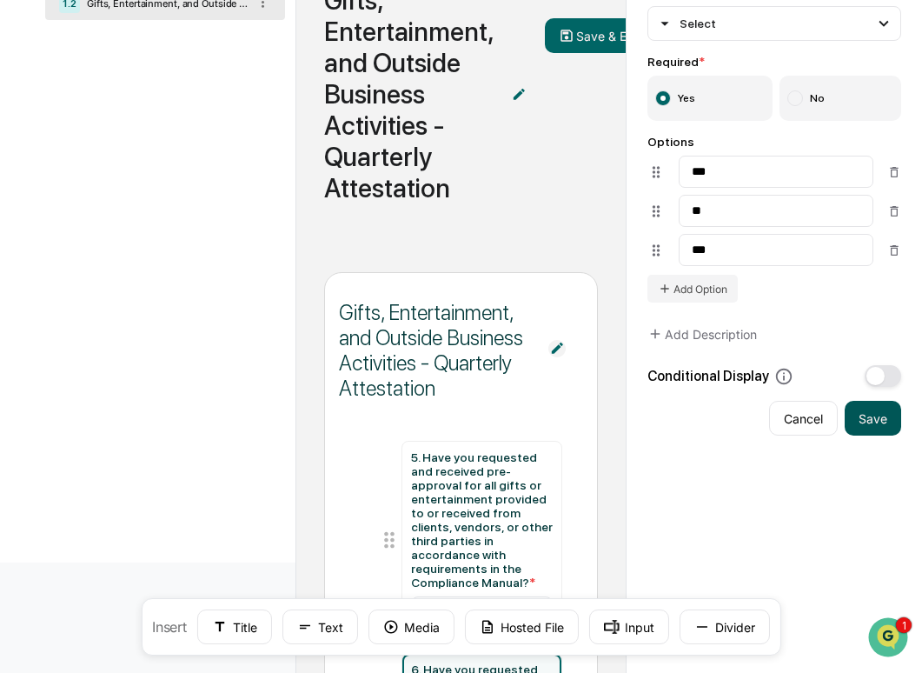
type input "***"
click at [884, 433] on button "Save" at bounding box center [873, 418] width 57 height 35
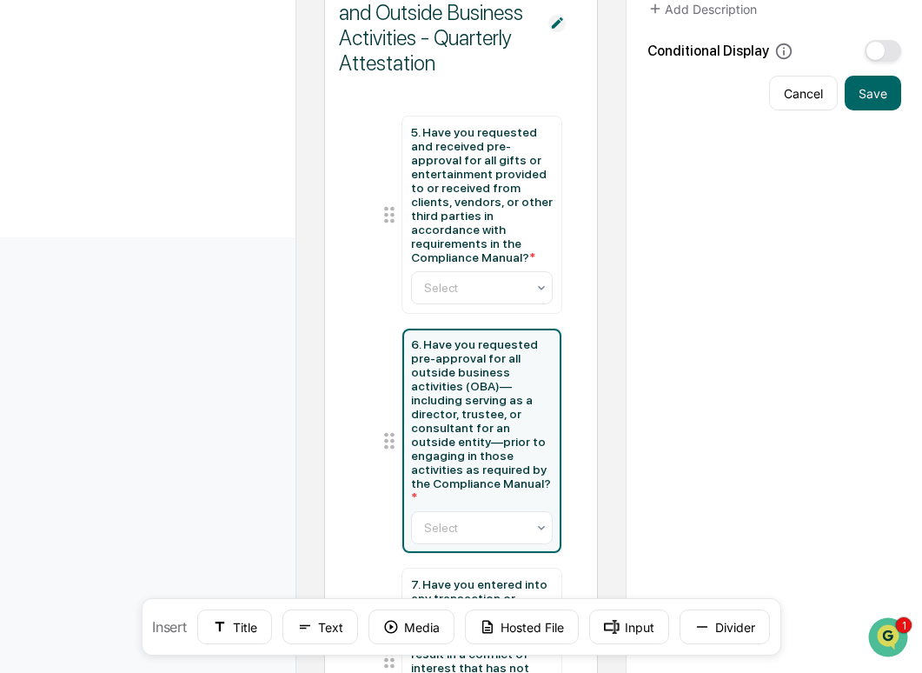
scroll to position [760, 0]
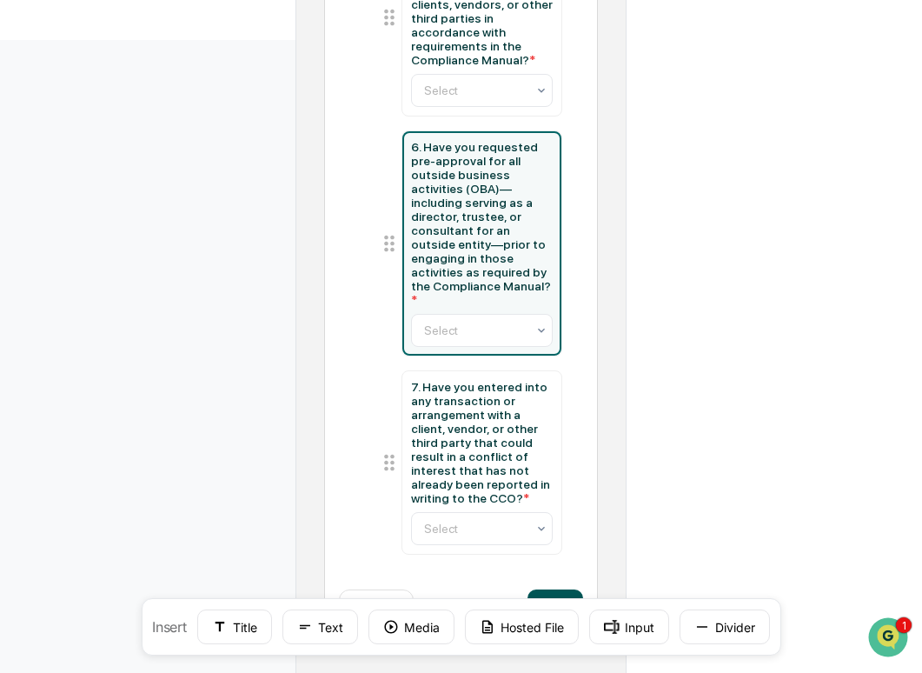
click at [555, 591] on button "Next" at bounding box center [556, 606] width 56 height 35
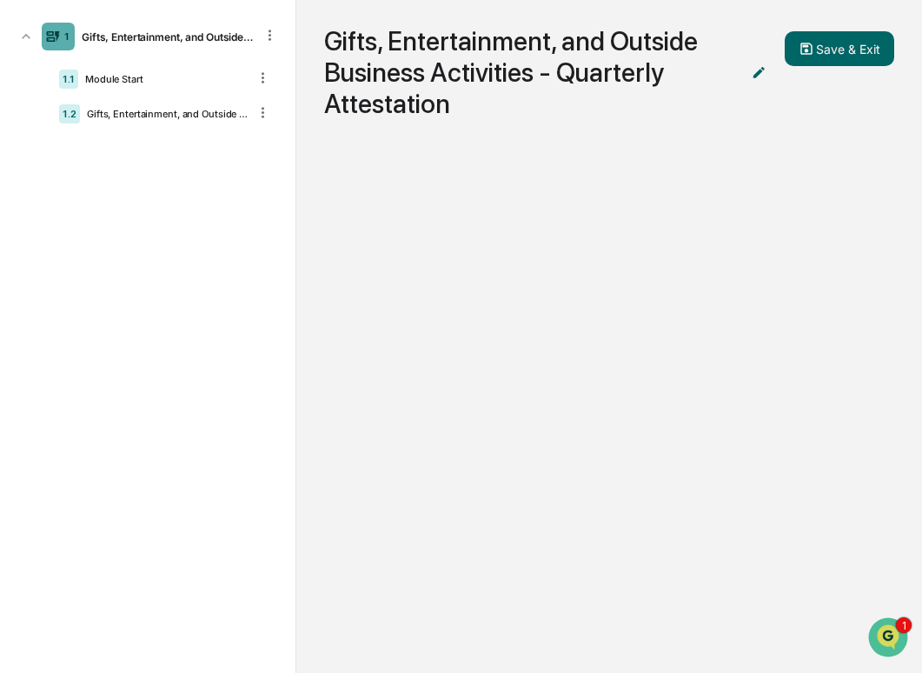
scroll to position [117, 0]
click at [150, 109] on div "Gifts, Entertainment, and Outside Business Activities - Quarterly Attestation" at bounding box center [164, 114] width 168 height 12
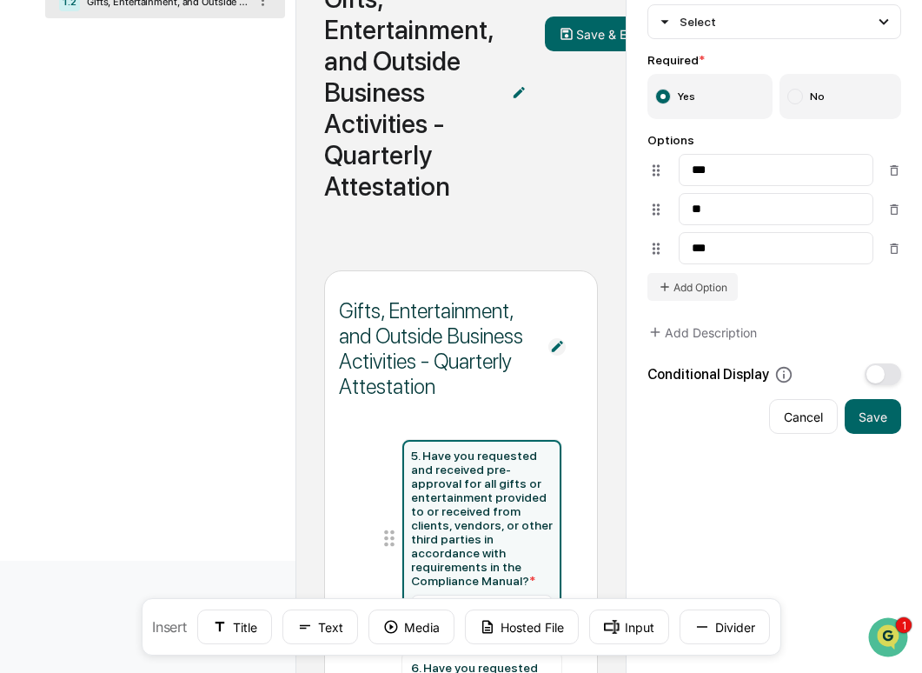
scroll to position [314, 0]
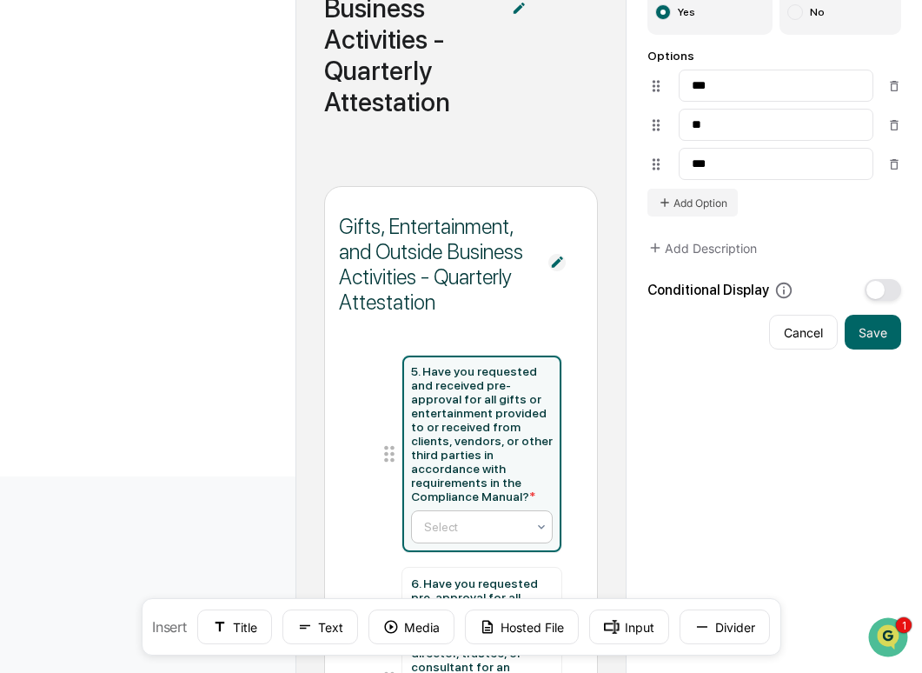
click at [454, 516] on div "Select" at bounding box center [476, 527] width 120 height 24
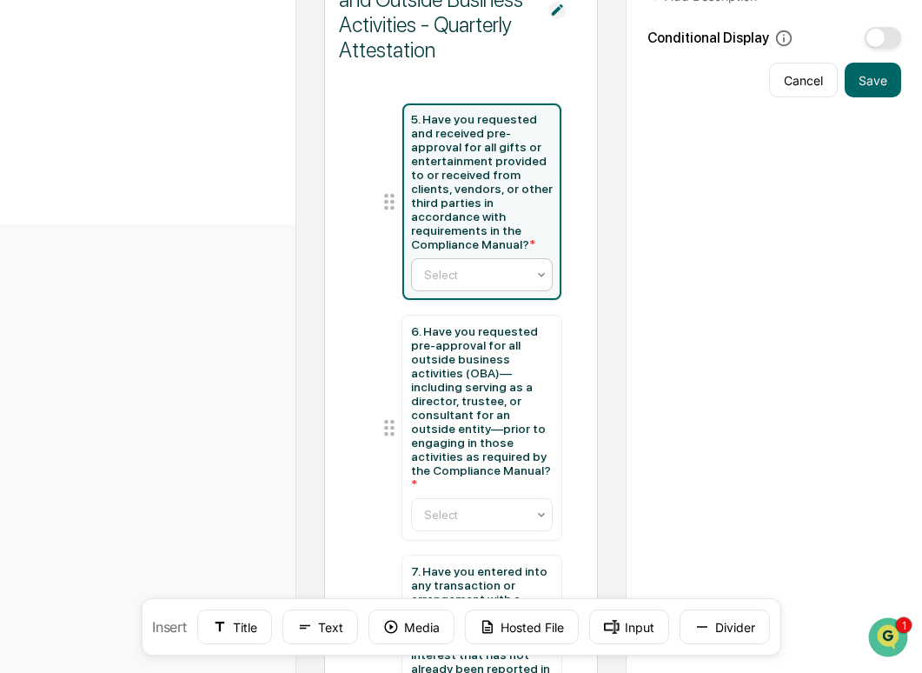
scroll to position [598, 0]
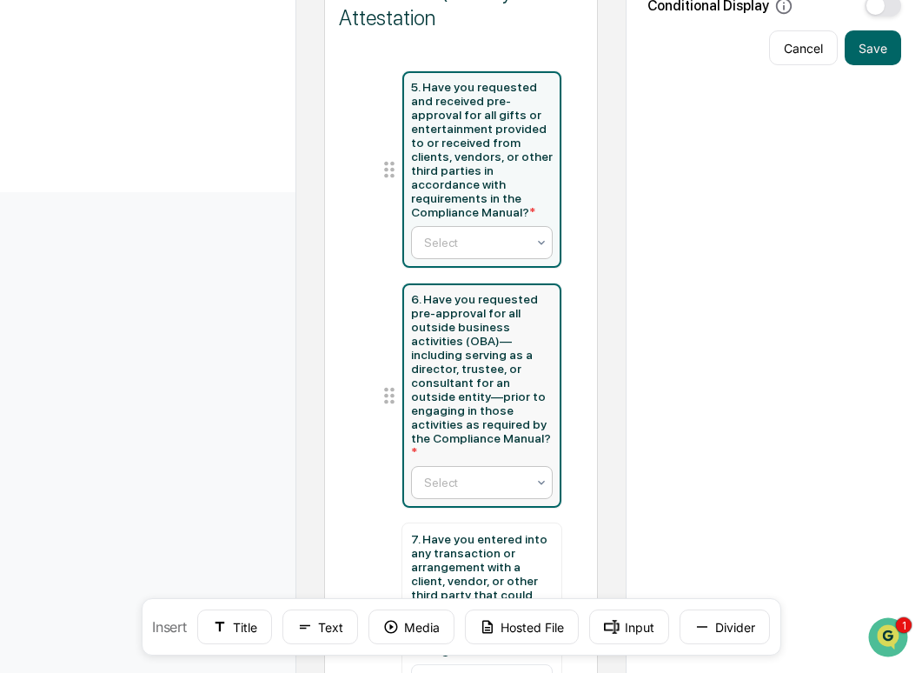
click at [453, 491] on div at bounding box center [475, 482] width 103 height 17
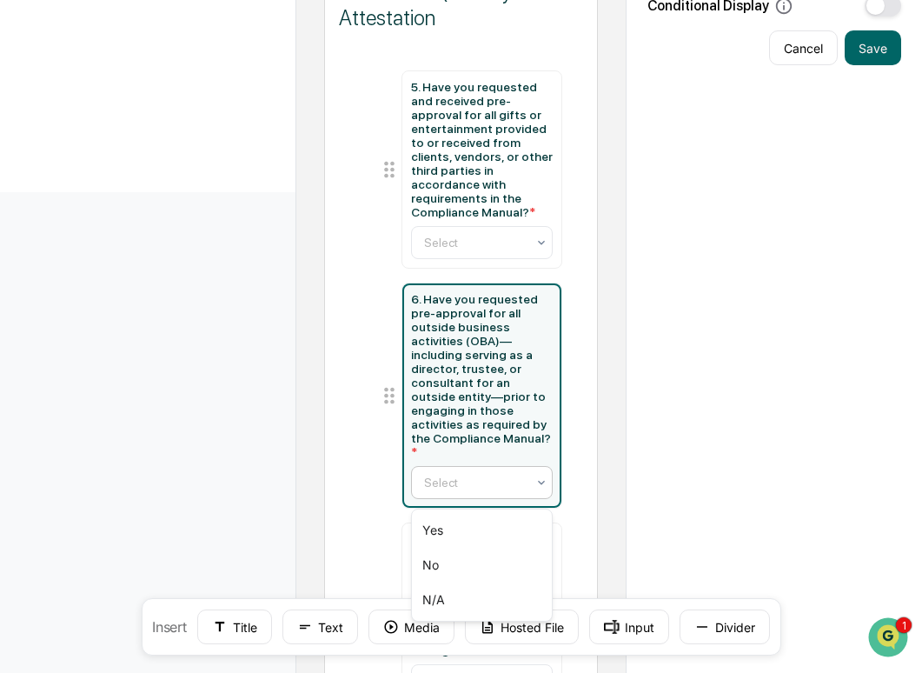
click at [453, 491] on div at bounding box center [475, 482] width 103 height 17
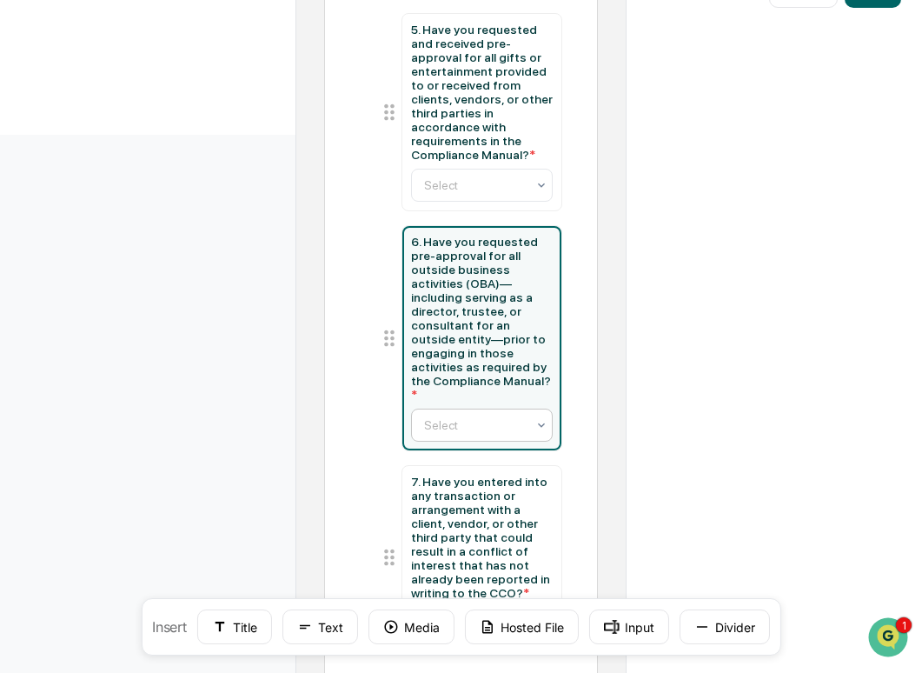
scroll to position [760, 0]
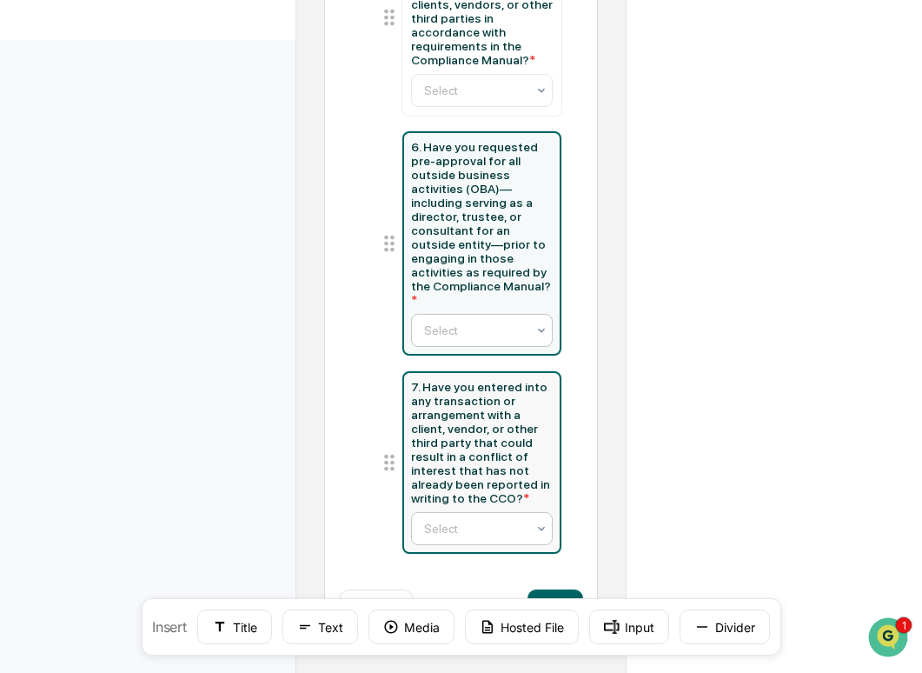
click at [456, 523] on div at bounding box center [475, 528] width 103 height 17
type input "**********"
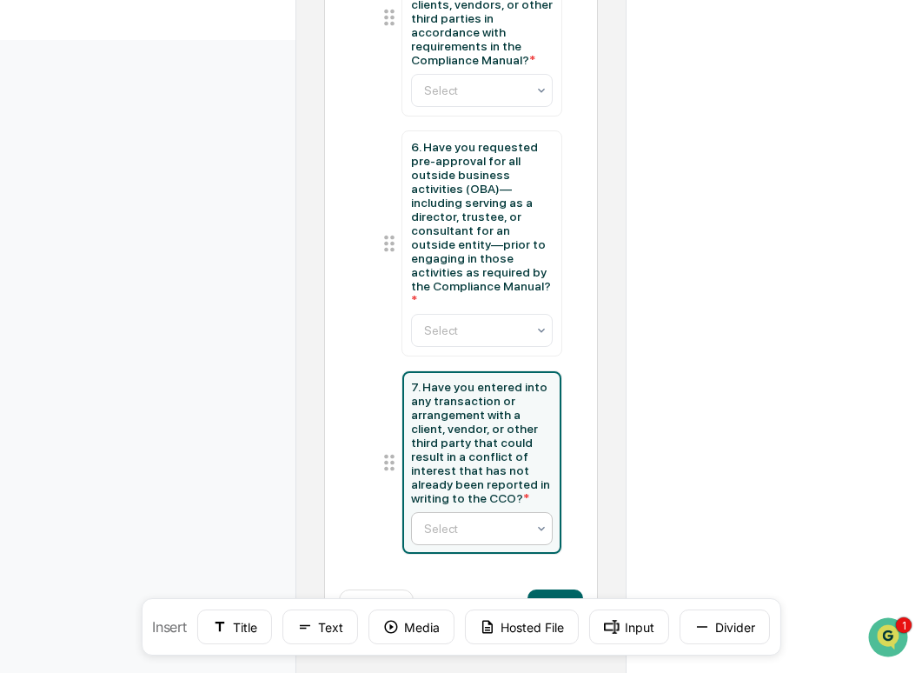
click at [456, 523] on div at bounding box center [475, 528] width 103 height 17
click at [562, 593] on button "Next" at bounding box center [556, 606] width 56 height 35
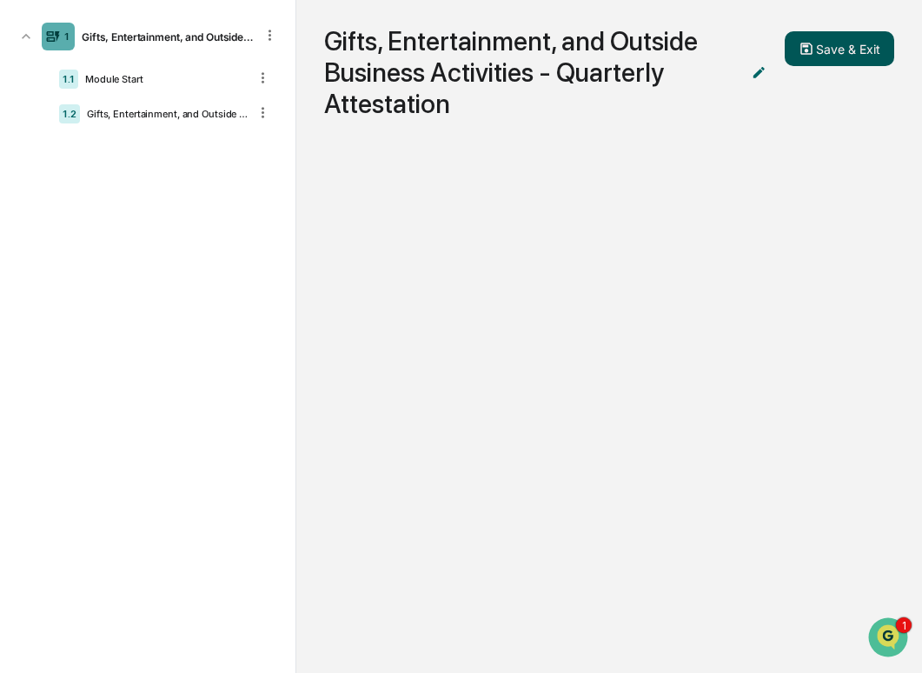
click at [803, 61] on button "Save & Exit" at bounding box center [840, 48] width 110 height 35
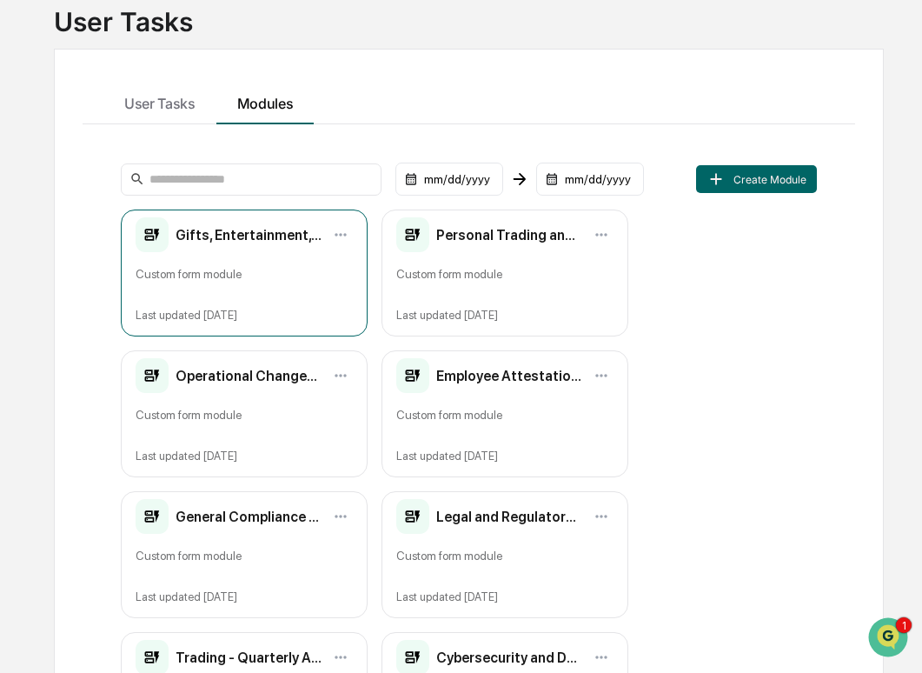
click at [269, 264] on div "Gifts, Entertainment, and Outside Business Activities - Quarterly Attestation C…" at bounding box center [244, 273] width 247 height 127
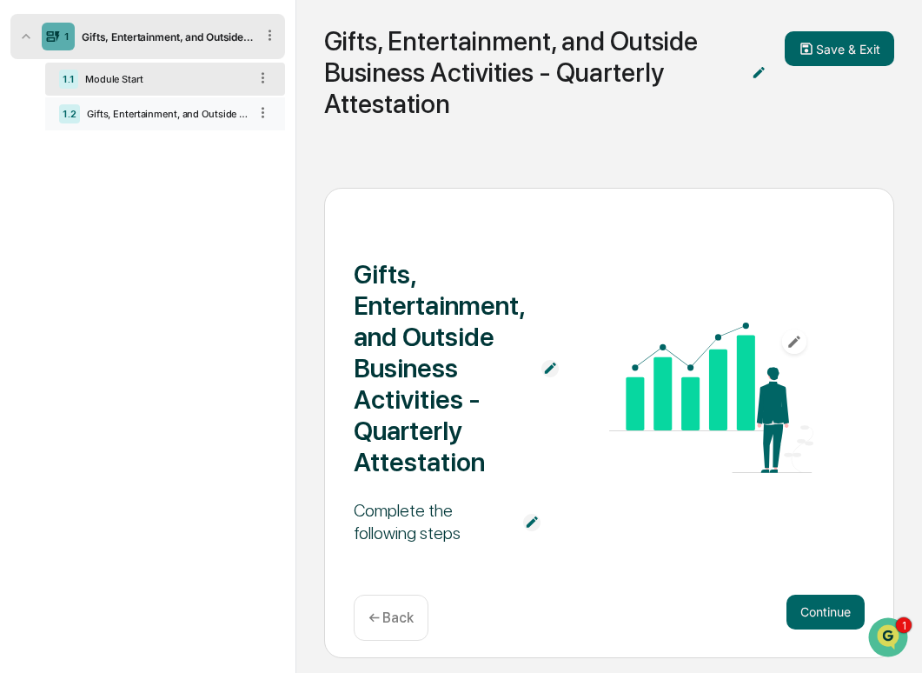
click at [141, 117] on div "Gifts, Entertainment, and Outside Business Activities - Quarterly Attestation" at bounding box center [164, 114] width 168 height 12
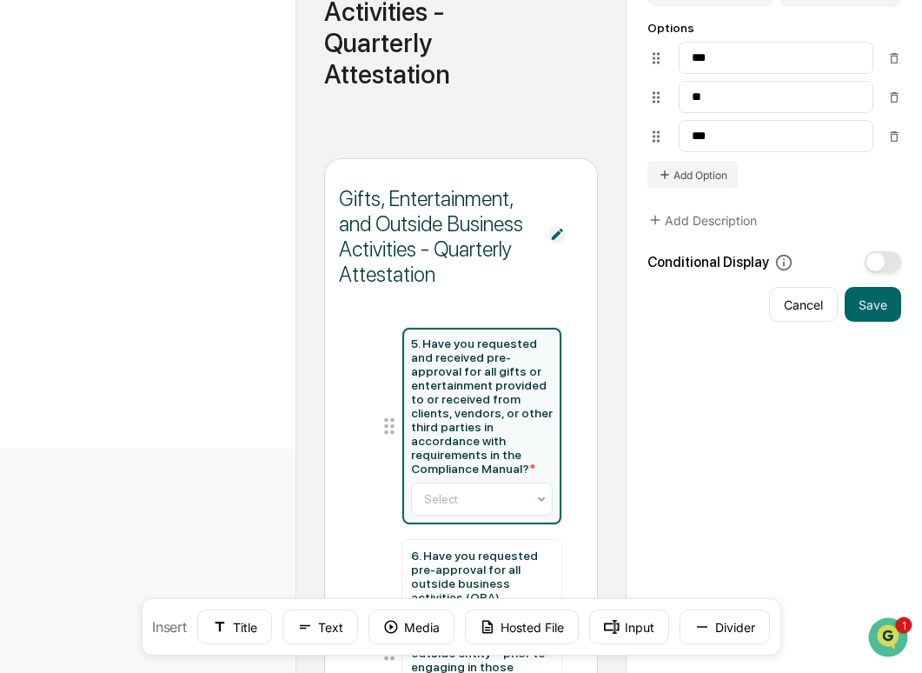
scroll to position [379, 0]
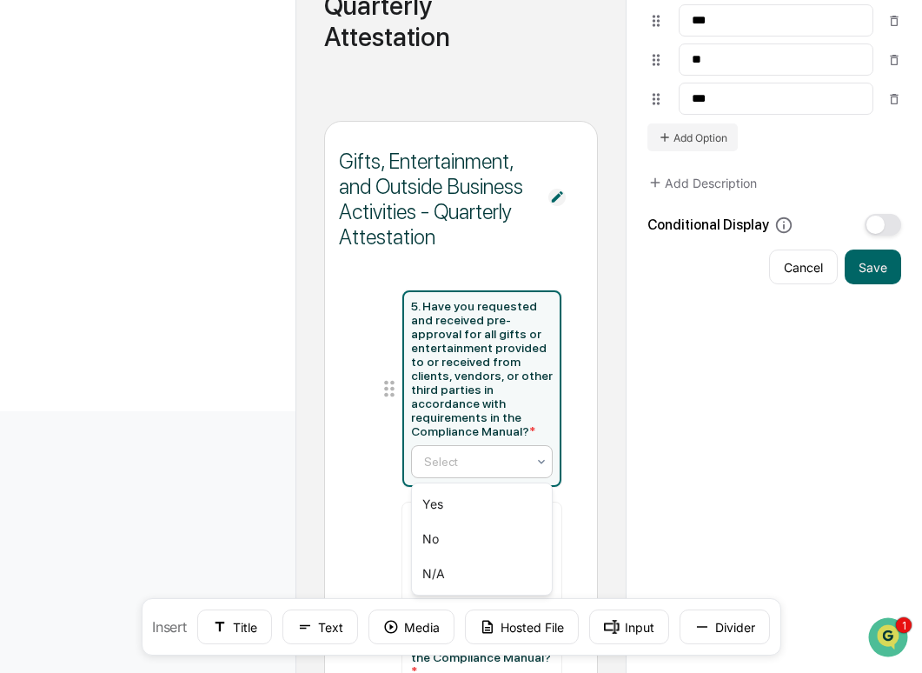
click at [487, 470] on div at bounding box center [475, 461] width 103 height 17
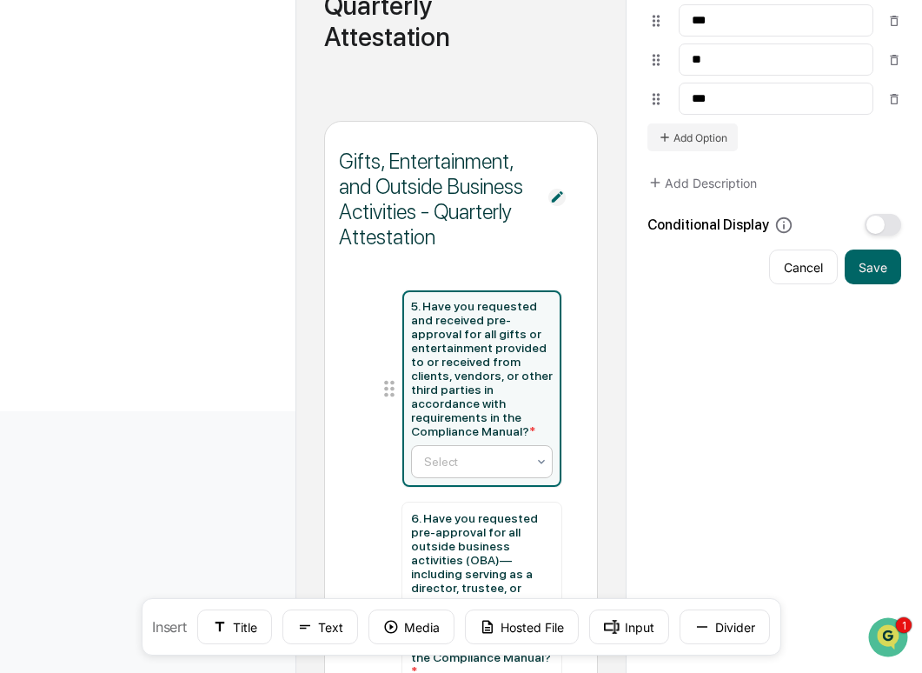
click at [487, 470] on div at bounding box center [475, 461] width 103 height 17
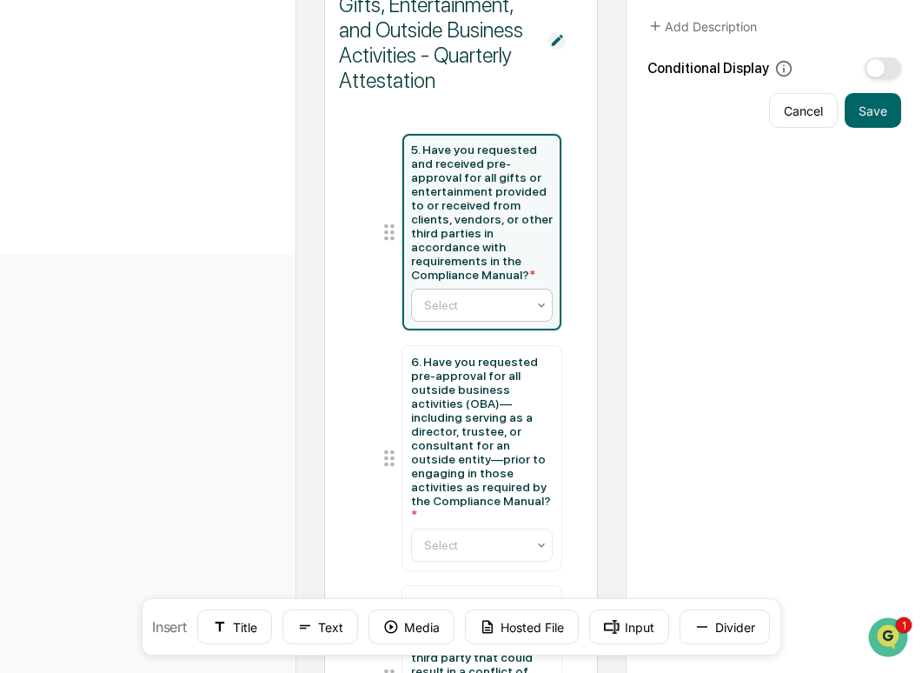
scroll to position [537, 0]
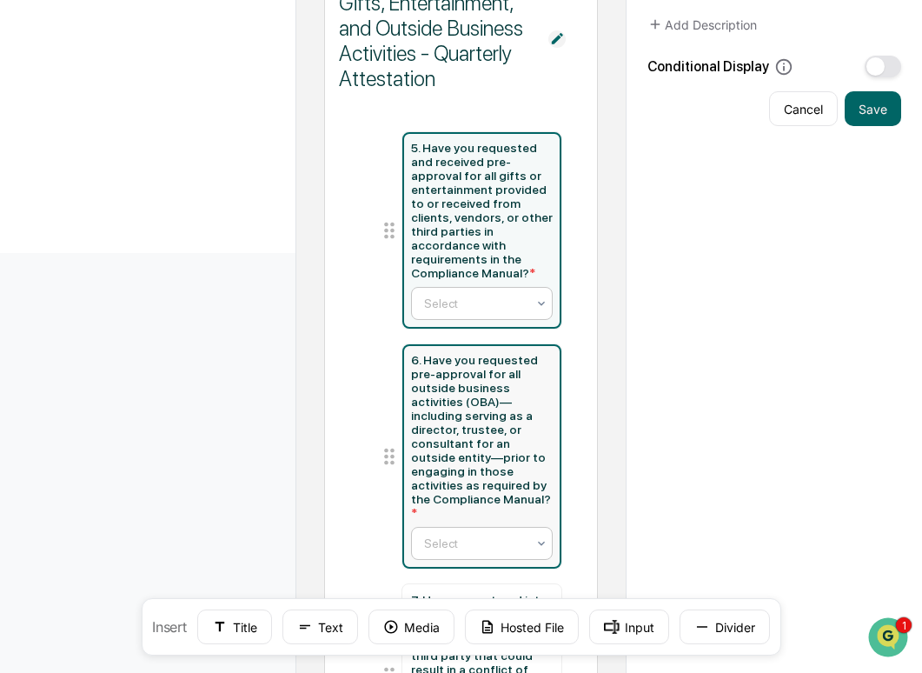
click at [476, 540] on div "Select" at bounding box center [476, 543] width 120 height 24
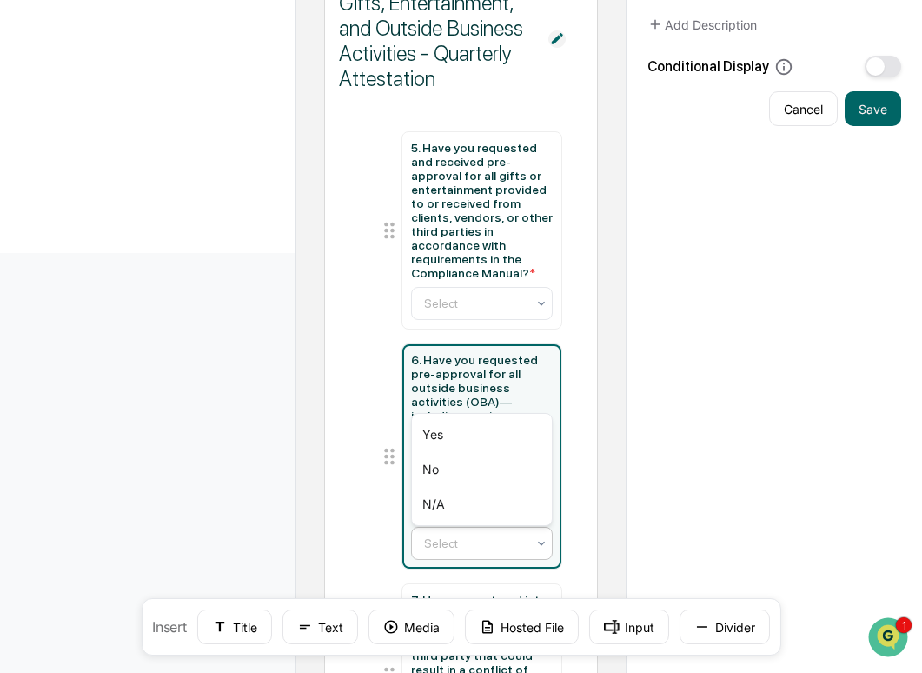
click at [476, 540] on div "Select" at bounding box center [476, 543] width 120 height 24
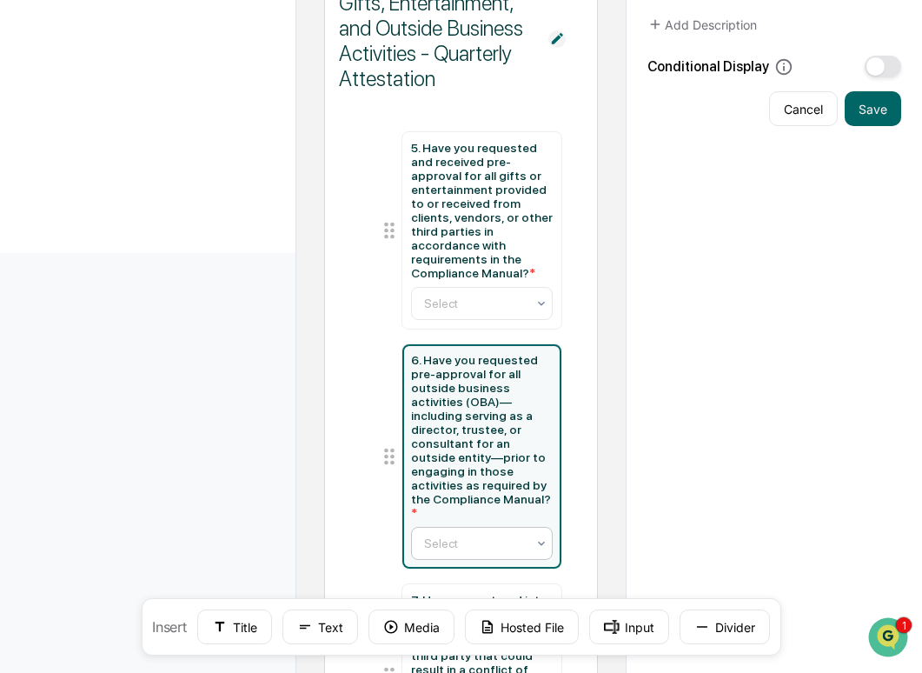
scroll to position [760, 0]
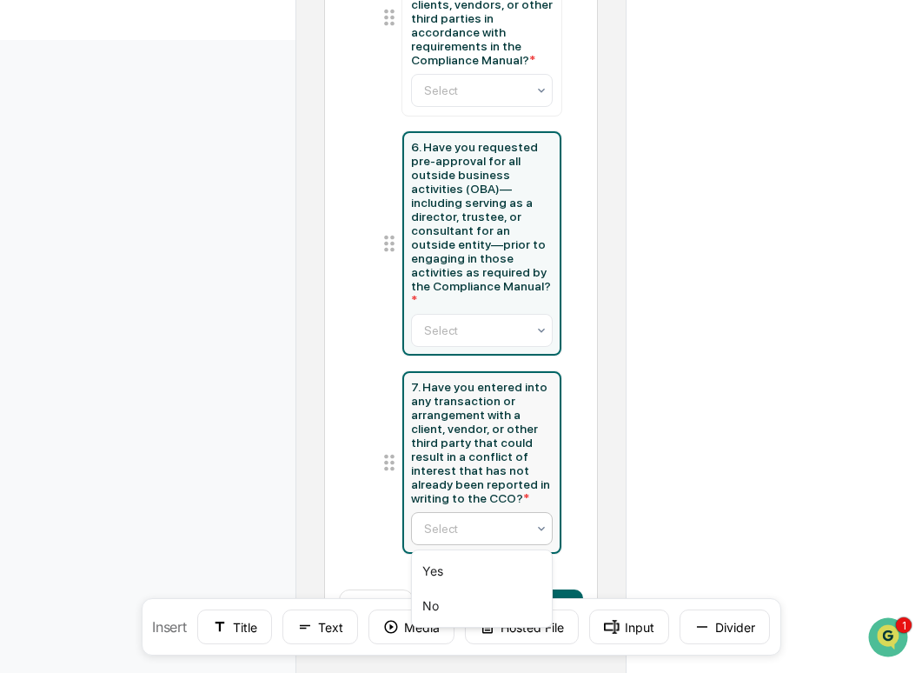
click at [476, 533] on div at bounding box center [475, 528] width 103 height 17
type input "**********"
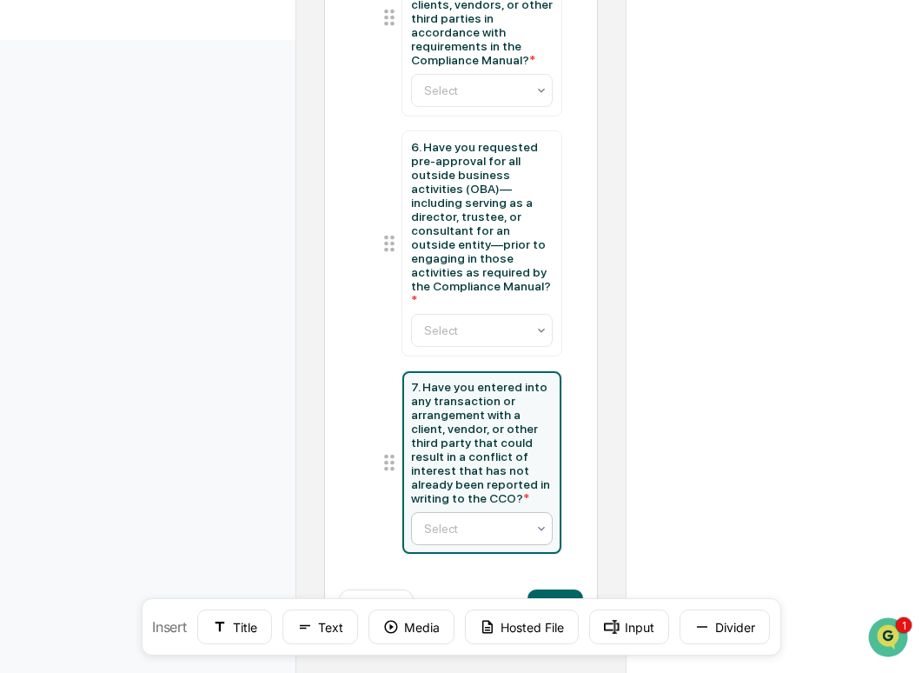
click at [476, 533] on div at bounding box center [475, 528] width 103 height 17
click at [553, 589] on div "Gifts, Entertainment, and Outside Business Activities - Quarterly Attestation 5…" at bounding box center [461, 198] width 274 height 896
click at [549, 591] on button "Next" at bounding box center [556, 606] width 56 height 35
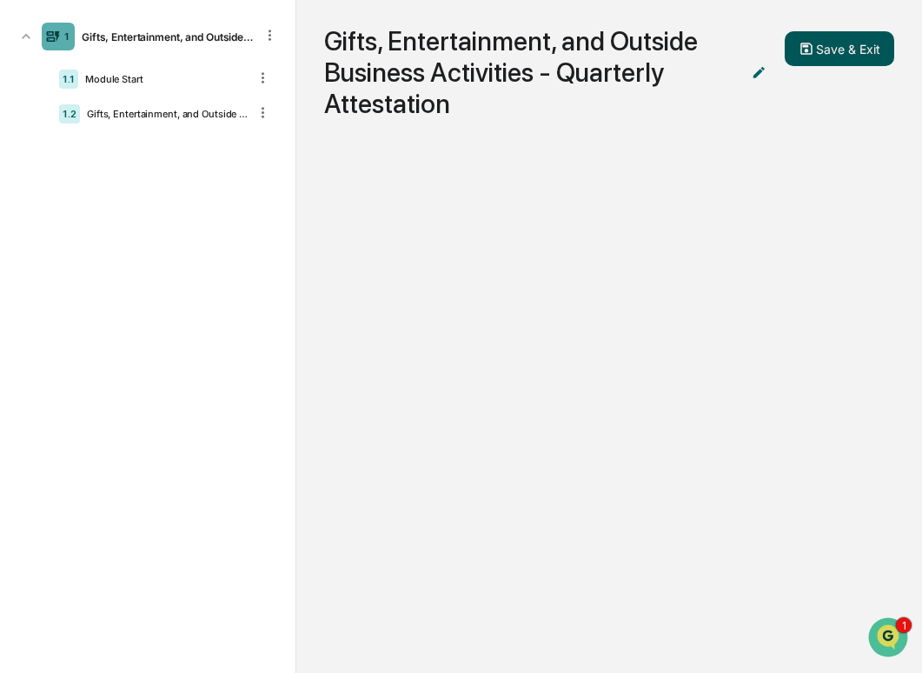
click at [826, 54] on button "Save & Exit" at bounding box center [840, 48] width 110 height 35
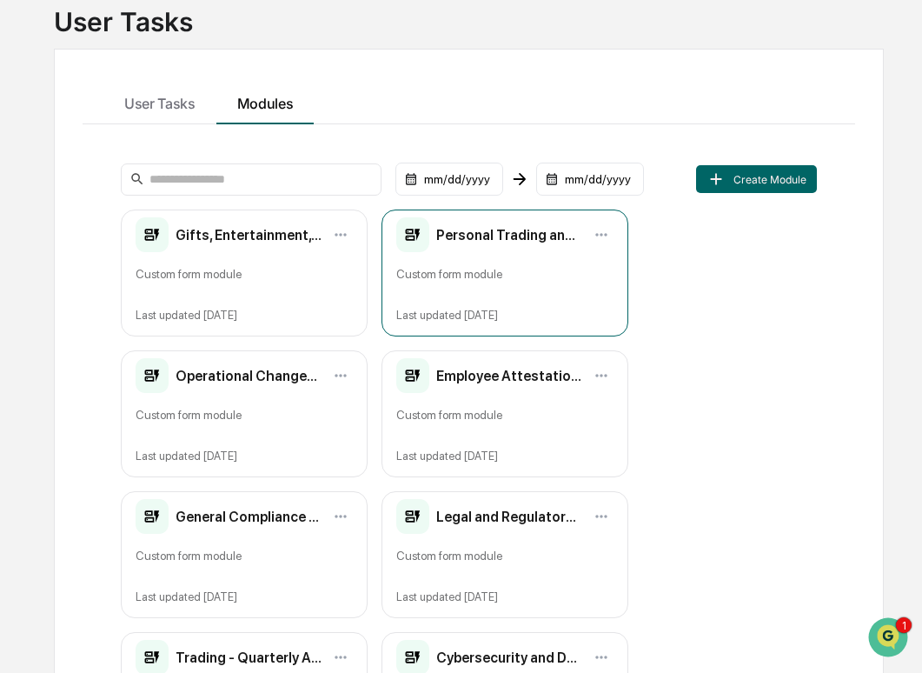
click at [456, 291] on div "Custom form module" at bounding box center [504, 280] width 217 height 29
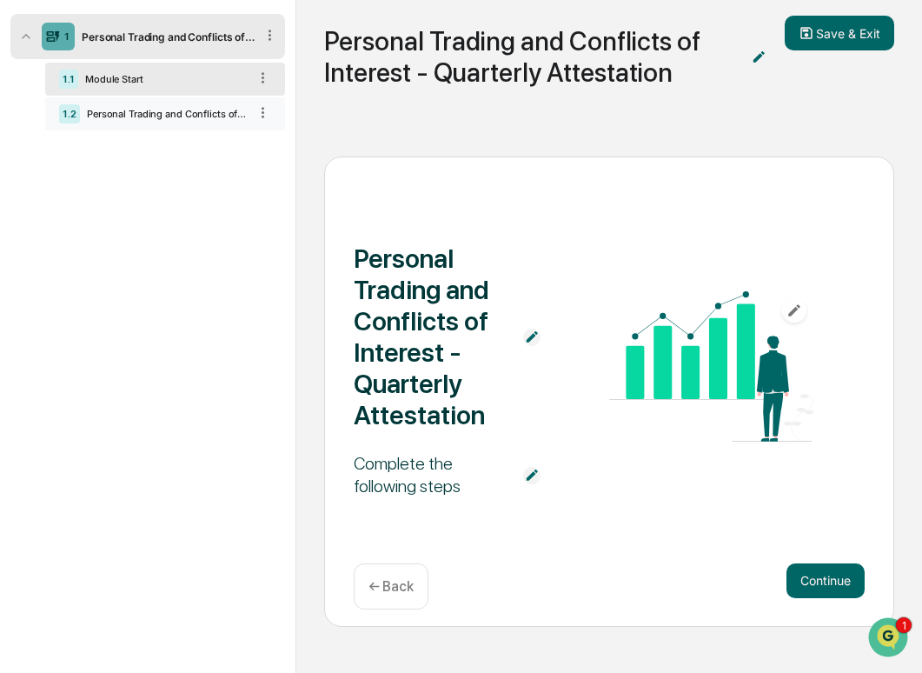
click at [182, 120] on div "1.2 Personal Trading and Conflicts of Interest - Quarterly Attestation" at bounding box center [165, 113] width 240 height 33
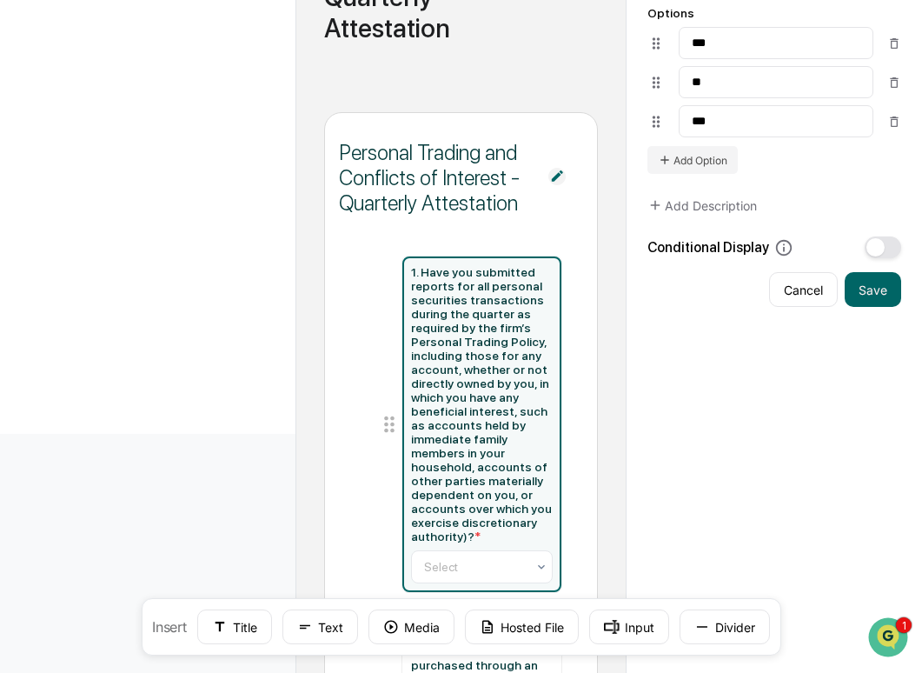
scroll to position [652, 0]
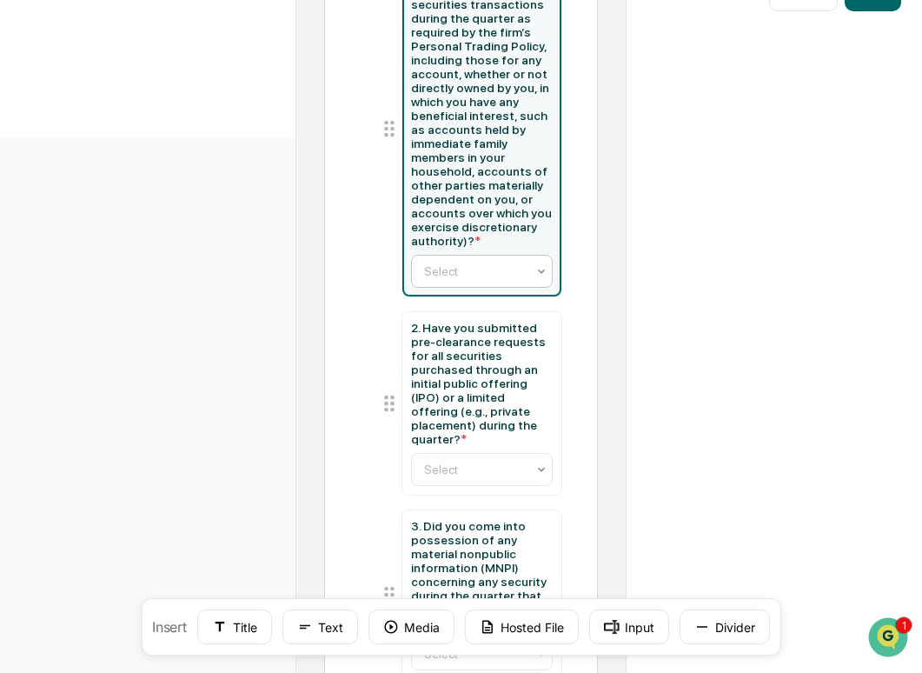
click at [476, 276] on div at bounding box center [475, 271] width 103 height 17
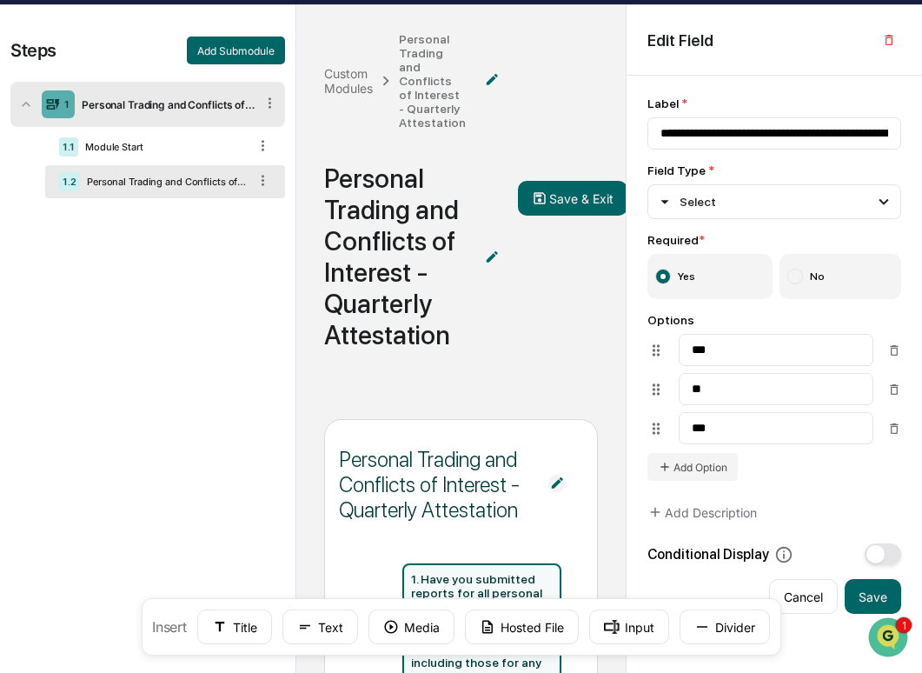
scroll to position [0, 0]
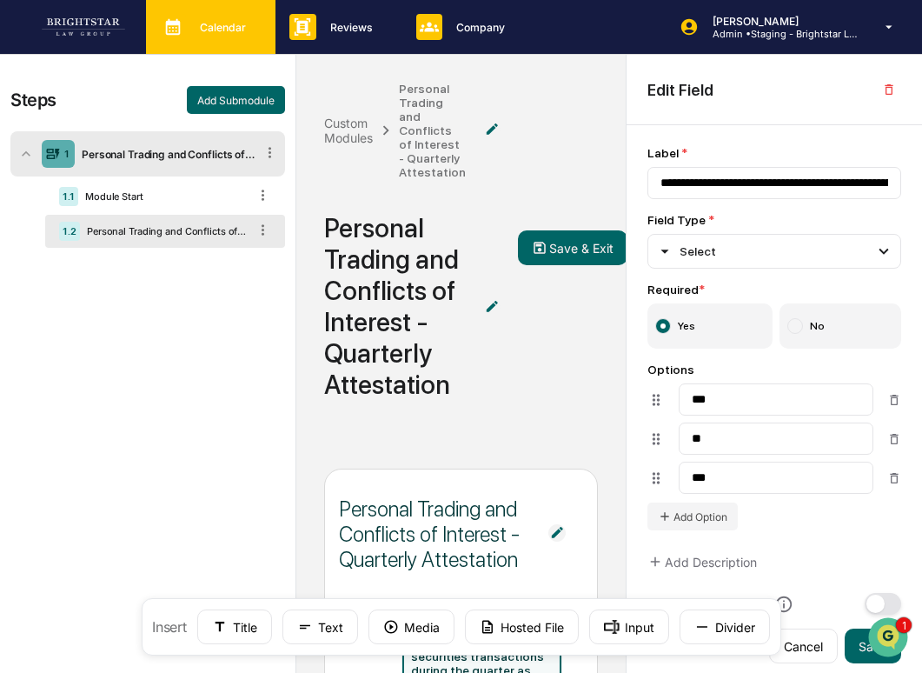
click at [189, 33] on p "Calendar" at bounding box center [220, 27] width 69 height 13
click at [192, 39] on div "Calendar Manage Tasks" at bounding box center [209, 27] width 112 height 26
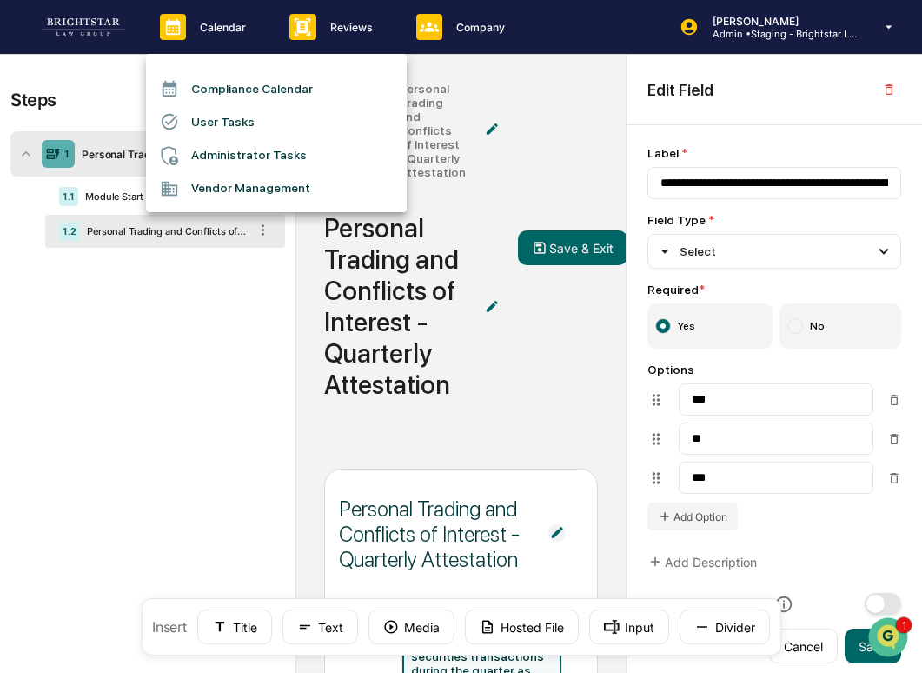
click at [230, 128] on li "User Tasks" at bounding box center [276, 121] width 261 height 33
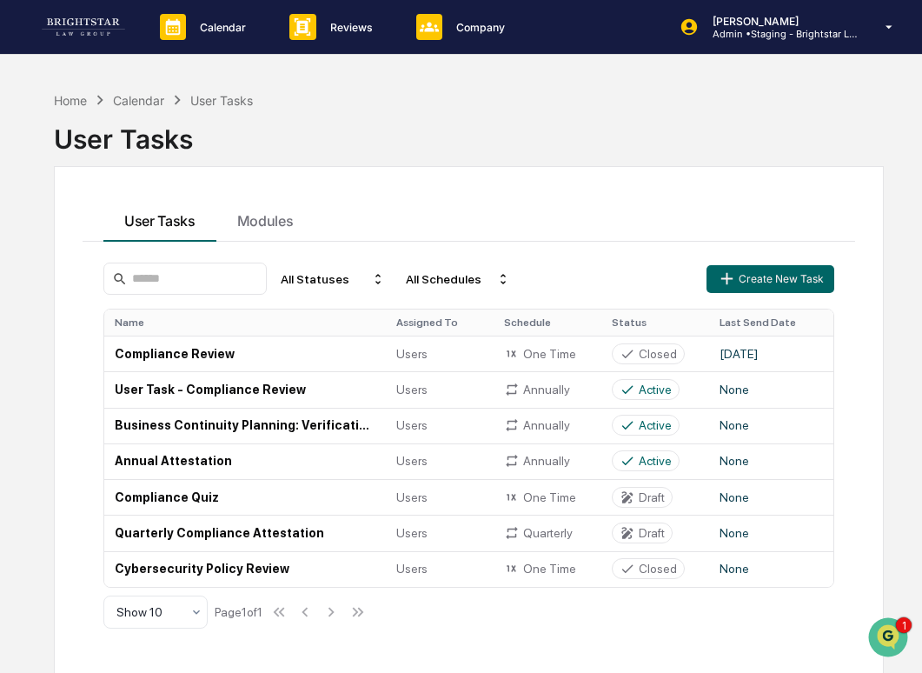
click at [263, 243] on div "All Statuses All Schedules Create New Task Name Assigned To Schedule Status Las…" at bounding box center [469, 446] width 773 height 409
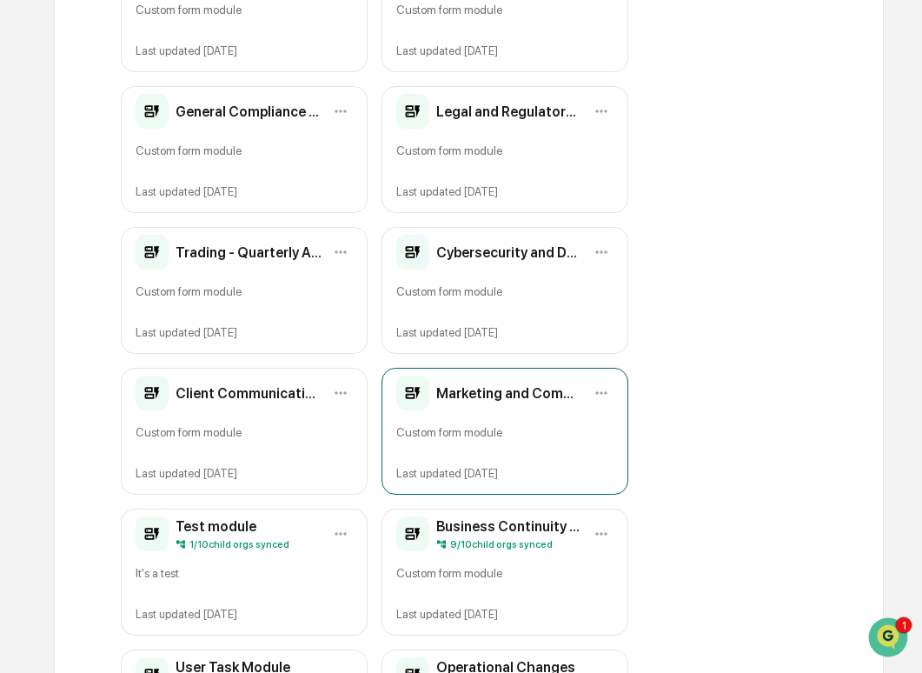
click at [463, 415] on div "Marketing and Communications - Quarterly Attestation Custom form module Last up…" at bounding box center [505, 431] width 247 height 127
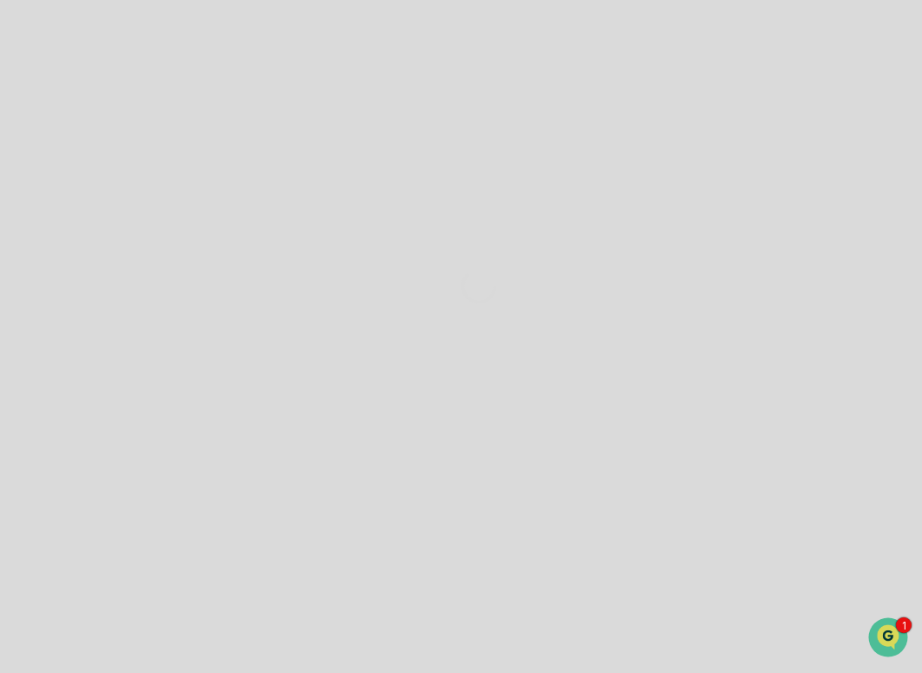
scroll to position [117, 0]
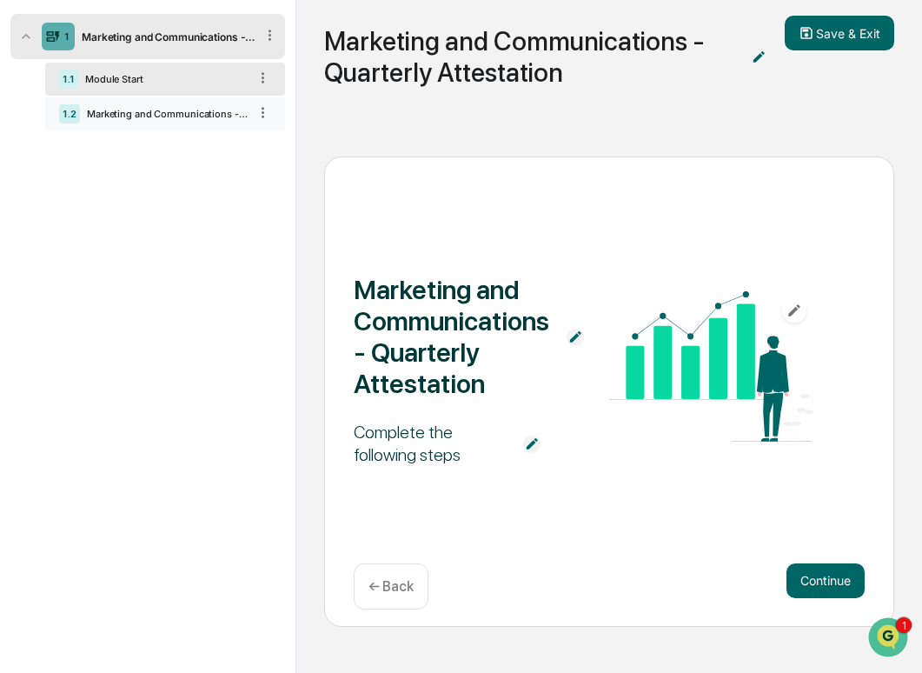
click at [165, 106] on div "1.2 Marketing and Communications - Quarterly Attestation" at bounding box center [165, 113] width 240 height 33
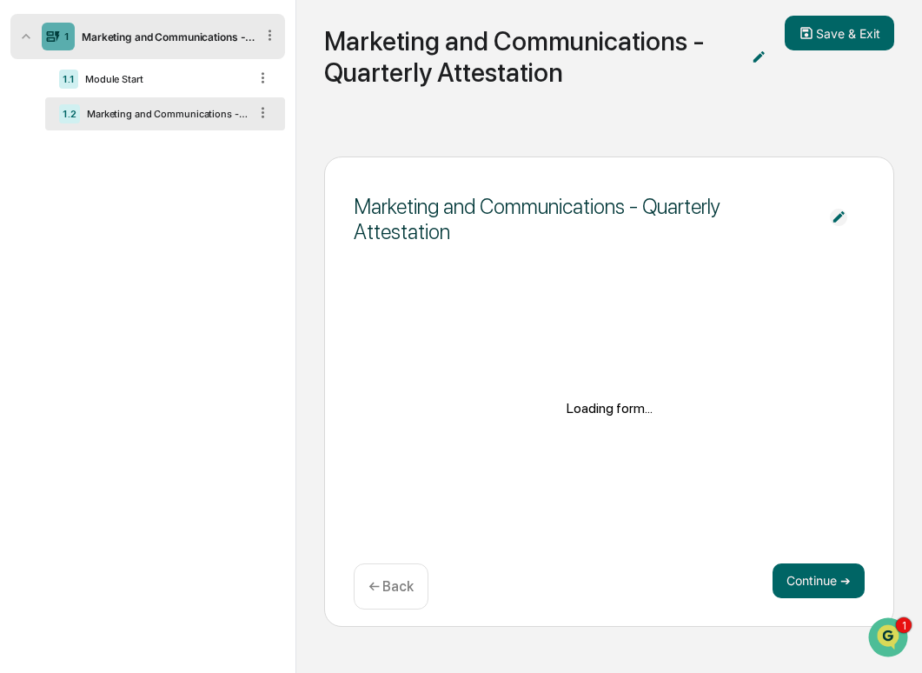
scroll to position [397, 0]
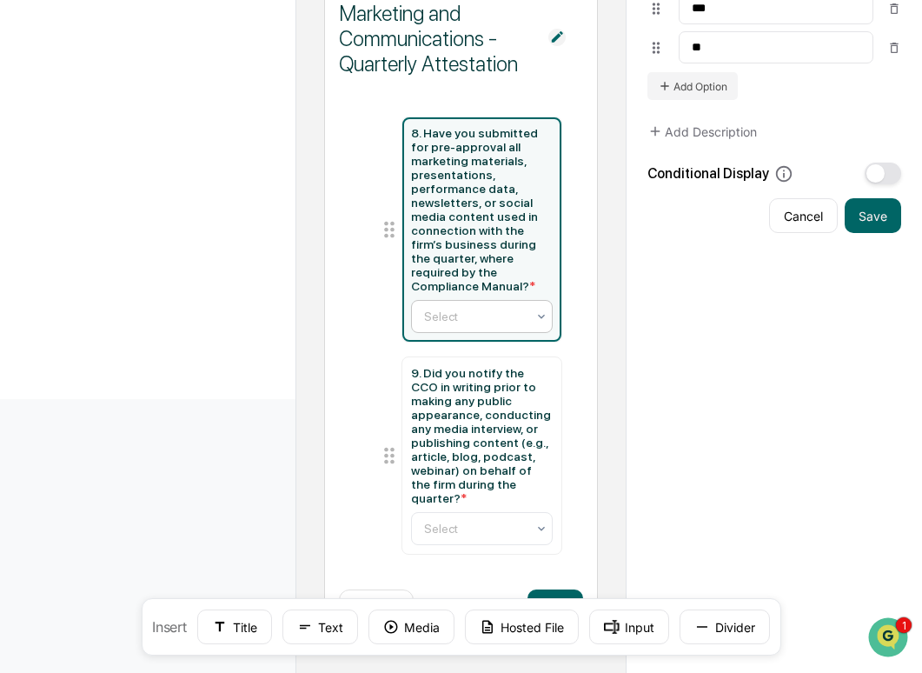
click at [490, 315] on div at bounding box center [475, 316] width 103 height 17
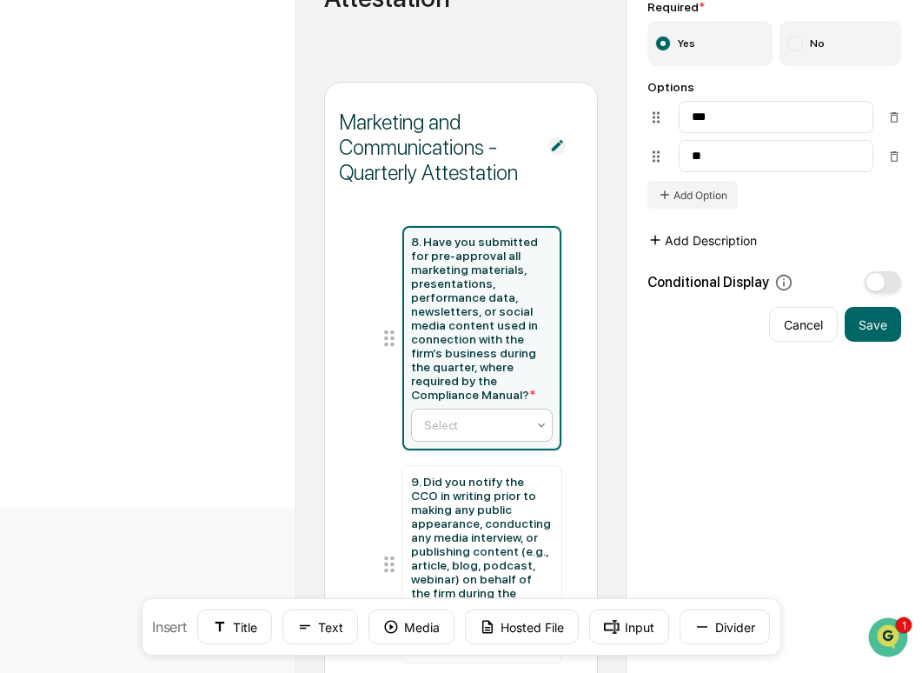
scroll to position [257, 0]
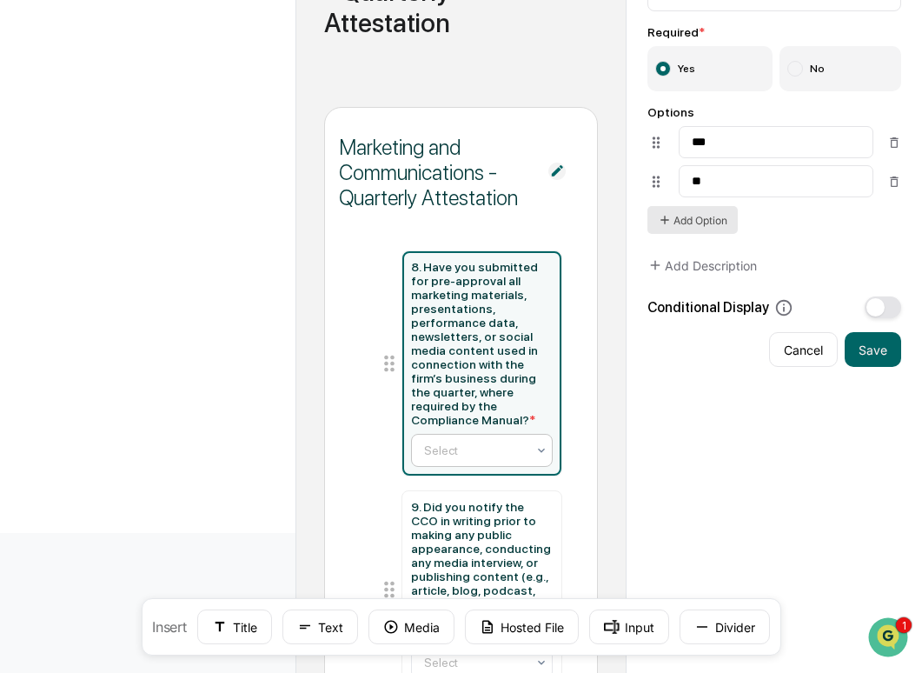
click at [713, 231] on button "Add Option" at bounding box center [693, 220] width 90 height 28
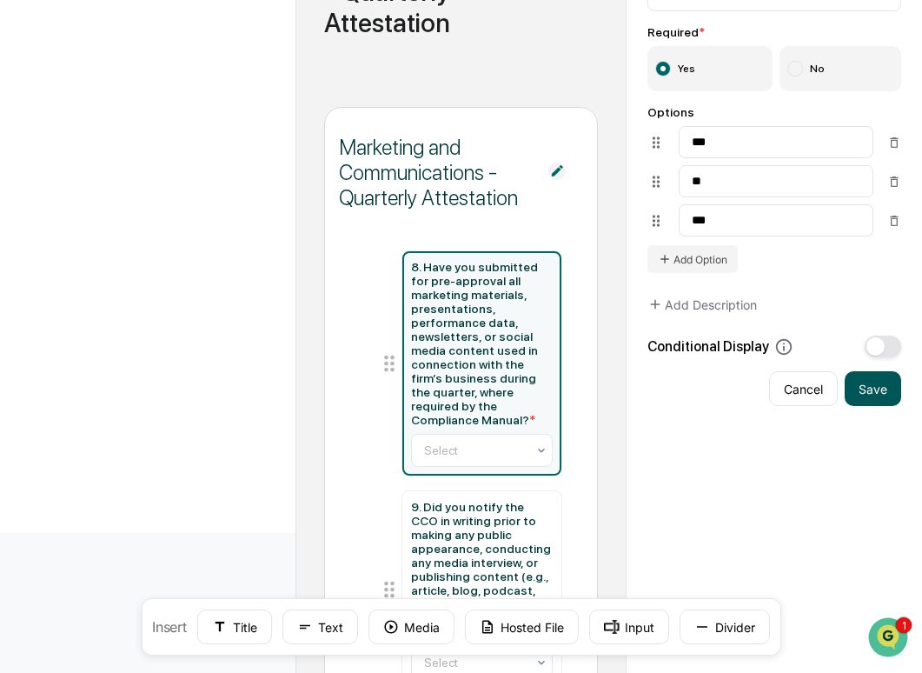
type input "***"
click at [881, 401] on button "Save" at bounding box center [873, 388] width 57 height 35
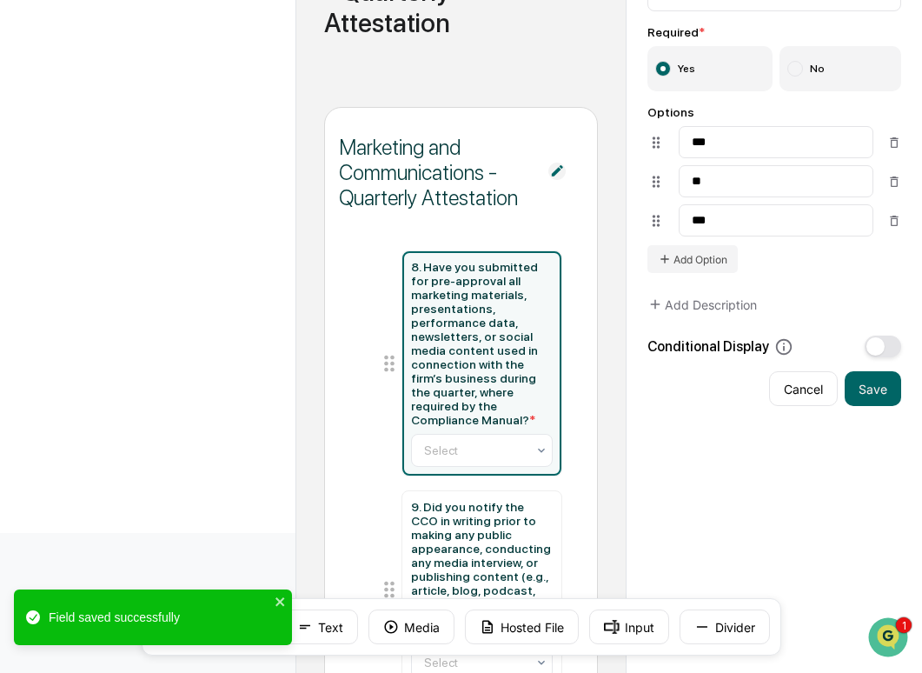
scroll to position [397, 0]
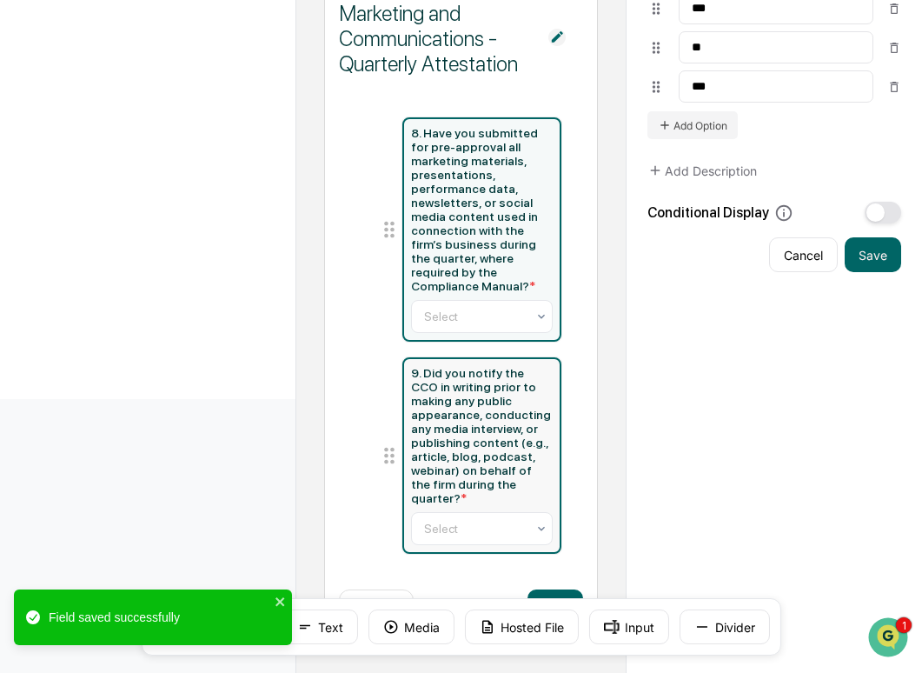
click at [483, 405] on div "9. Did you notify the CCO in writing prior to making any public appearance, con…" at bounding box center [482, 435] width 143 height 139
type input "**********"
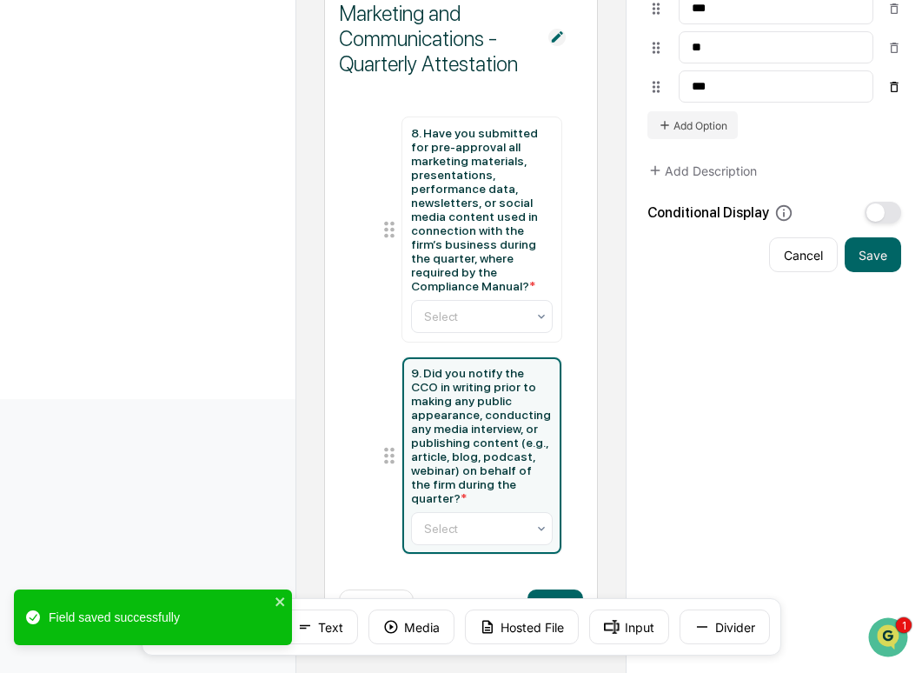
click at [889, 81] on icon at bounding box center [895, 87] width 14 height 14
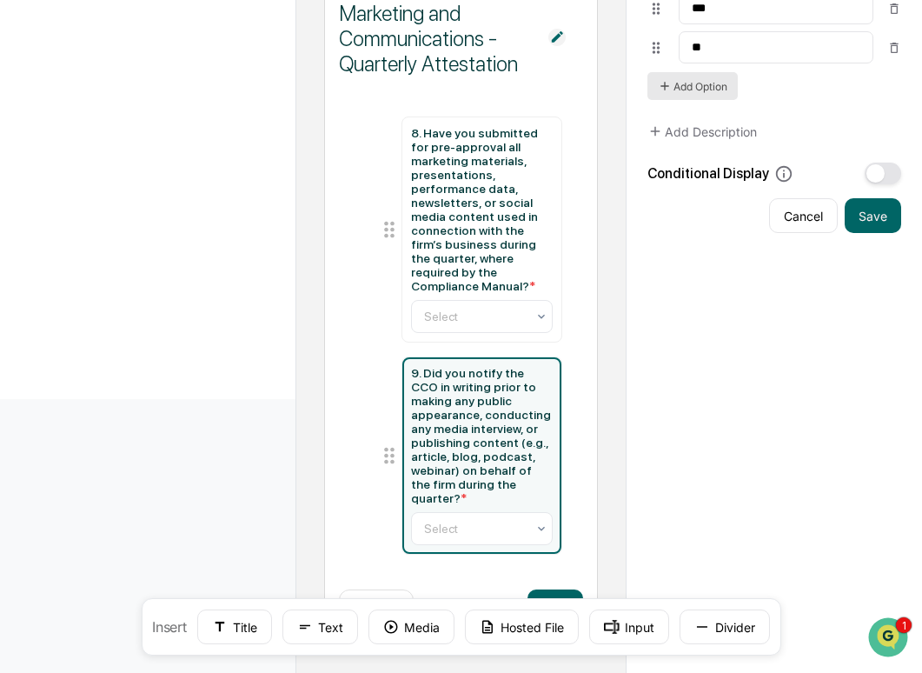
click at [727, 80] on button "Add Option" at bounding box center [693, 86] width 90 height 28
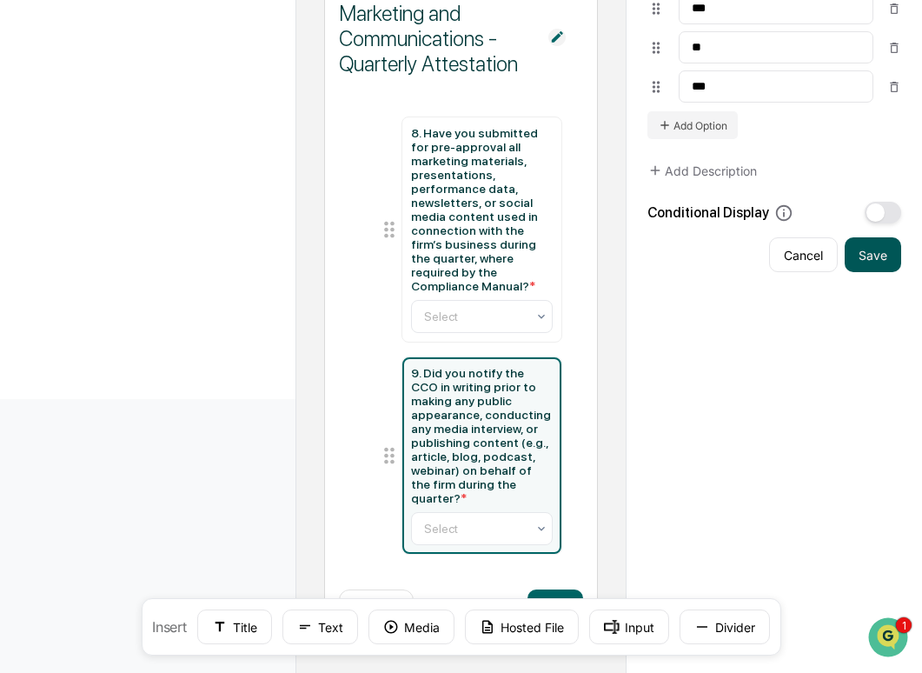
type input "***"
click at [871, 256] on button "Save" at bounding box center [873, 254] width 57 height 35
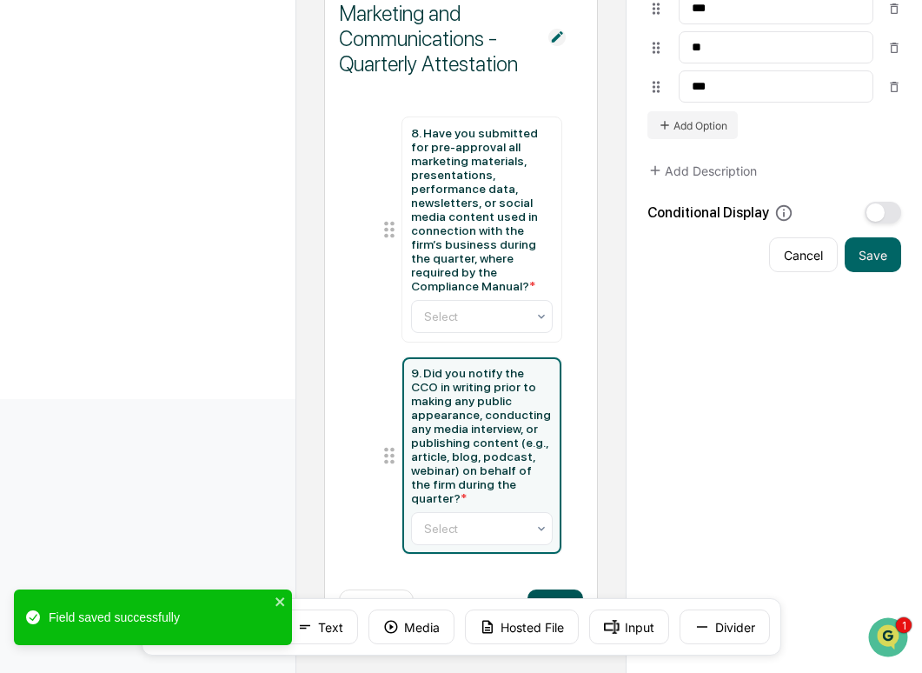
click at [563, 594] on button "Next" at bounding box center [556, 606] width 56 height 35
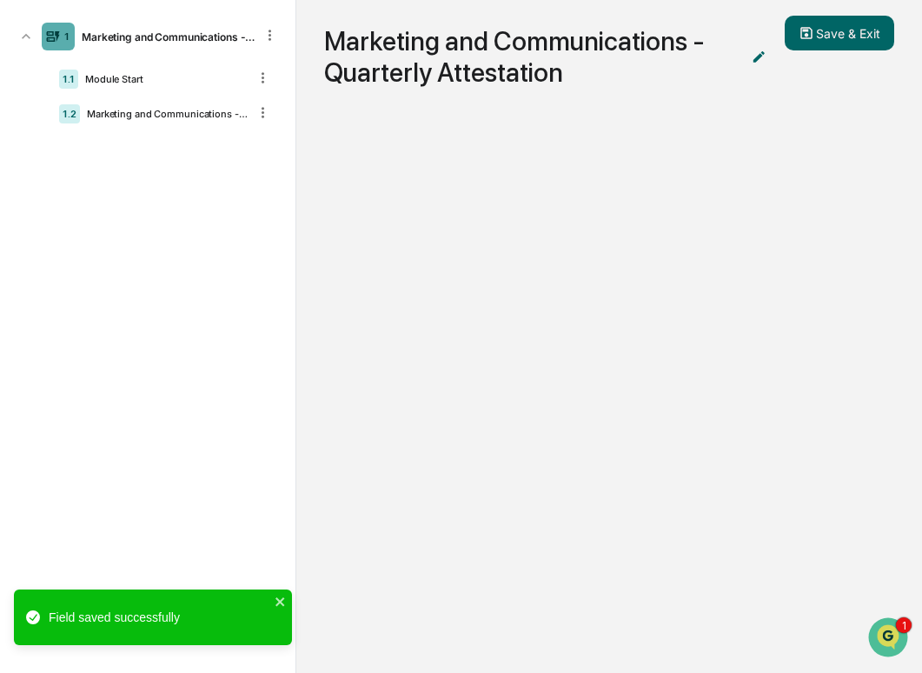
scroll to position [117, 0]
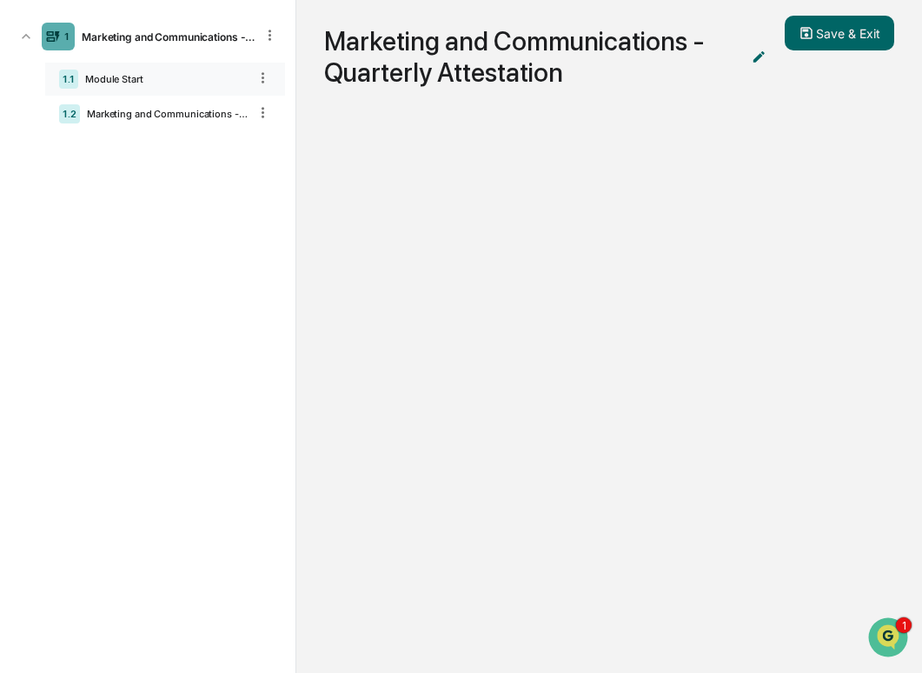
click at [169, 88] on div "1.1 Module Start" at bounding box center [165, 79] width 240 height 33
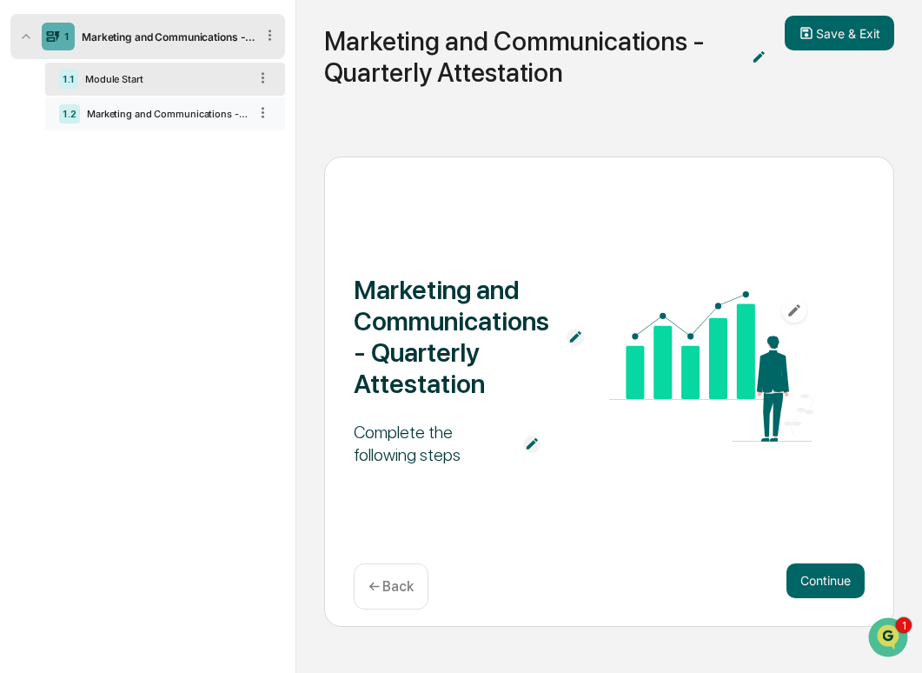
click at [183, 106] on div "1.2 Marketing and Communications - Quarterly Attestation" at bounding box center [165, 113] width 240 height 33
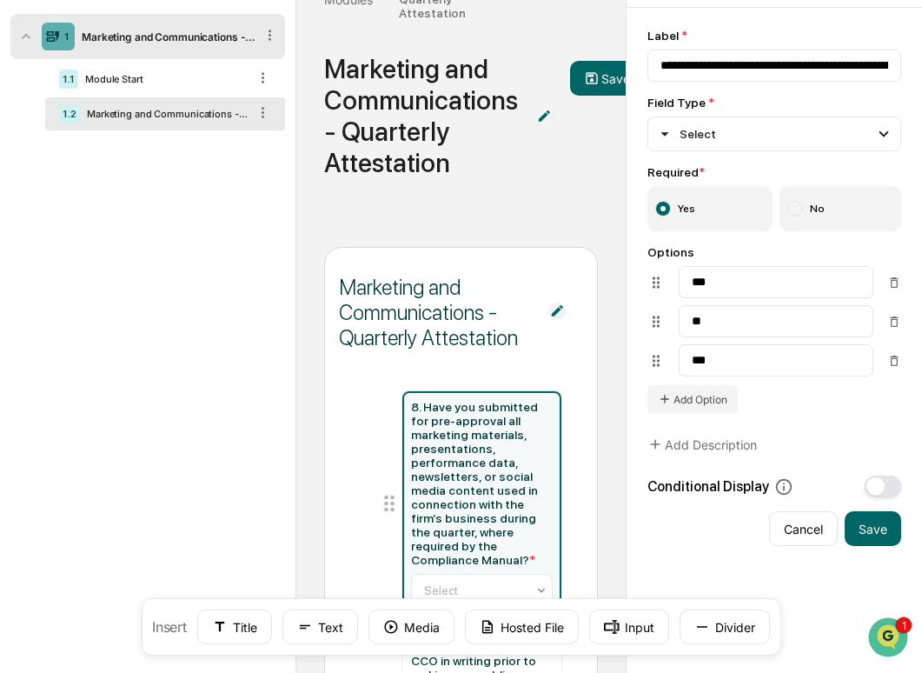
scroll to position [397, 0]
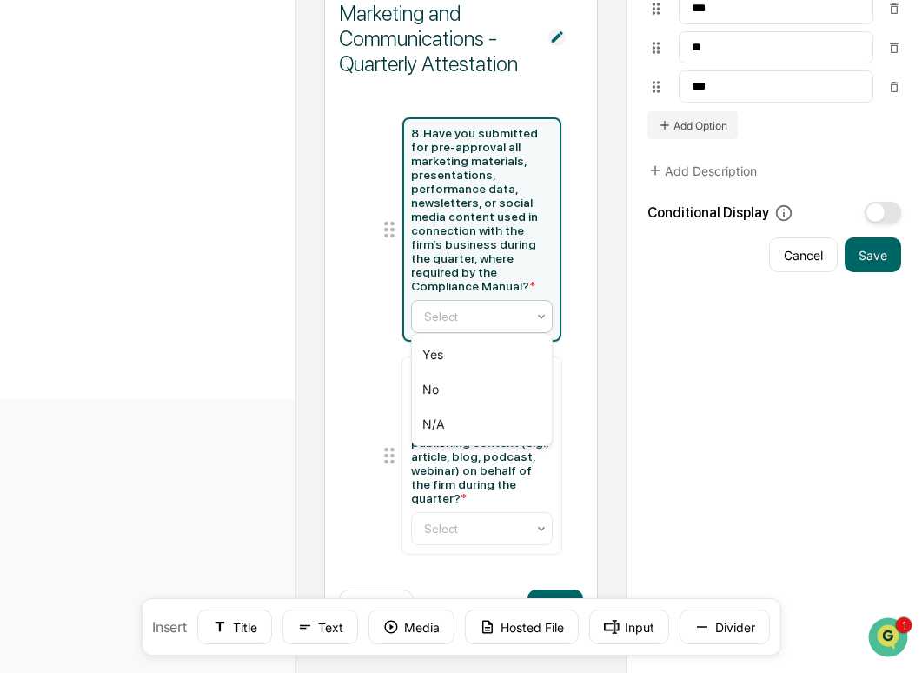
click at [487, 310] on div at bounding box center [475, 316] width 103 height 17
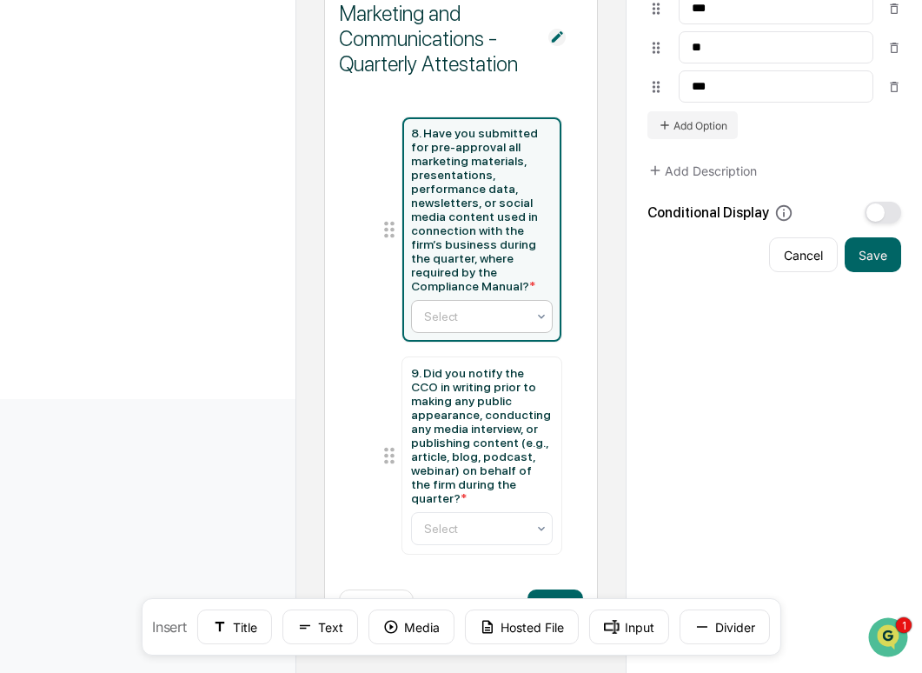
click at [487, 310] on div at bounding box center [475, 316] width 103 height 17
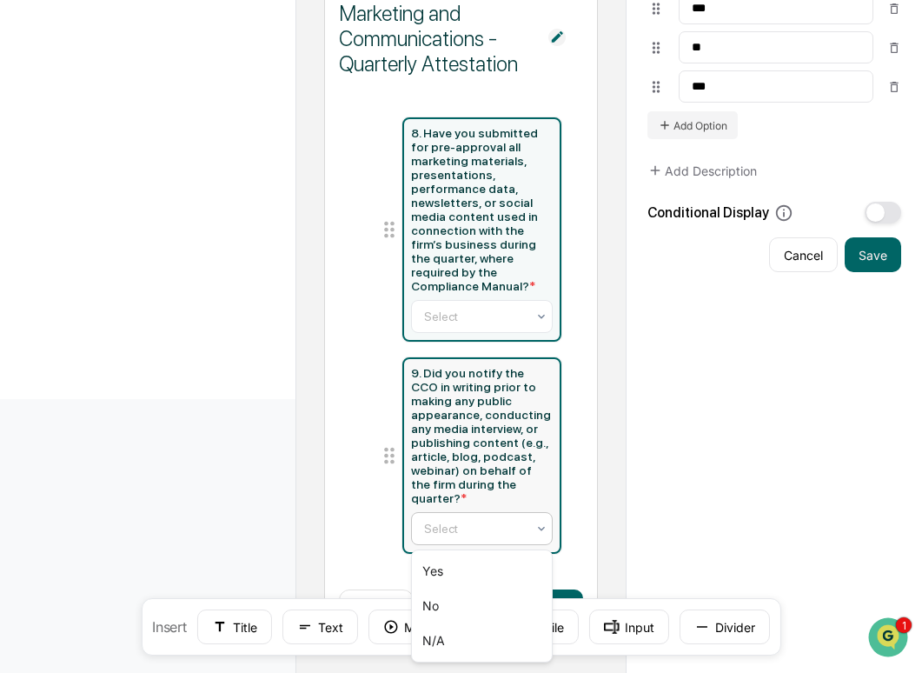
click at [486, 533] on div at bounding box center [475, 528] width 103 height 17
type input "**********"
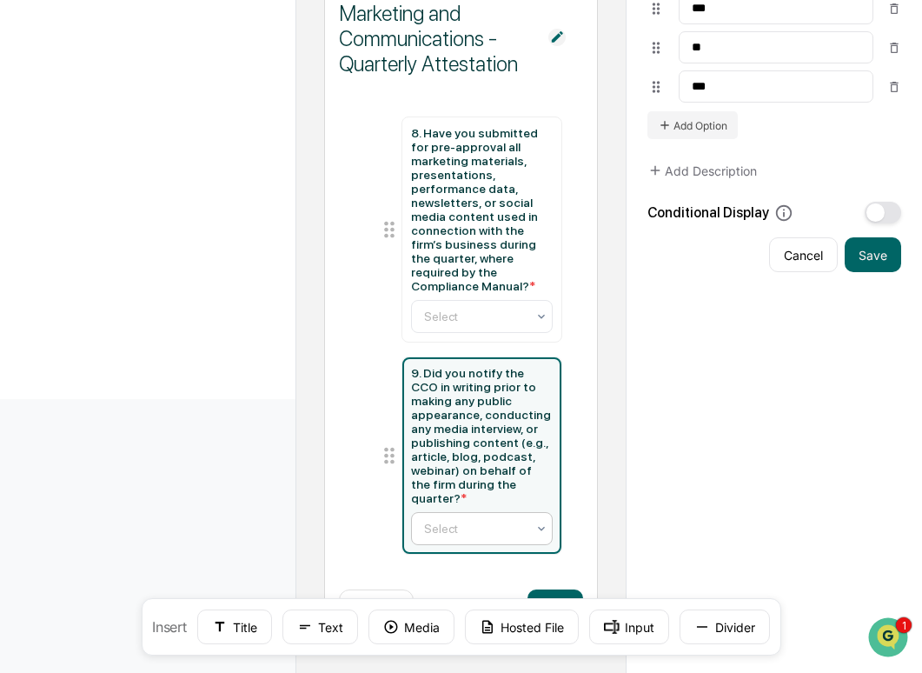
click at [486, 533] on div at bounding box center [475, 528] width 103 height 17
click at [567, 590] on button "Next" at bounding box center [556, 606] width 56 height 35
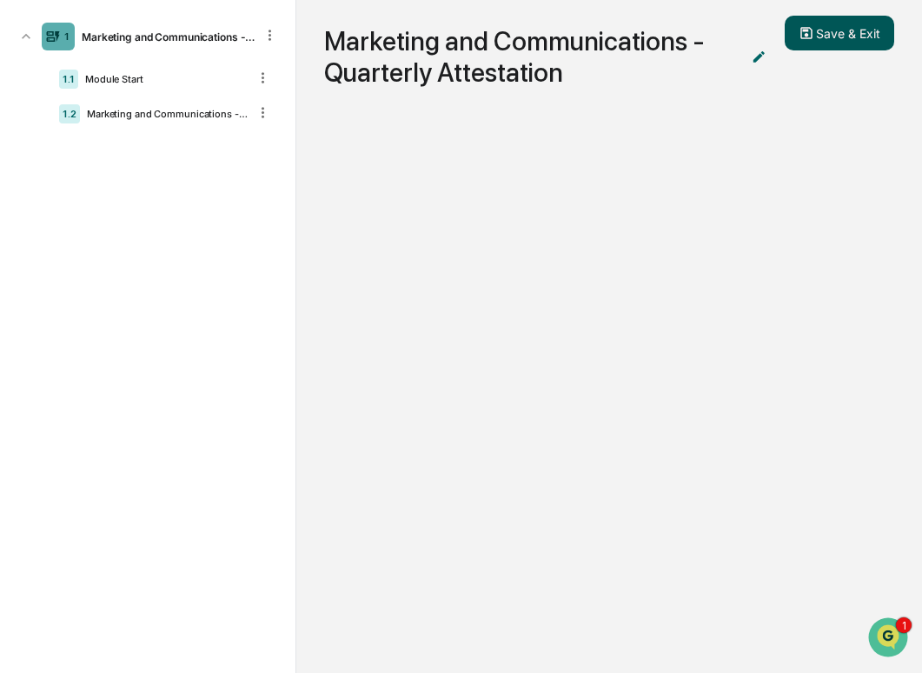
click at [822, 31] on button "Save & Exit" at bounding box center [840, 33] width 110 height 35
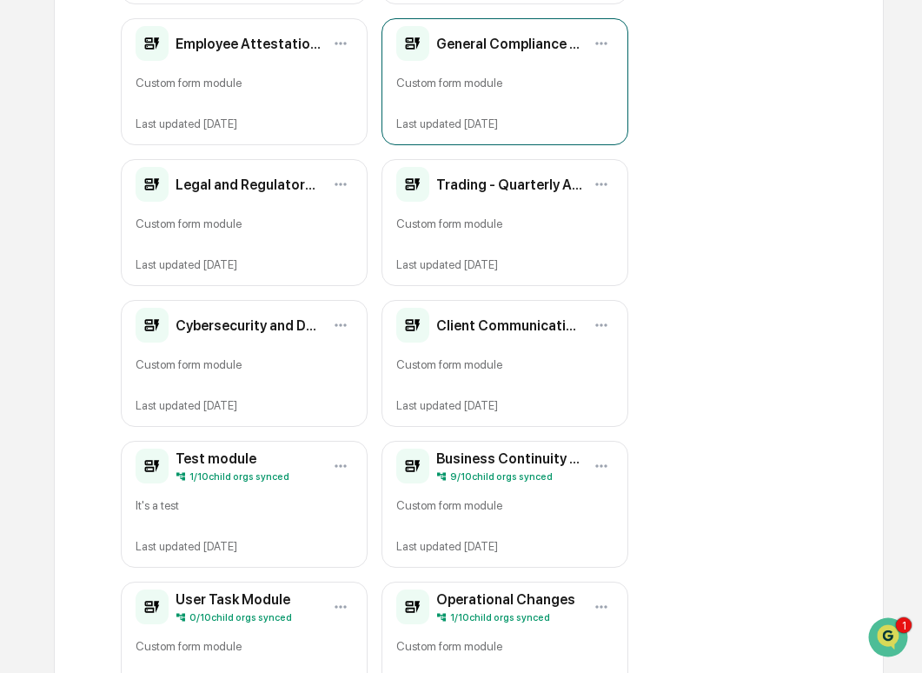
scroll to position [600, 0]
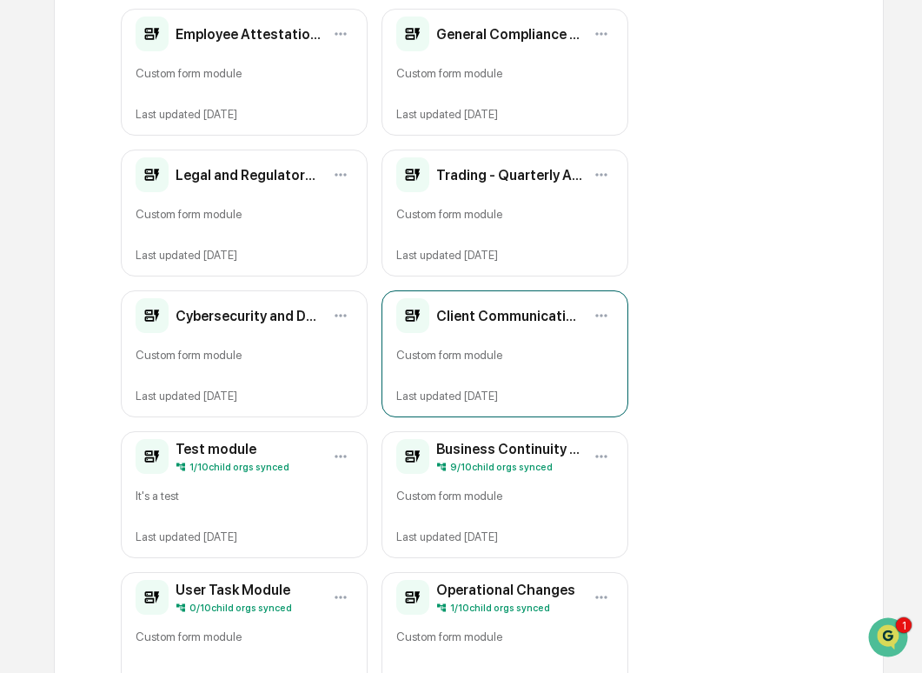
click at [478, 340] on div "Client Communications and Complaints - Quarterly Attestation Custom form module…" at bounding box center [505, 353] width 247 height 127
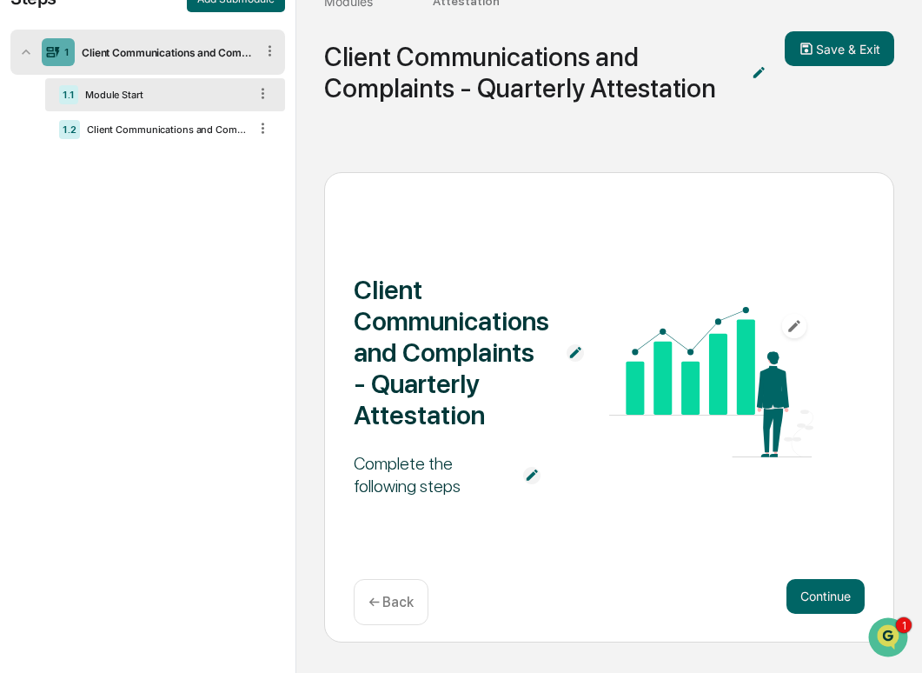
scroll to position [117, 0]
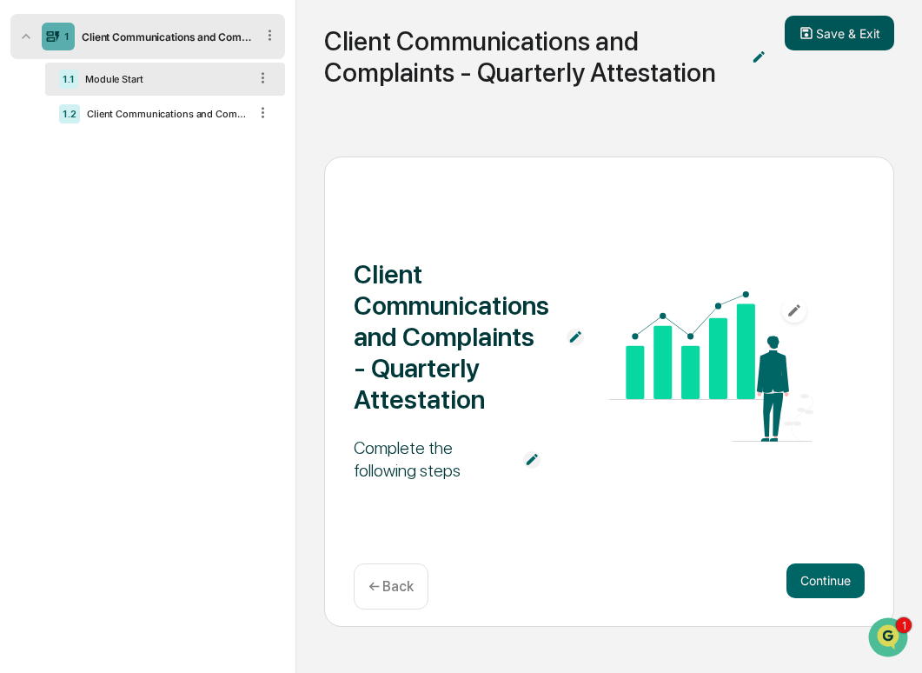
click at [846, 26] on button "Save & Exit" at bounding box center [840, 33] width 110 height 35
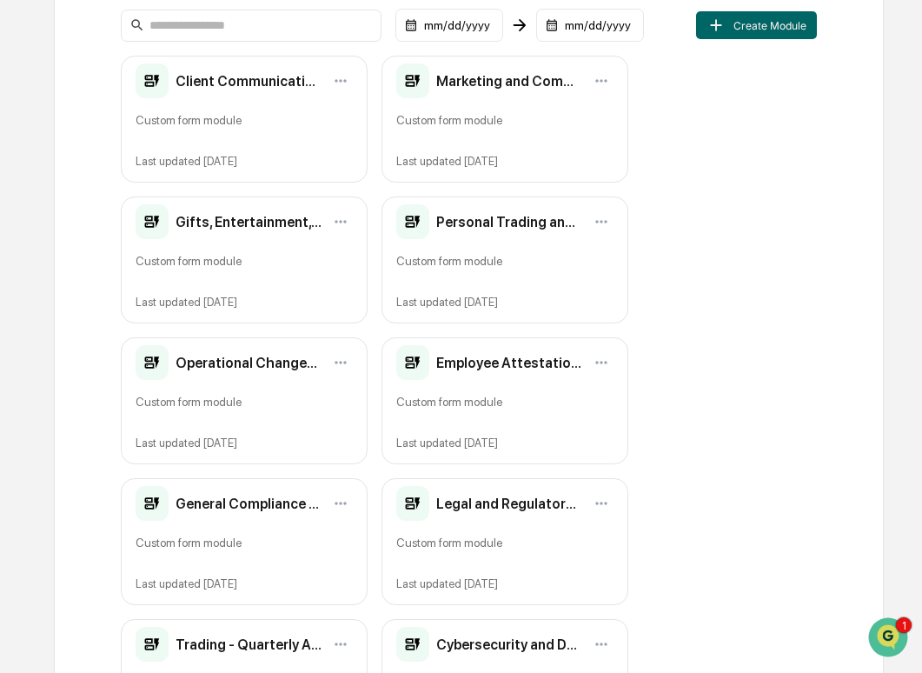
scroll to position [274, 0]
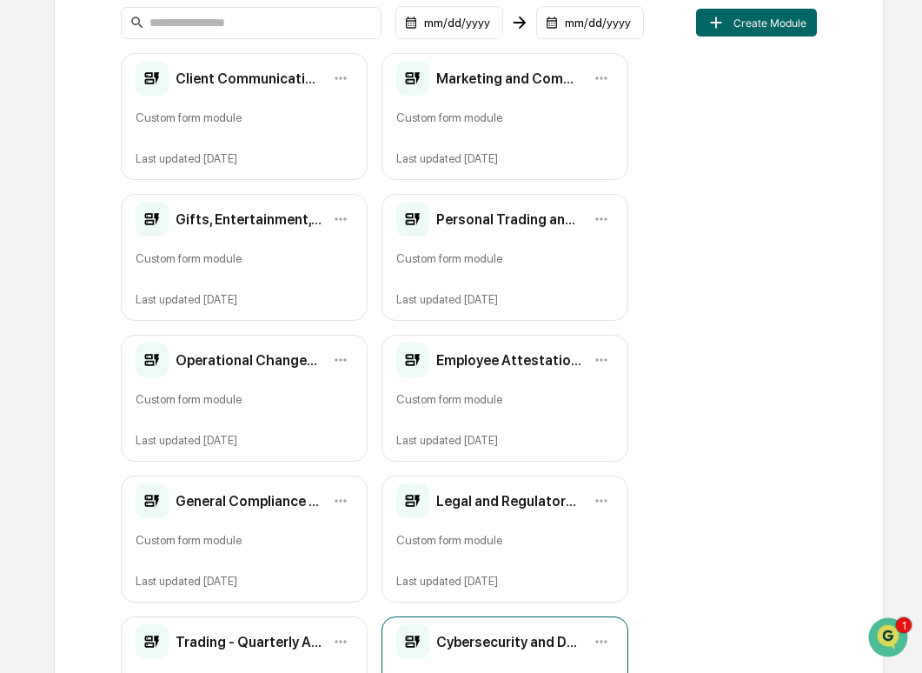
click at [524, 641] on h2 "Cybersecurity and Data Protection - Quarterly Attestation" at bounding box center [509, 642] width 146 height 17
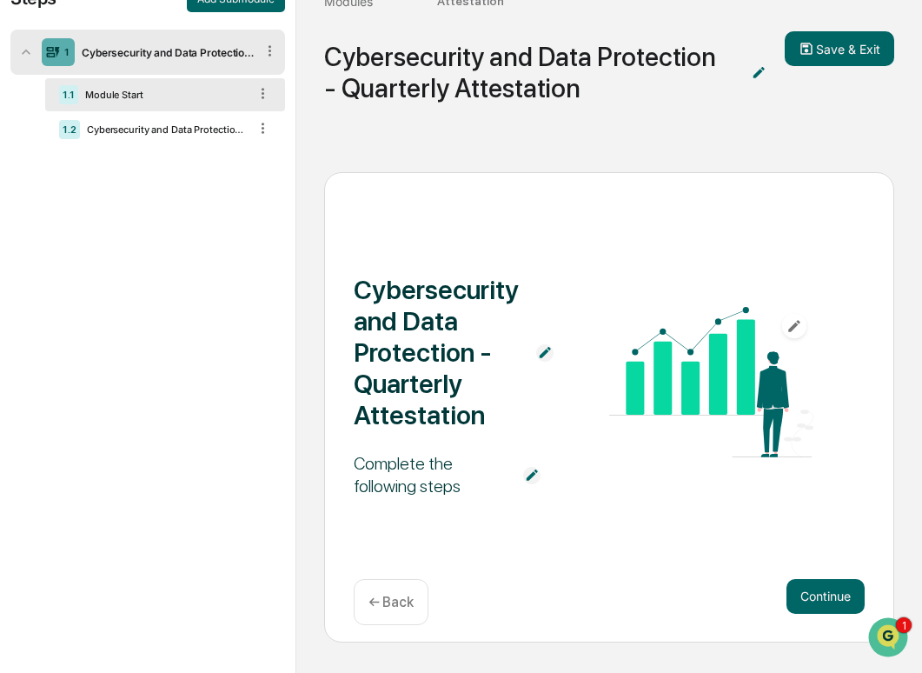
scroll to position [117, 0]
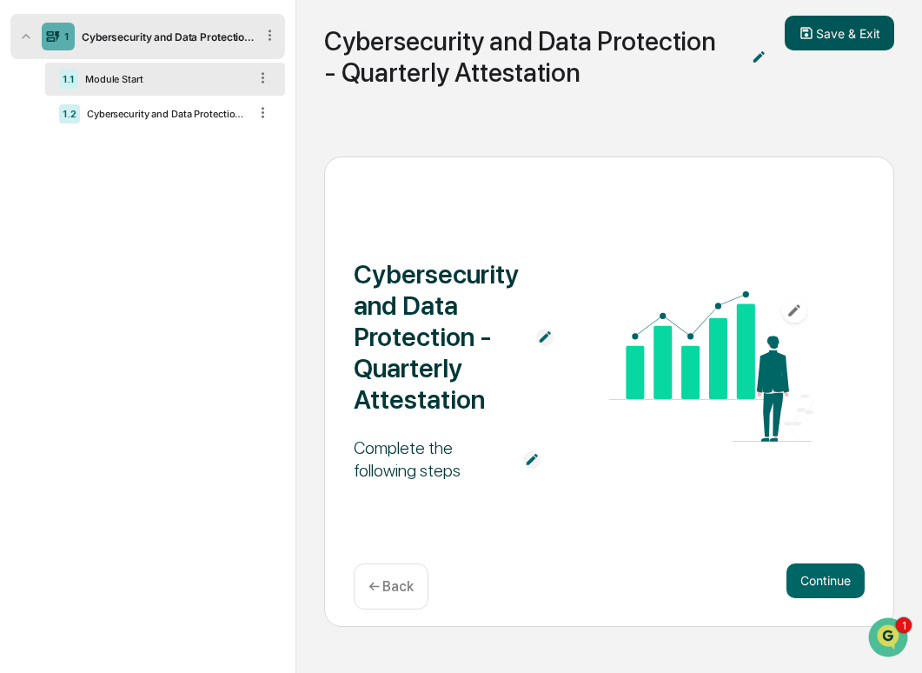
click at [861, 43] on button "Save & Exit" at bounding box center [840, 33] width 110 height 35
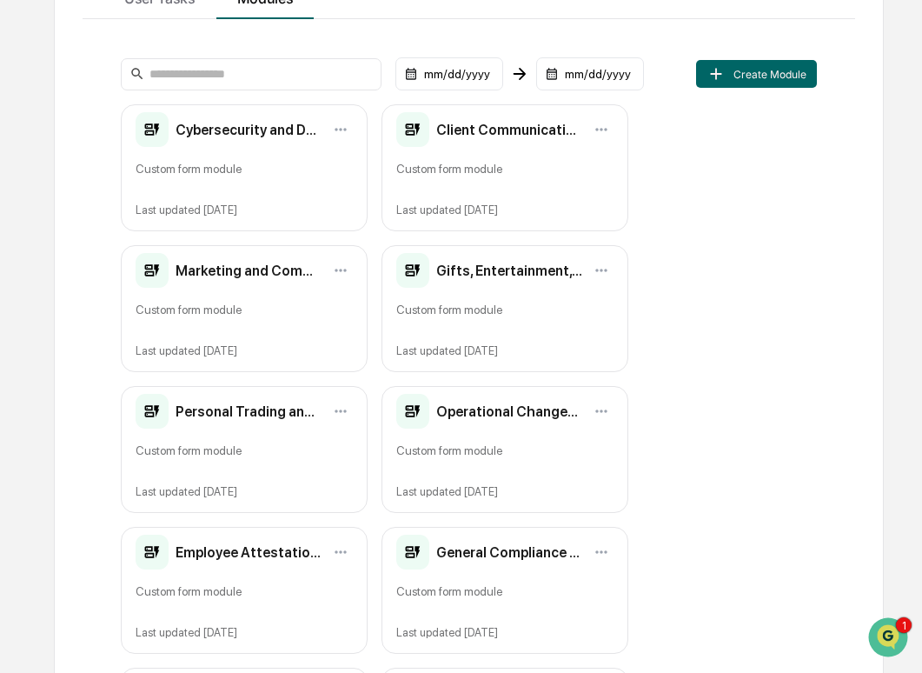
scroll to position [265, 0]
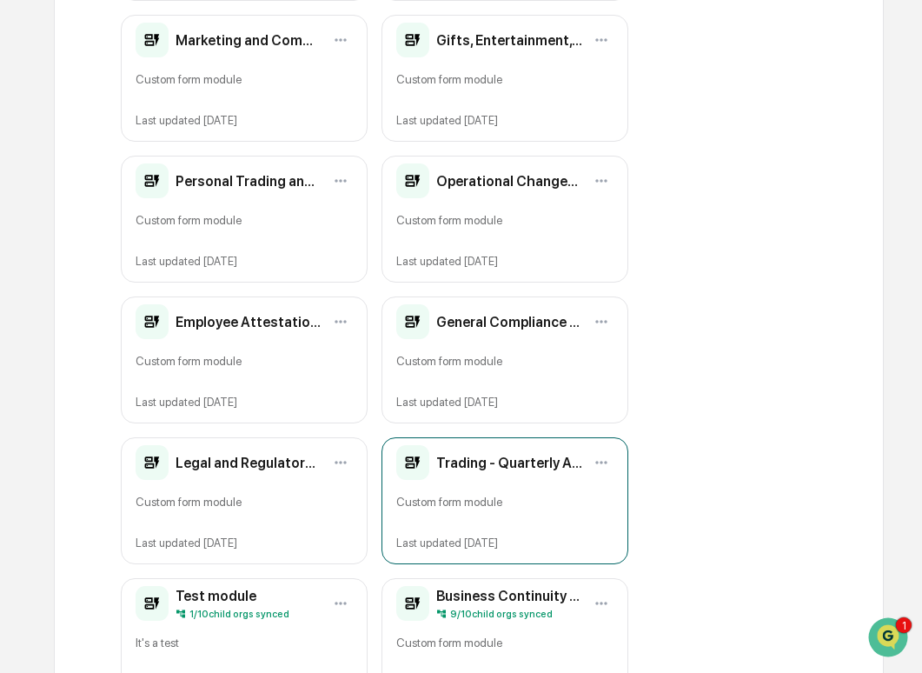
click at [496, 488] on div "Trading - Quarterly Attestation Custom form module Last updated Sep 30, 2025" at bounding box center [505, 500] width 247 height 127
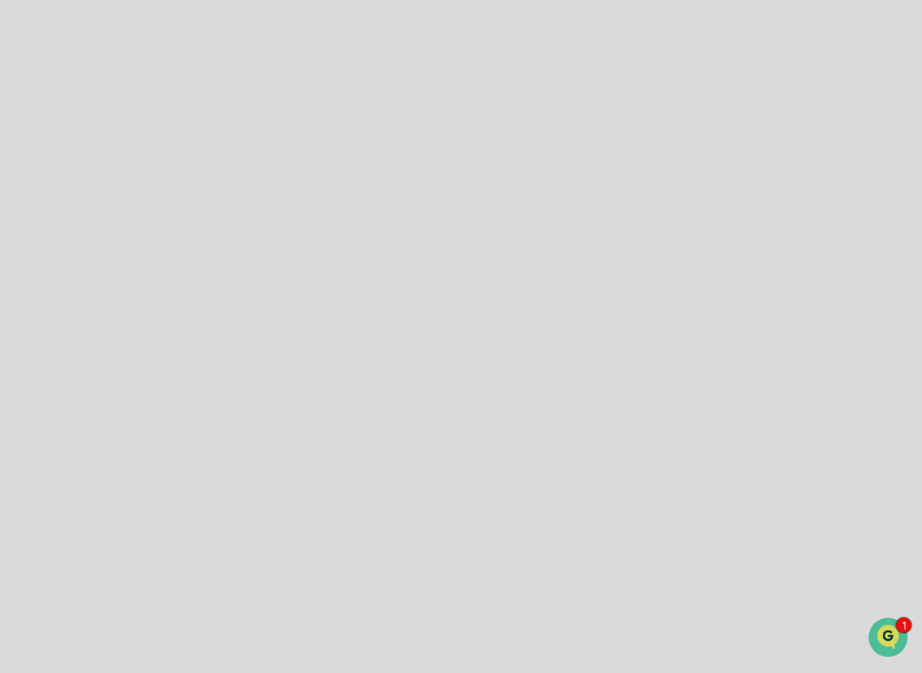
scroll to position [117, 0]
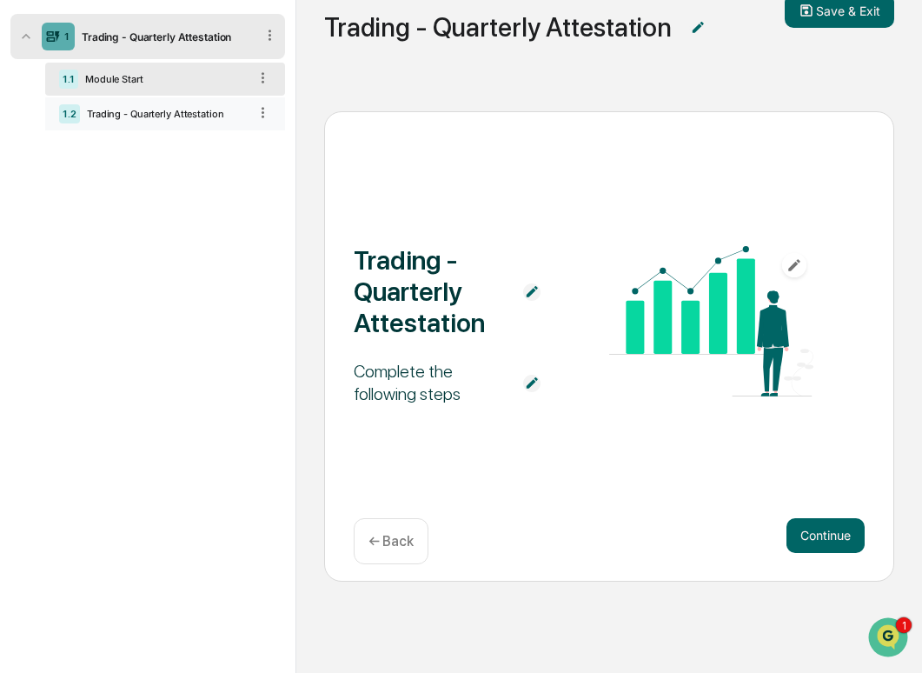
click at [204, 117] on div "Trading - Quarterly Attestation" at bounding box center [164, 114] width 168 height 12
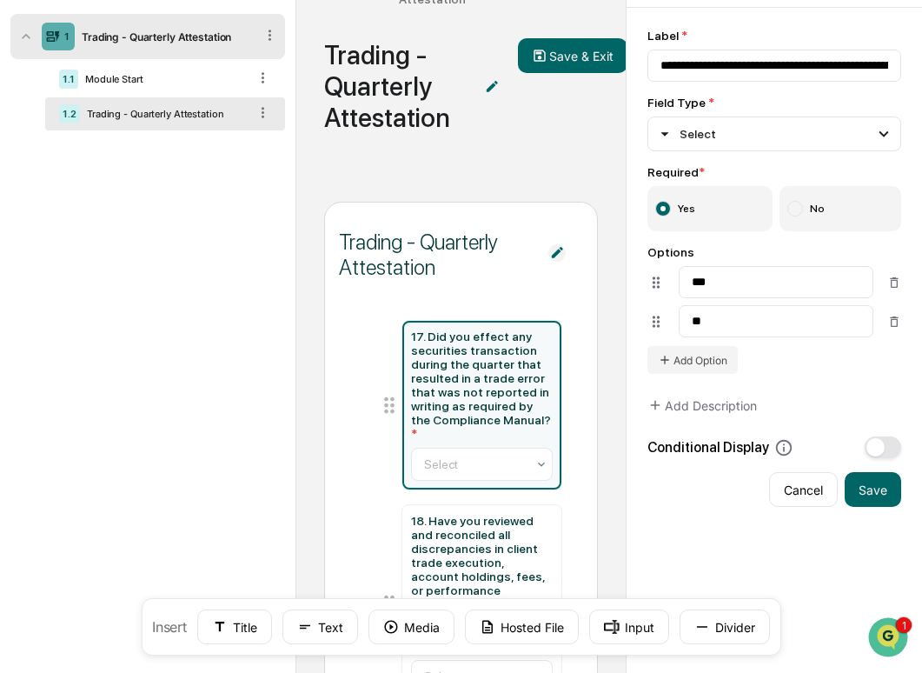
scroll to position [270, 0]
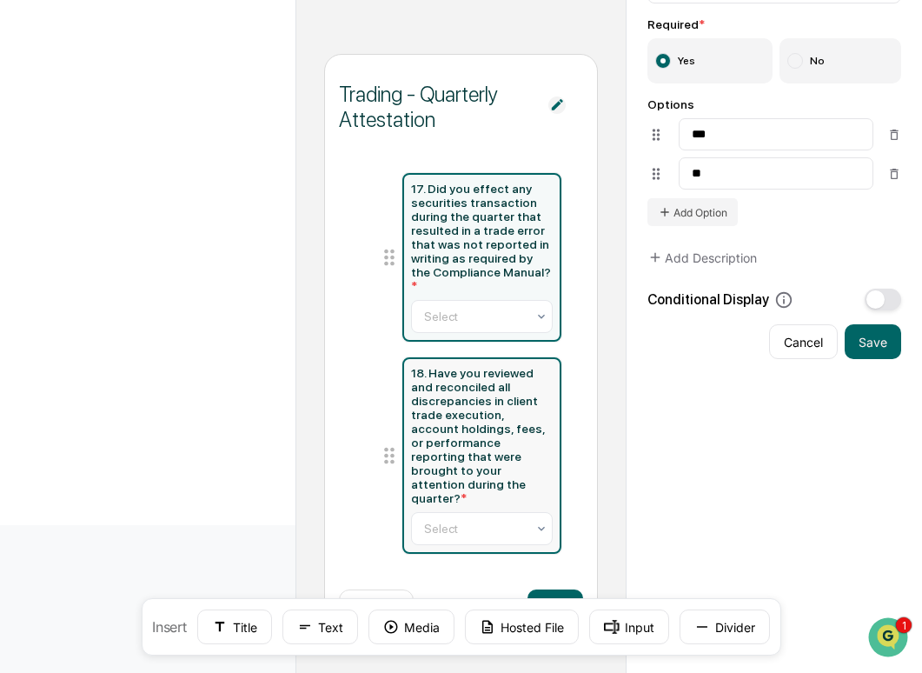
click at [525, 463] on div "18. Have you reviewed and reconciled all discrepancies in client trade executio…" at bounding box center [482, 435] width 143 height 139
type input "**********"
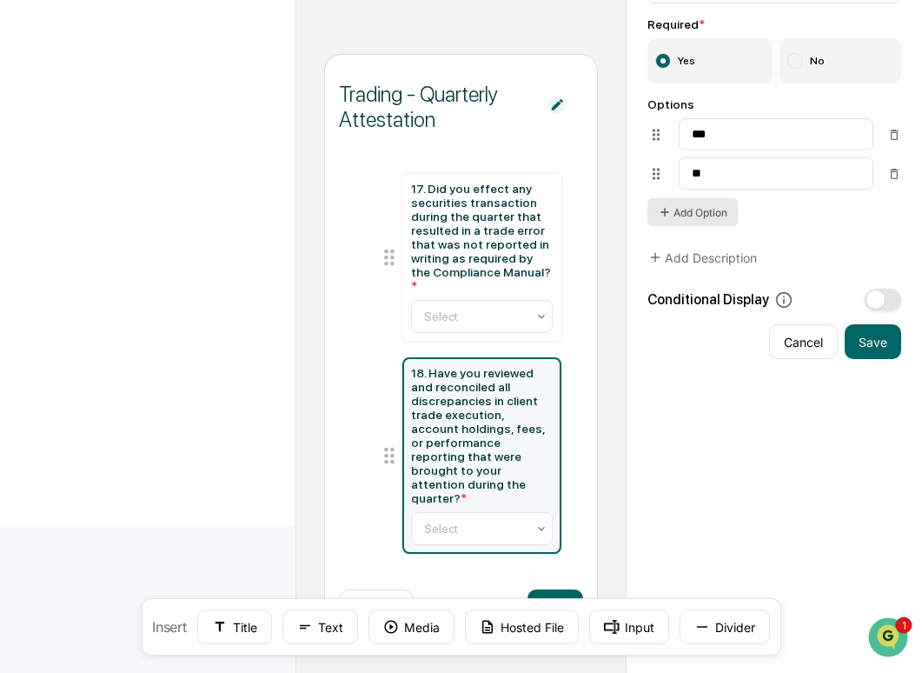
click at [692, 221] on button "Add Option" at bounding box center [693, 212] width 90 height 28
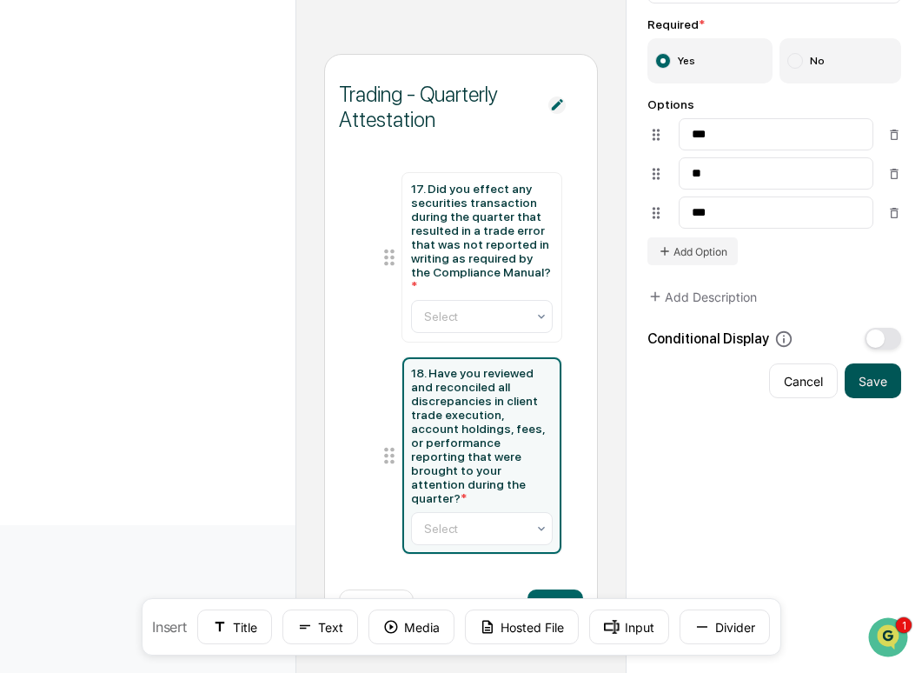
type input "***"
click at [876, 384] on button "Save" at bounding box center [873, 380] width 57 height 35
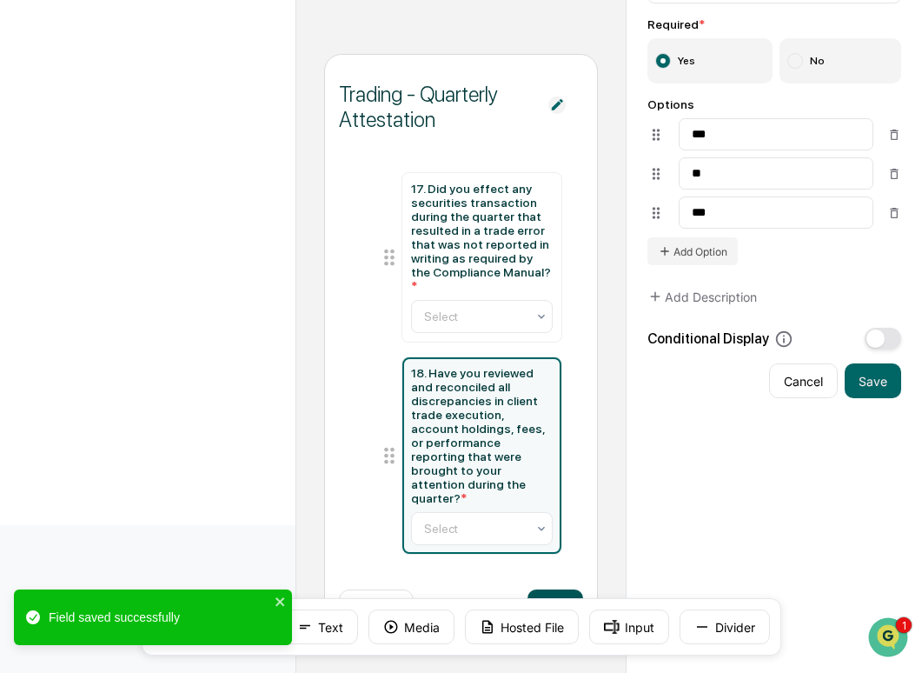
click at [569, 594] on button "Next" at bounding box center [556, 606] width 56 height 35
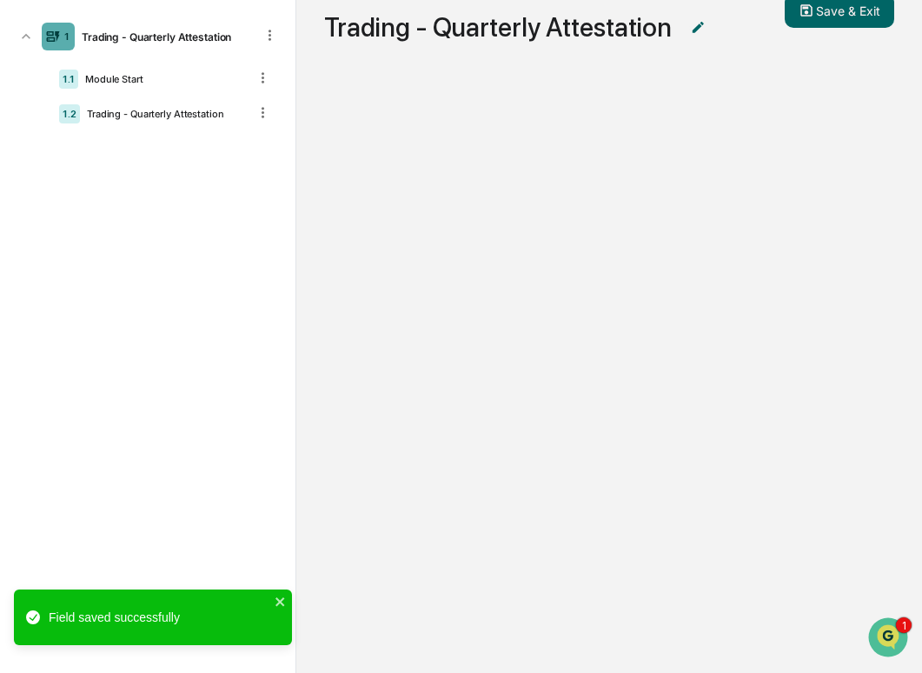
scroll to position [117, 0]
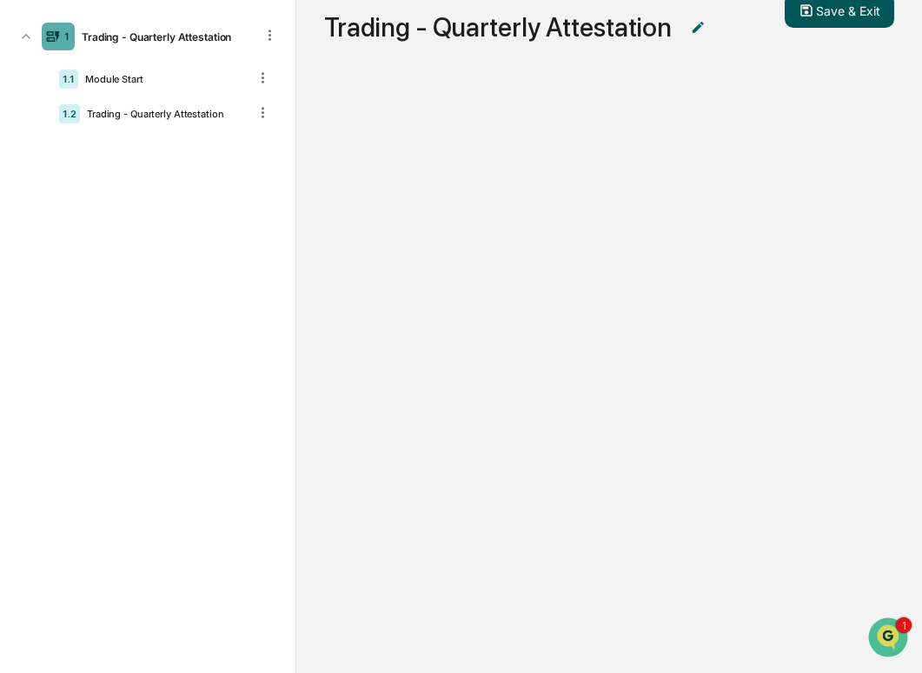
click at [871, 14] on button "Save & Exit" at bounding box center [840, 10] width 110 height 35
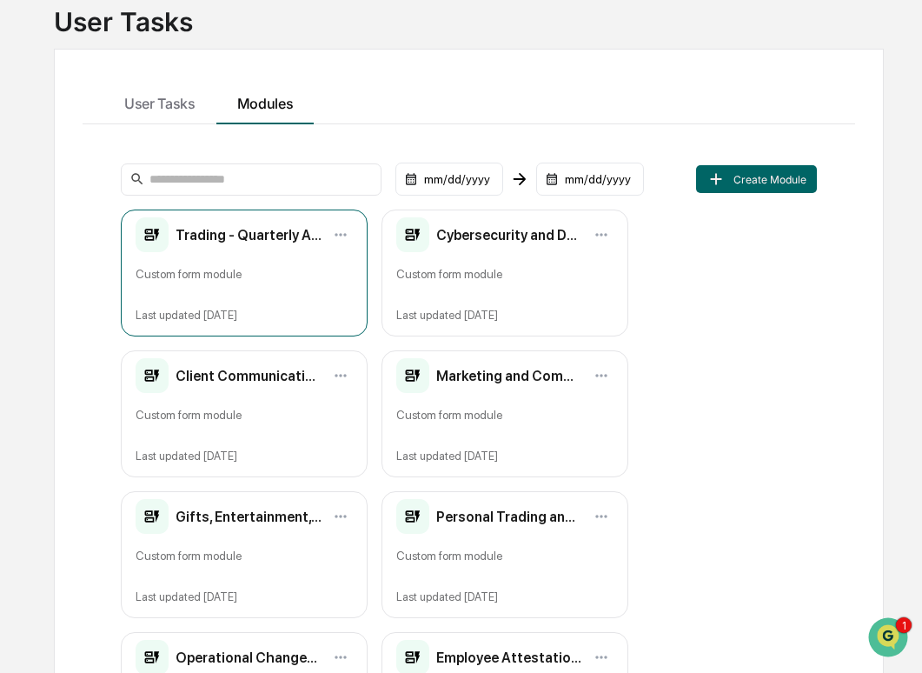
click at [240, 269] on div "Custom form module" at bounding box center [244, 280] width 217 height 29
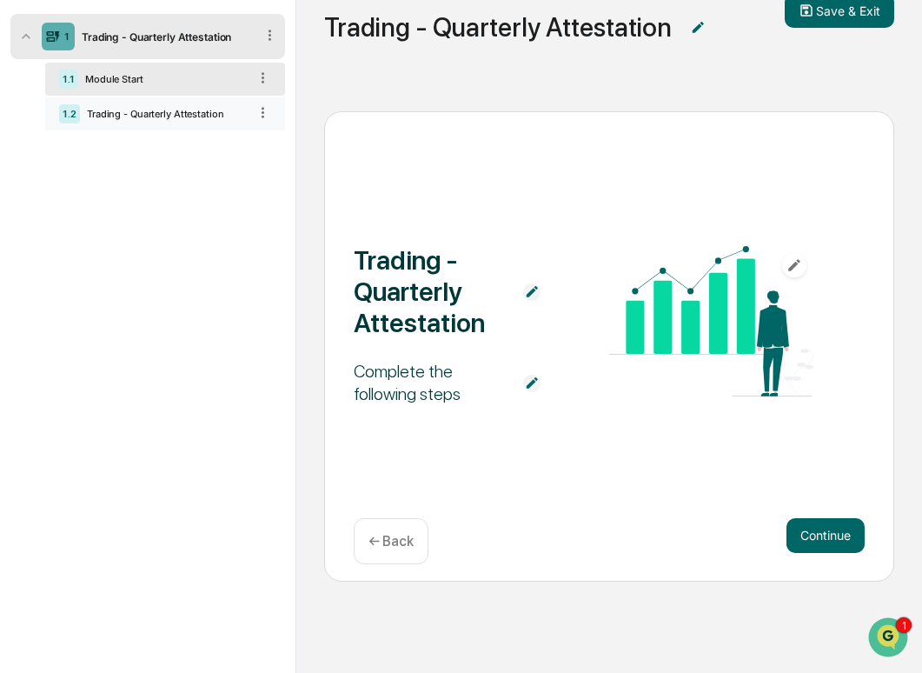
click at [192, 121] on div "1.2 Trading - Quarterly Attestation" at bounding box center [165, 113] width 240 height 33
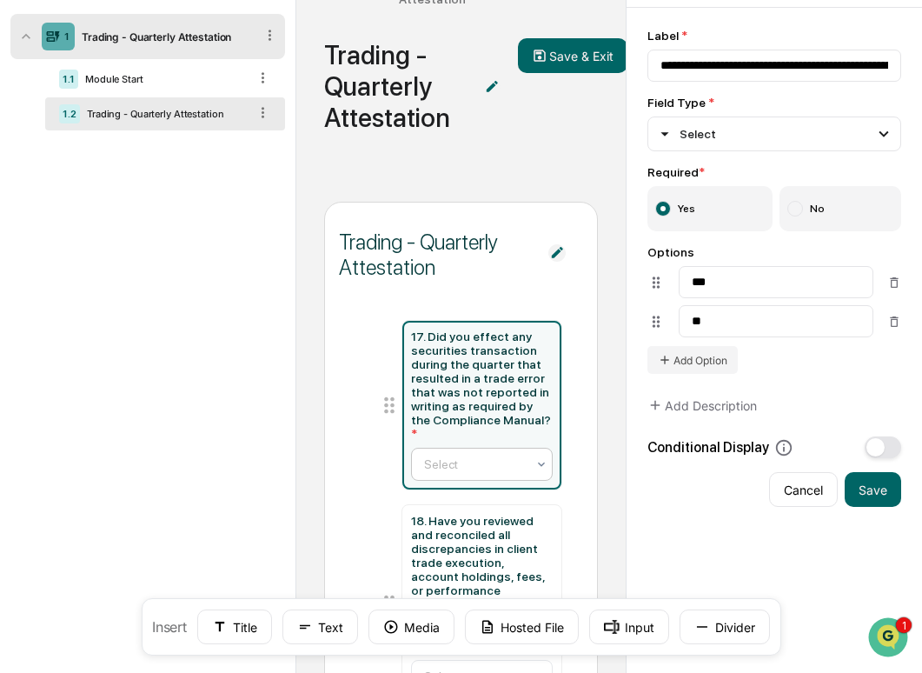
scroll to position [270, 0]
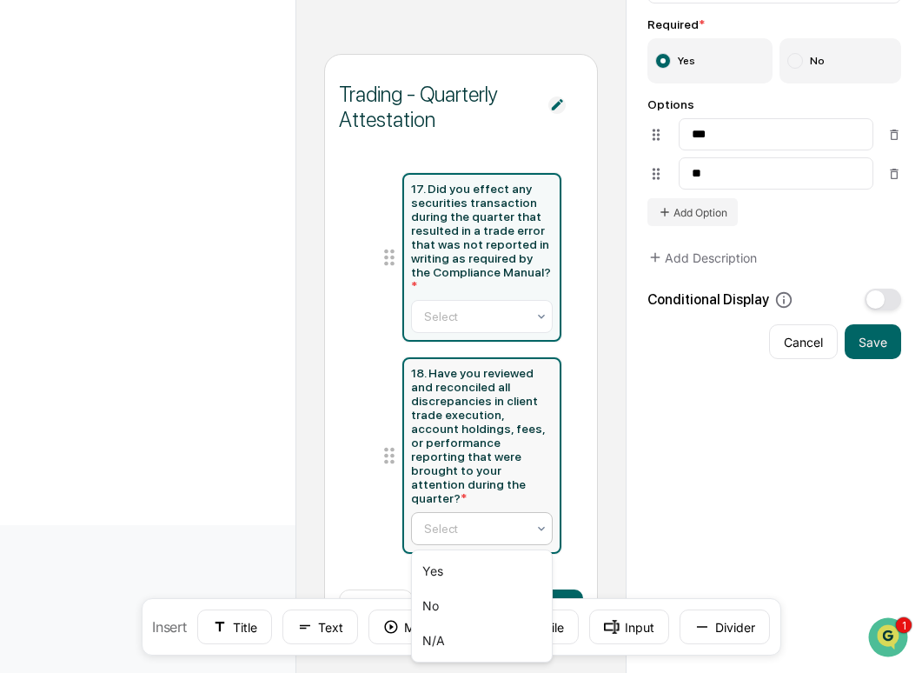
click at [490, 526] on div at bounding box center [475, 528] width 103 height 17
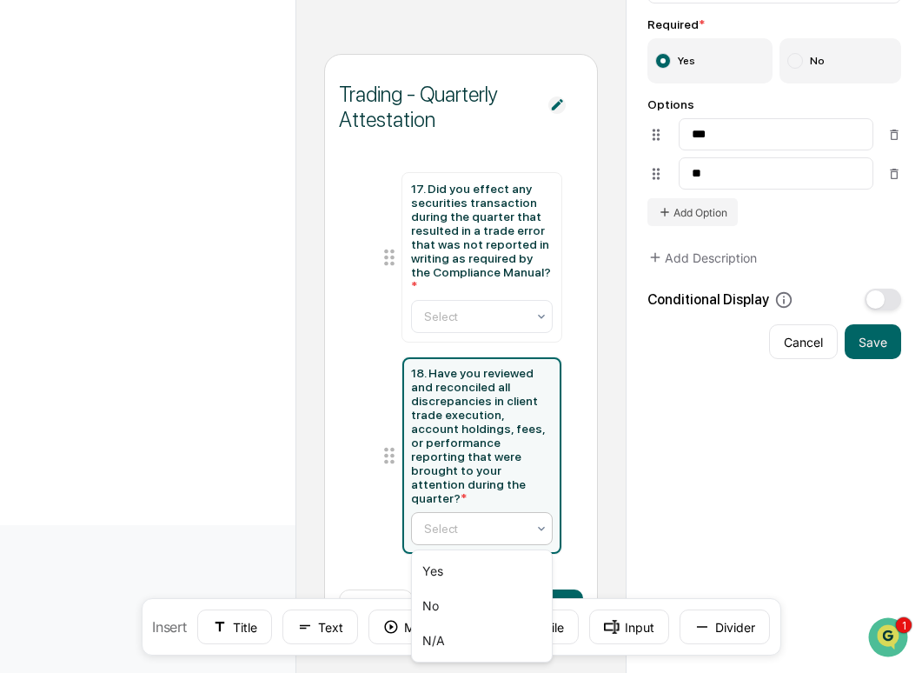
click at [490, 526] on div at bounding box center [475, 528] width 103 height 17
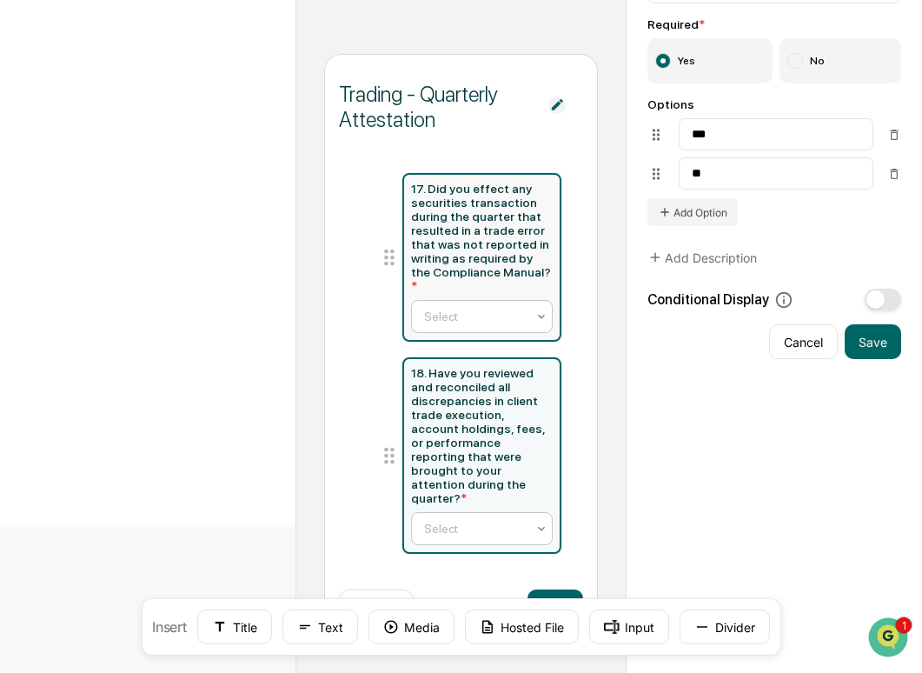
click at [498, 323] on div "Select" at bounding box center [476, 316] width 120 height 24
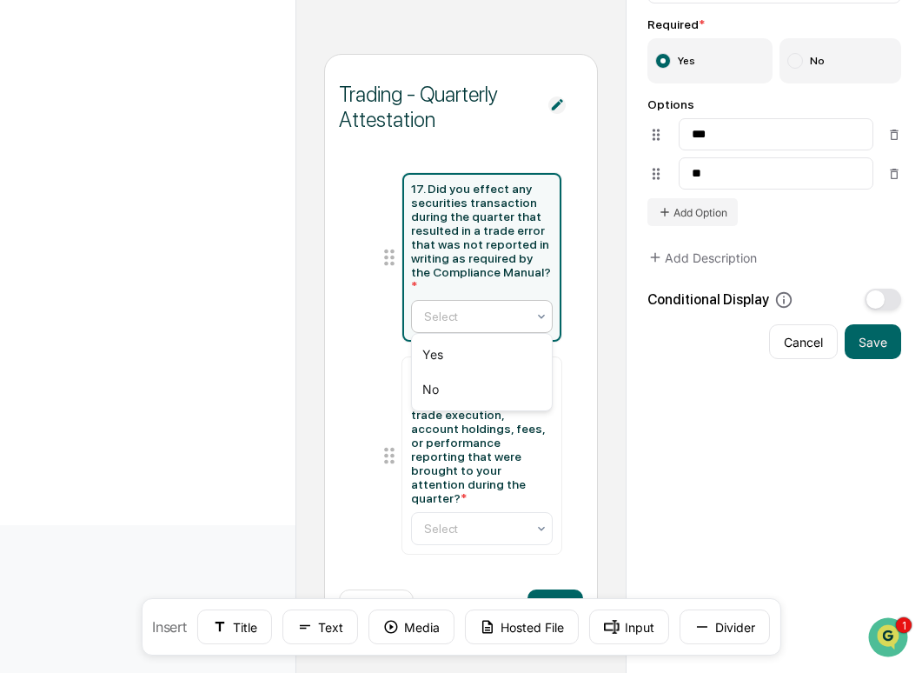
type input "**********"
click at [498, 323] on div "Select" at bounding box center [476, 316] width 120 height 24
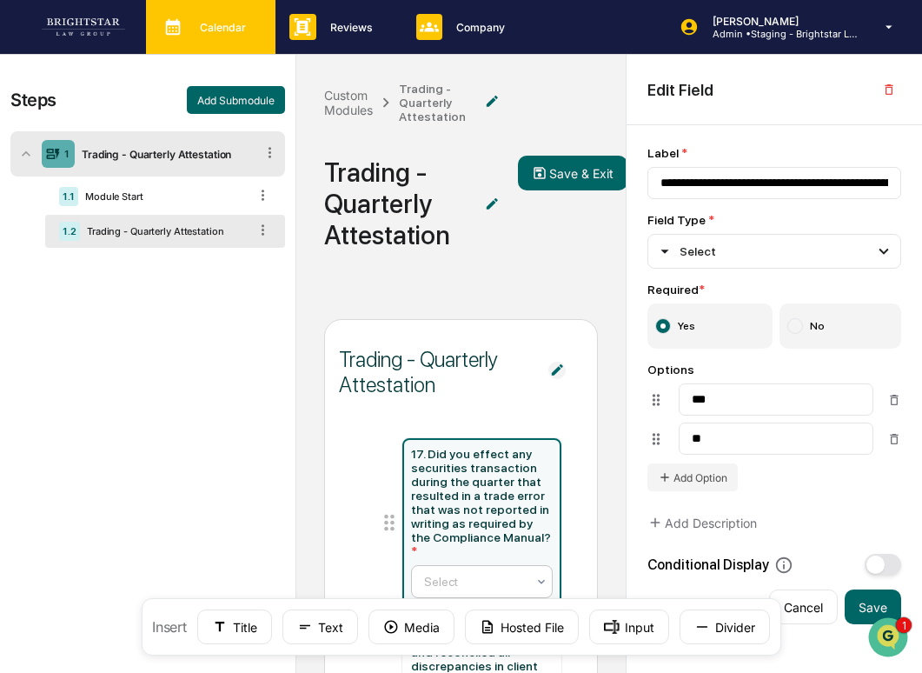
click at [195, 29] on p "Calendar" at bounding box center [220, 27] width 69 height 13
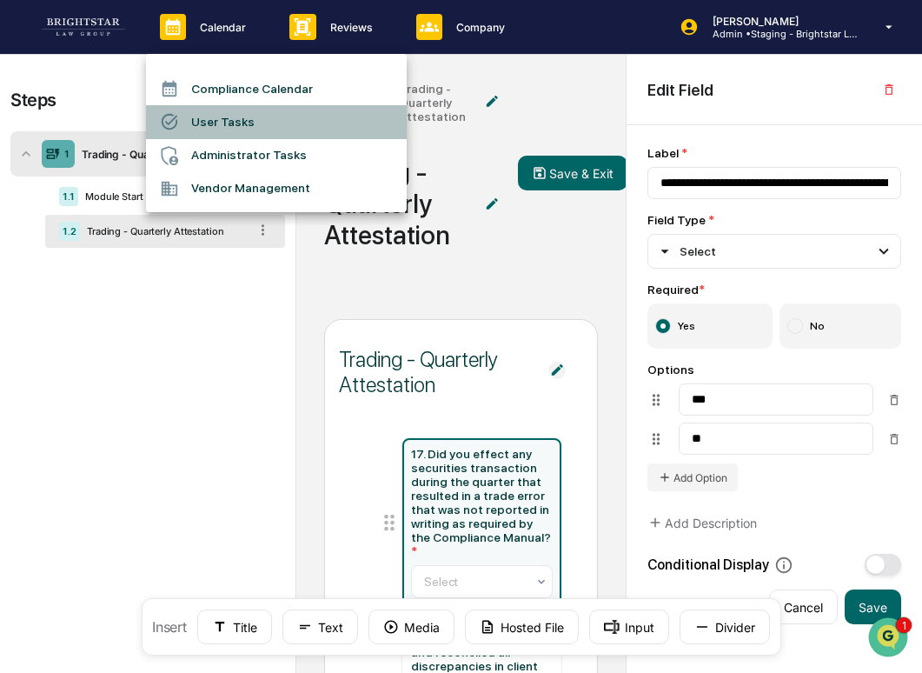
click at [216, 116] on li "User Tasks" at bounding box center [276, 121] width 261 height 33
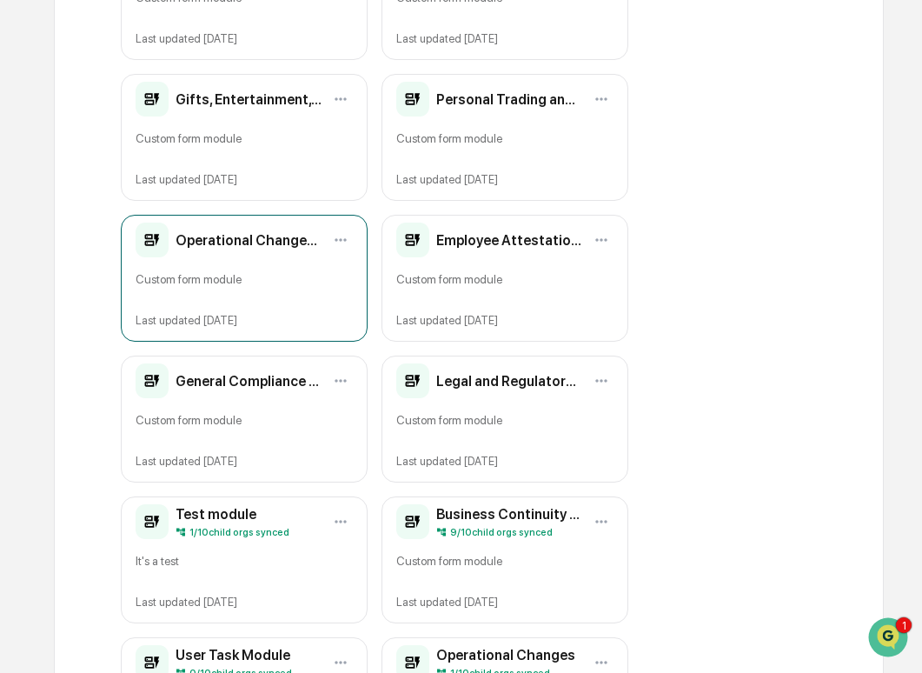
click at [211, 244] on h2 "Operational Changes - Quarterly Attestation" at bounding box center [249, 240] width 146 height 17
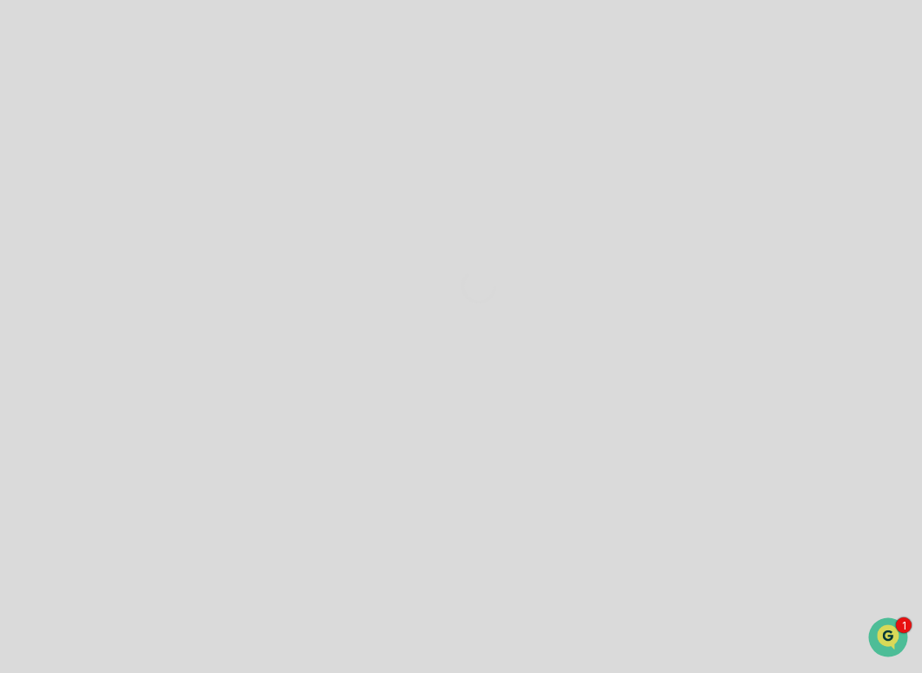
scroll to position [117, 0]
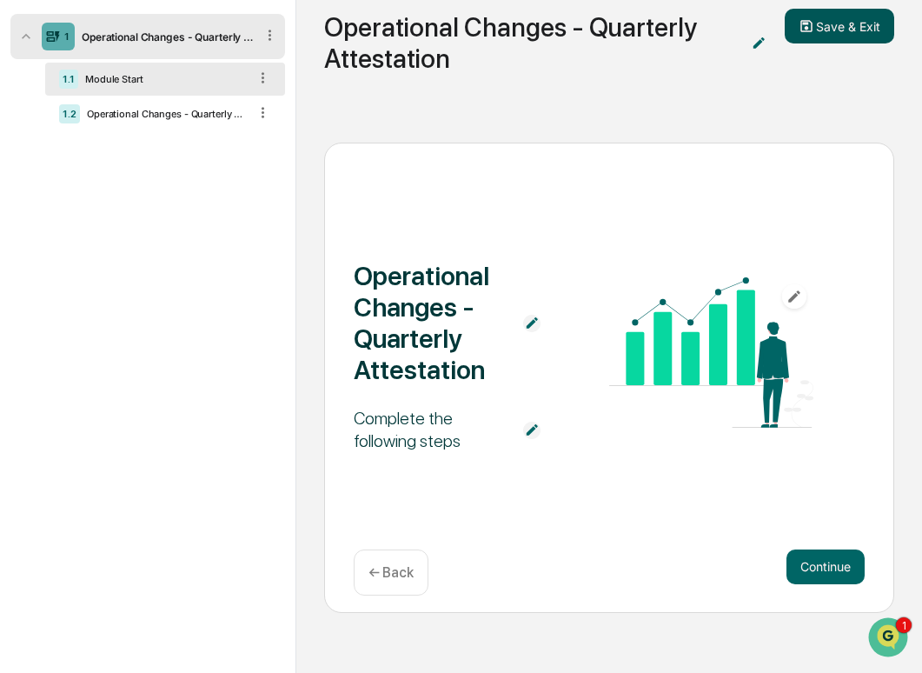
click at [853, 29] on button "Save & Exit" at bounding box center [840, 26] width 110 height 35
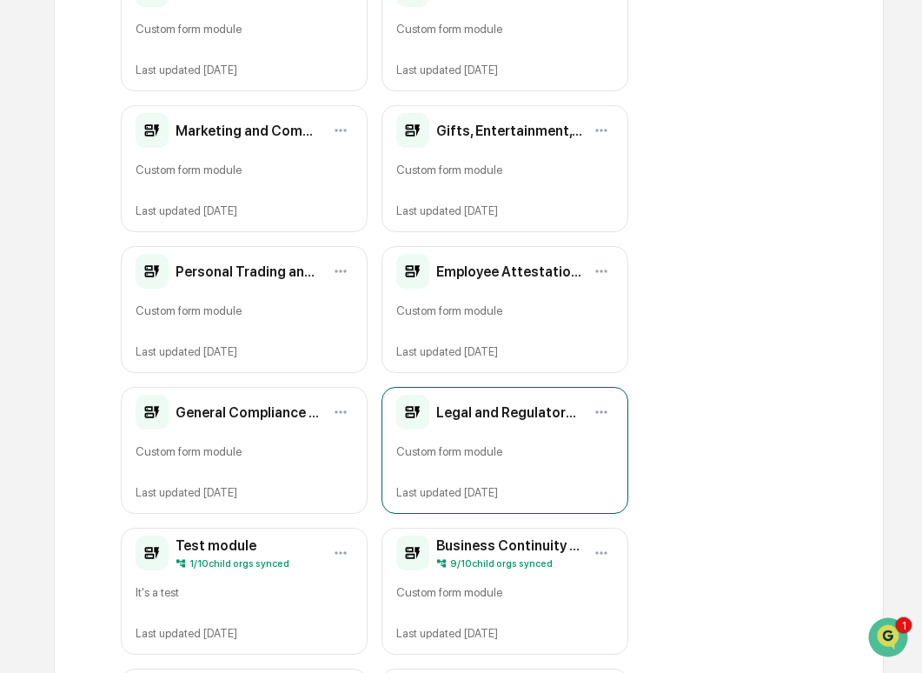
click at [443, 436] on div "Legal and Regulatory Matters - Quarterly Attestation Custom form module Last up…" at bounding box center [505, 450] width 247 height 127
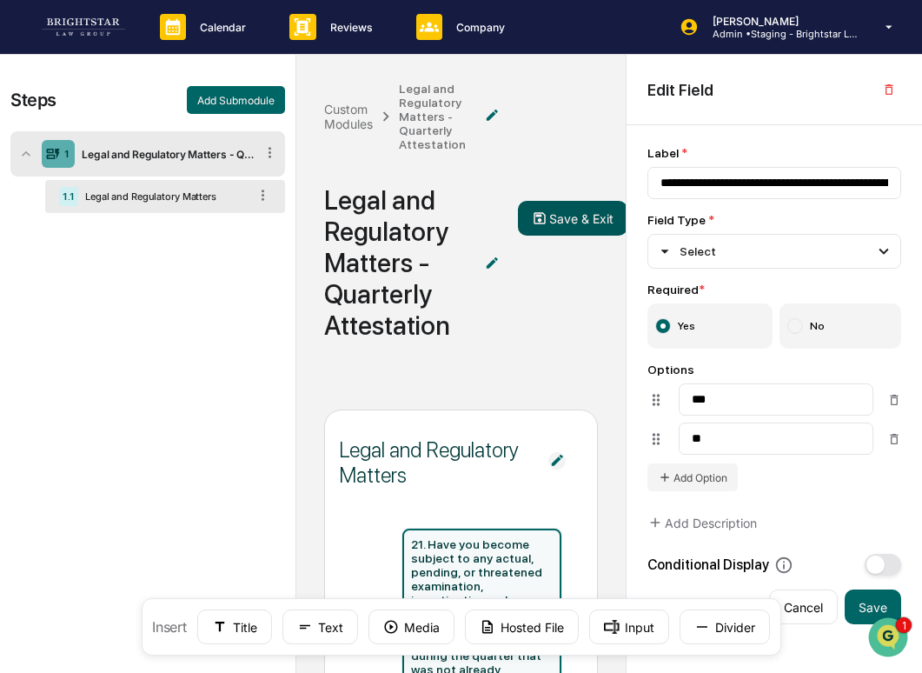
click at [578, 203] on button "Save & Exit" at bounding box center [573, 218] width 110 height 35
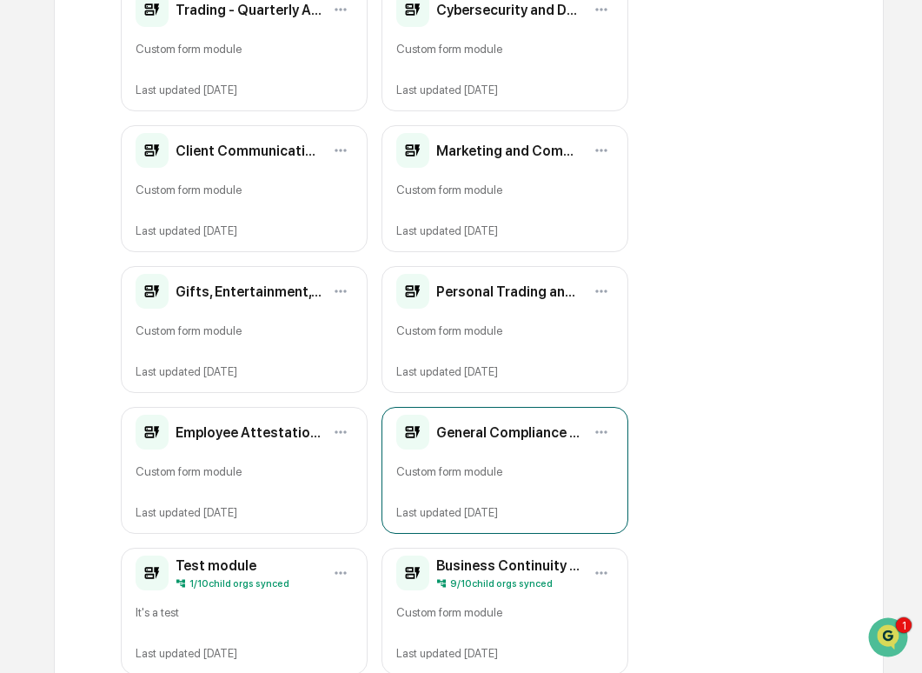
click at [457, 439] on div "General Compliance - Quarterly Attestation" at bounding box center [489, 432] width 186 height 35
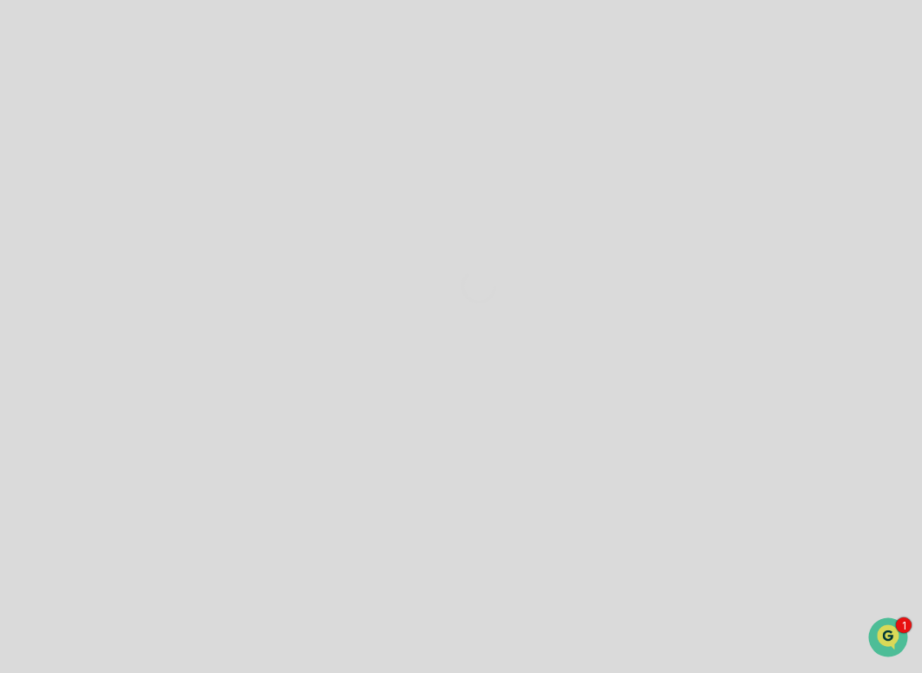
scroll to position [117, 0]
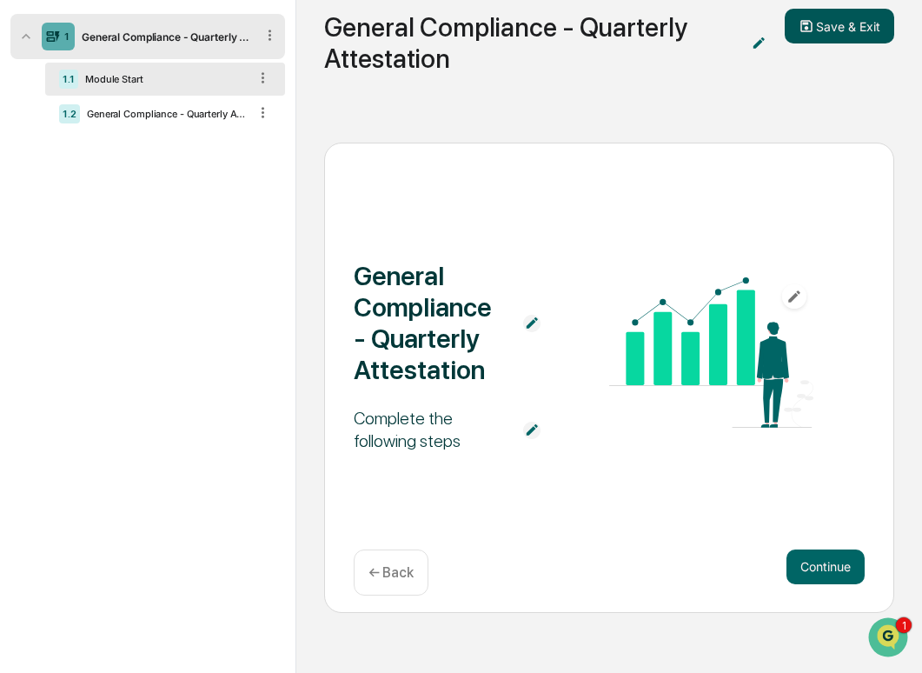
click at [821, 34] on button "Save & Exit" at bounding box center [840, 26] width 110 height 35
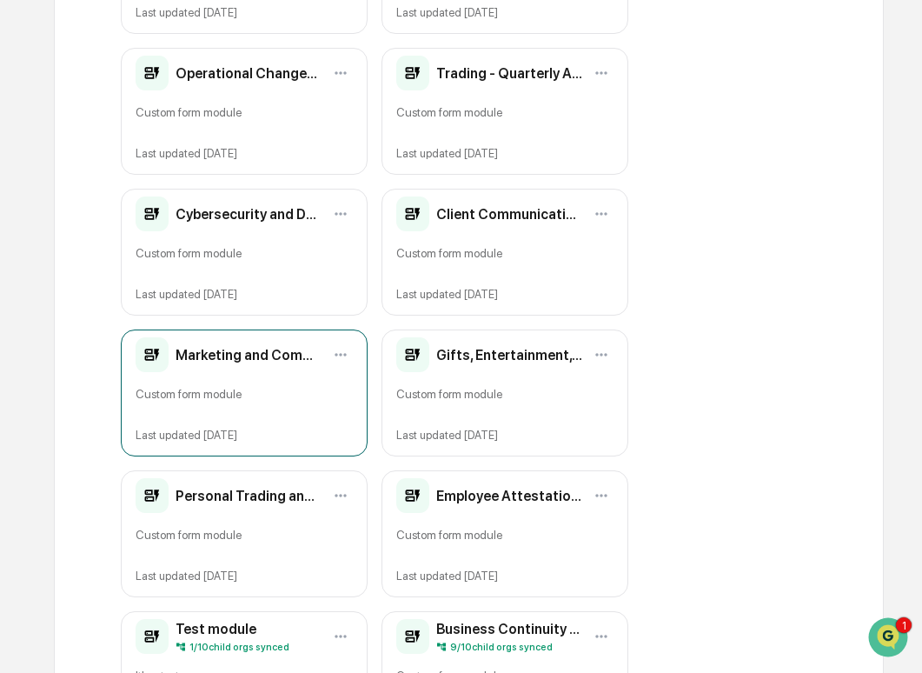
scroll to position [441, 0]
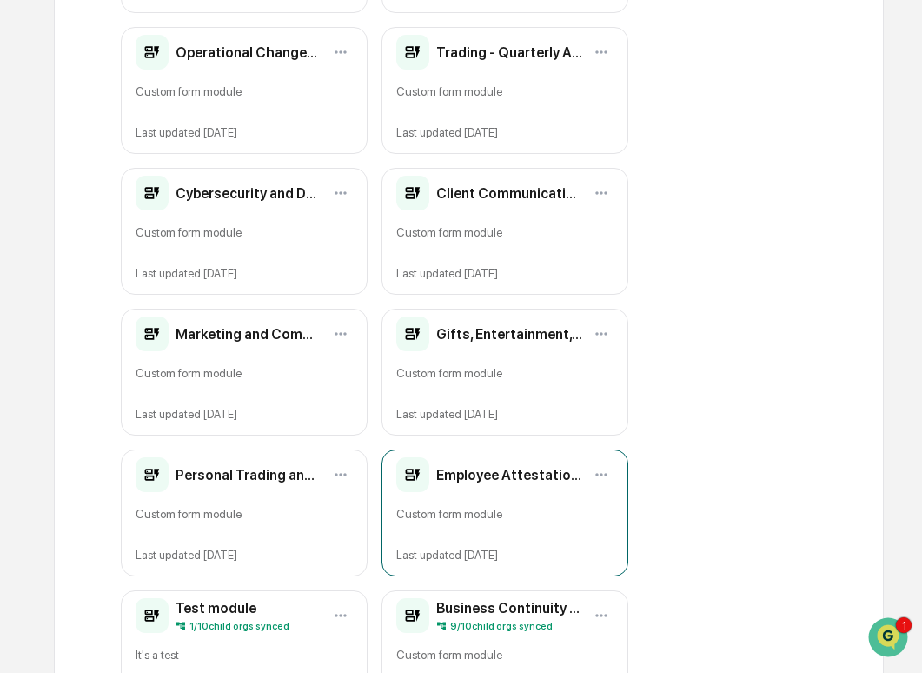
click at [519, 469] on h2 "Employee Attestation - Quarterly Attestation" at bounding box center [509, 475] width 146 height 17
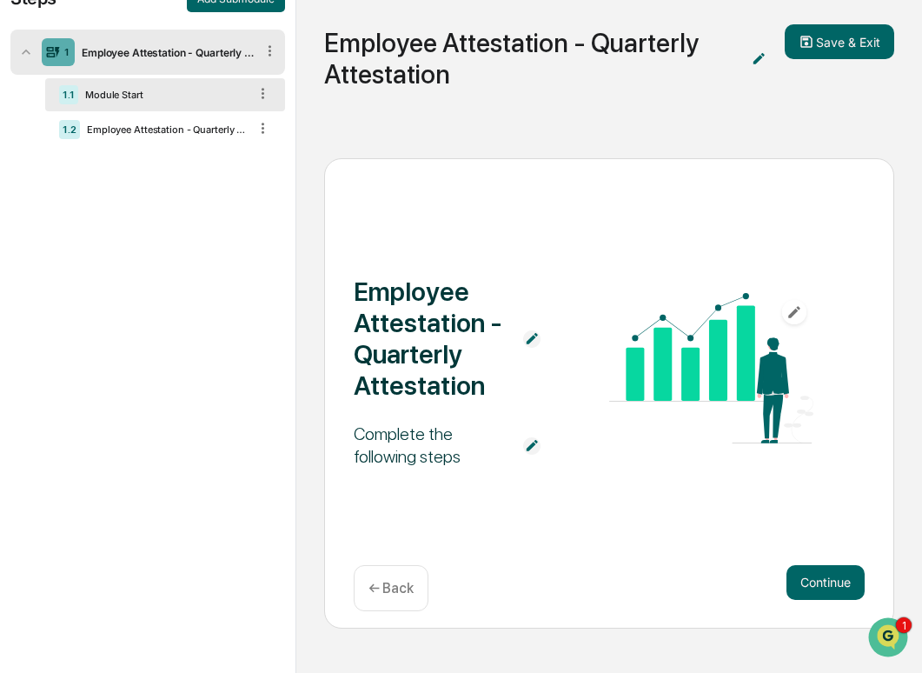
scroll to position [117, 0]
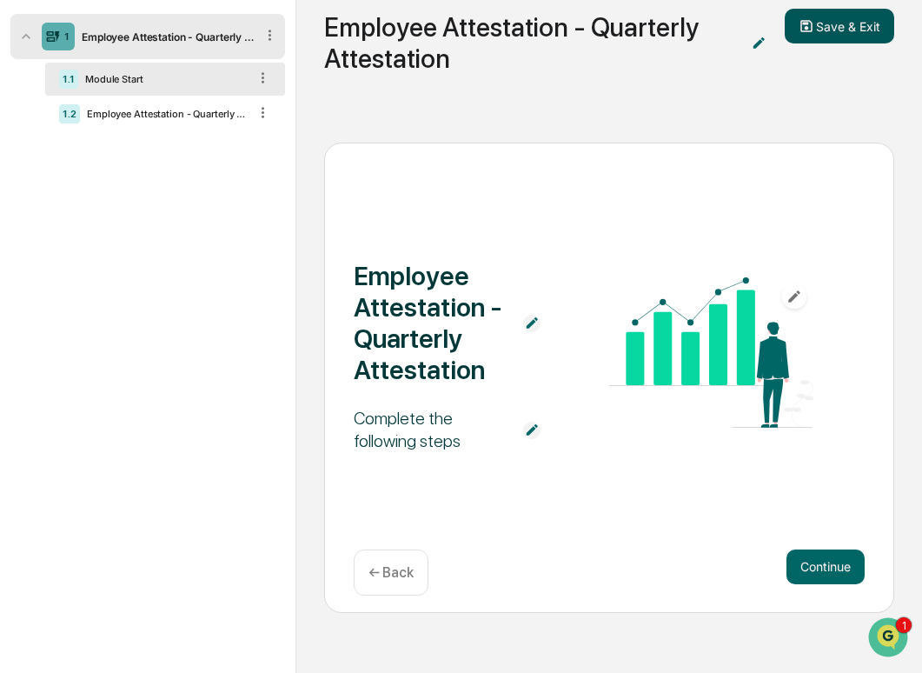
click at [828, 34] on button "Save & Exit" at bounding box center [840, 26] width 110 height 35
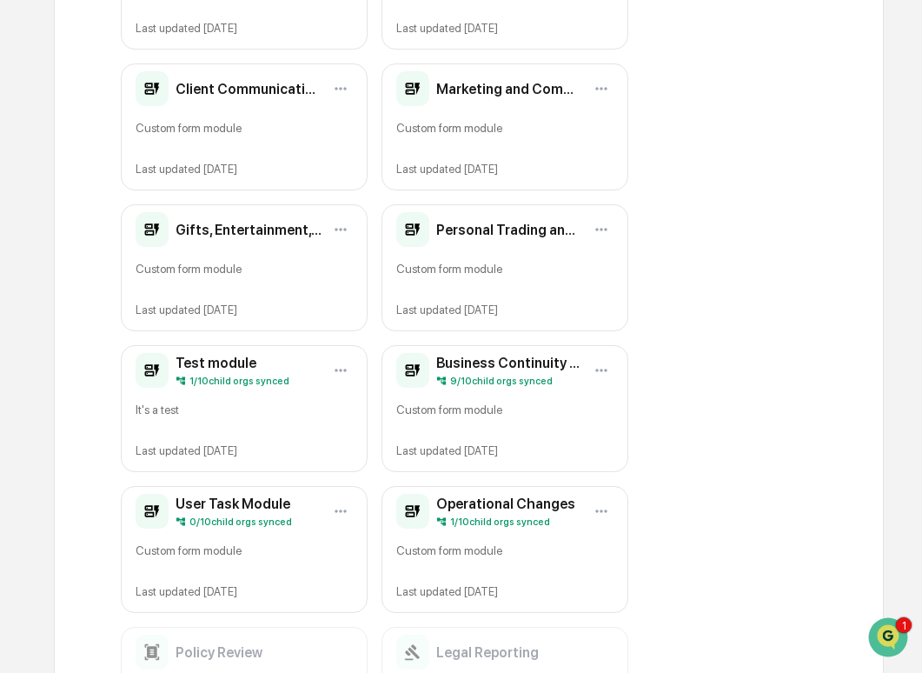
scroll to position [684, 0]
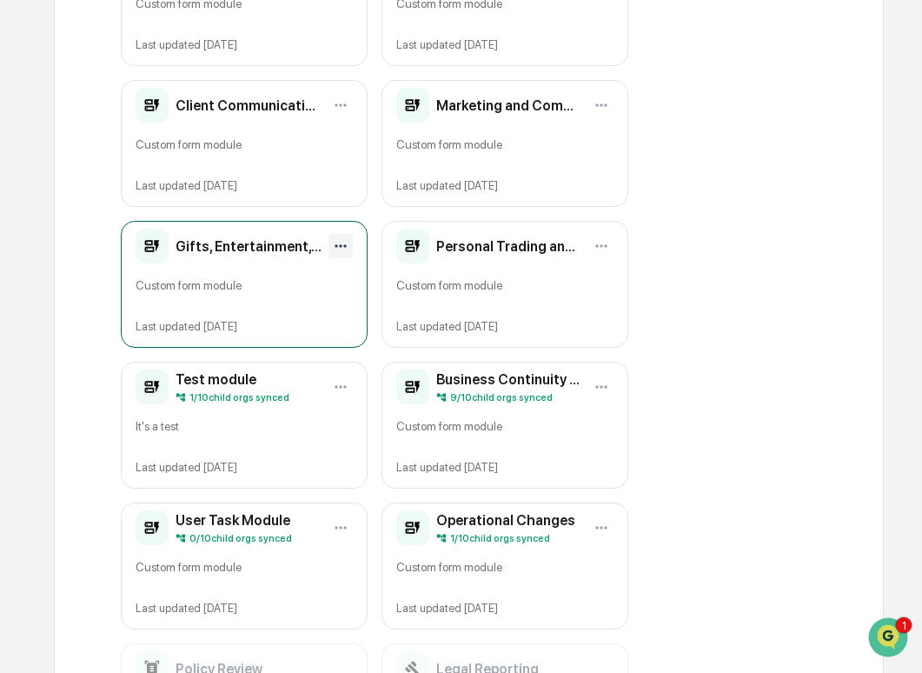
scroll to position [0, 0]
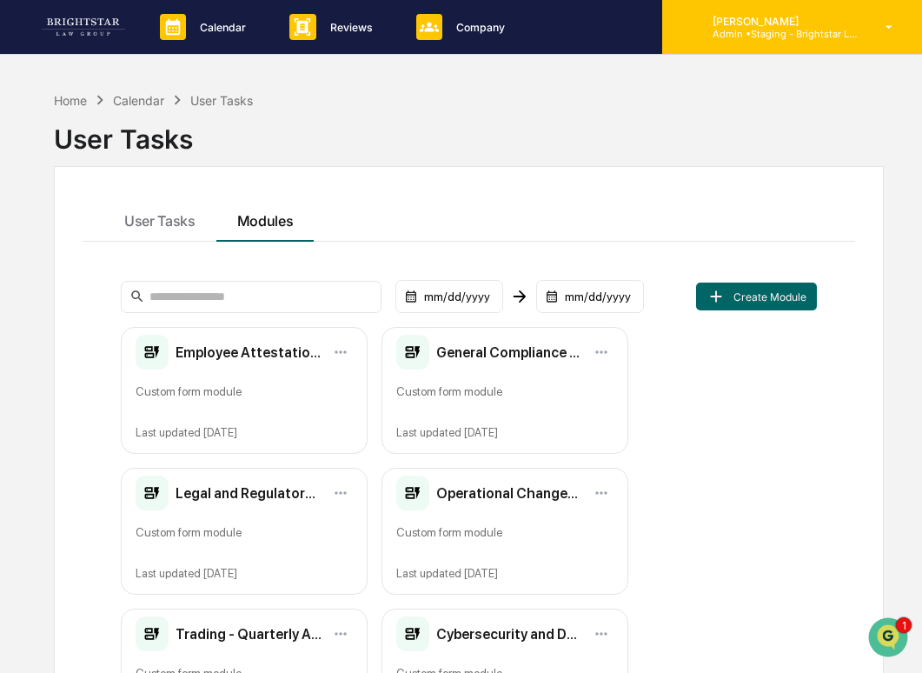
click at [741, 33] on p "Admin • Staging - Brightstar Law Group" at bounding box center [780, 34] width 162 height 12
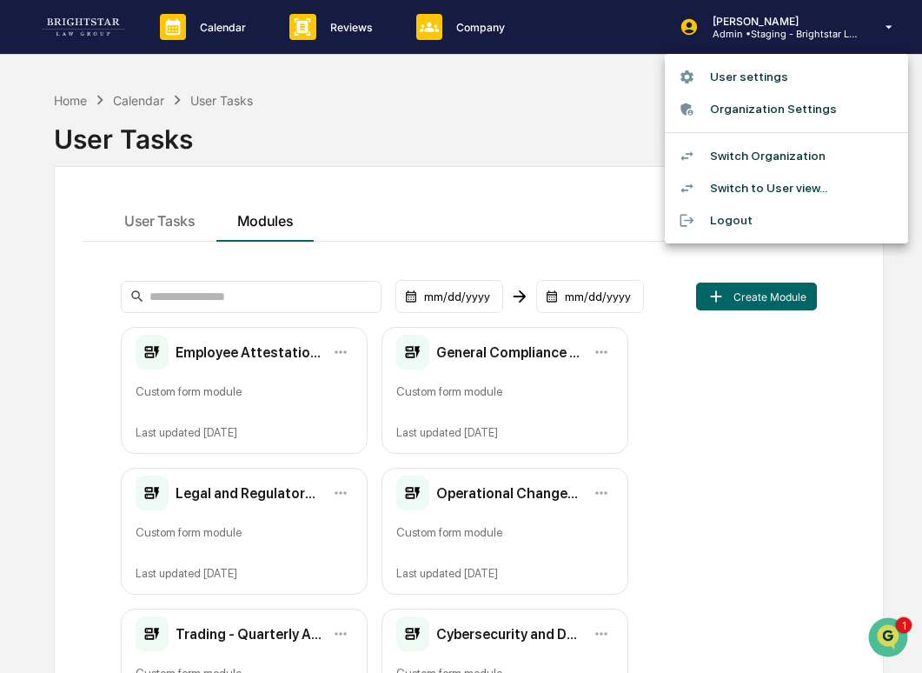
click at [709, 156] on li "Switch Organization" at bounding box center [786, 156] width 243 height 32
